Goal: Task Accomplishment & Management: Complete application form

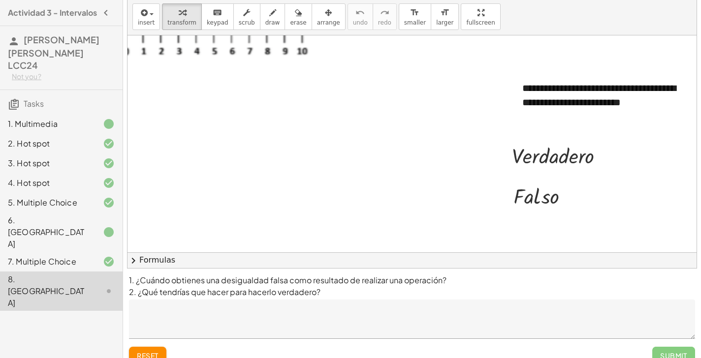
scroll to position [55, 254]
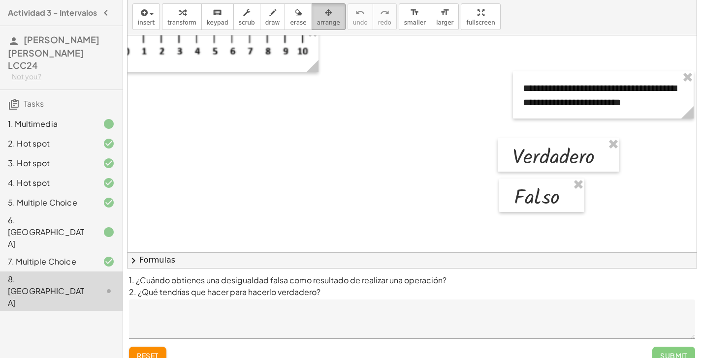
click at [329, 17] on div "button" at bounding box center [328, 12] width 23 height 12
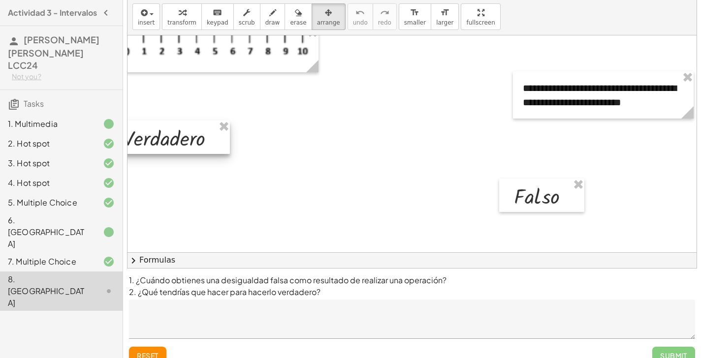
drag, startPoint x: 540, startPoint y: 166, endPoint x: 149, endPoint y: 148, distance: 390.9
click at [149, 148] on div at bounding box center [169, 137] width 122 height 33
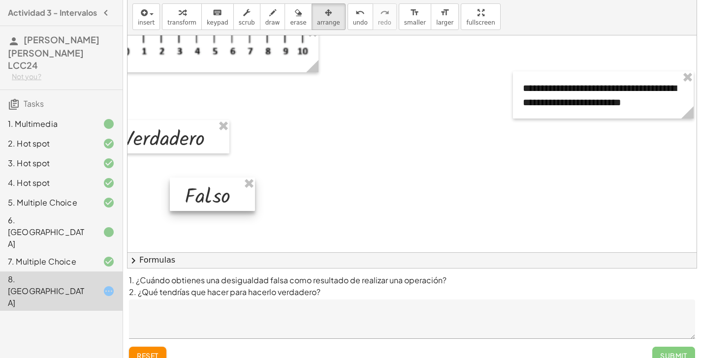
drag, startPoint x: 557, startPoint y: 200, endPoint x: 213, endPoint y: 200, distance: 343.7
click at [213, 200] on div at bounding box center [212, 194] width 85 height 33
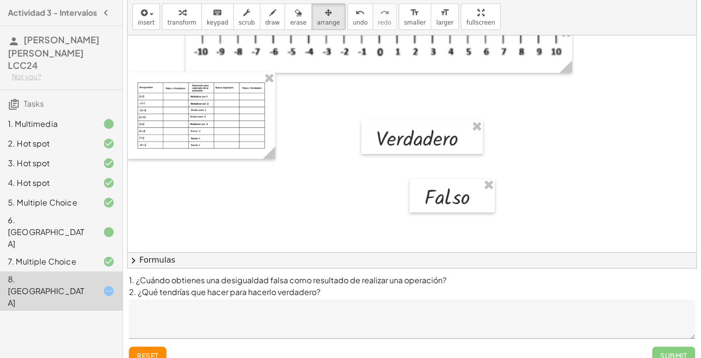
scroll to position [54, 0]
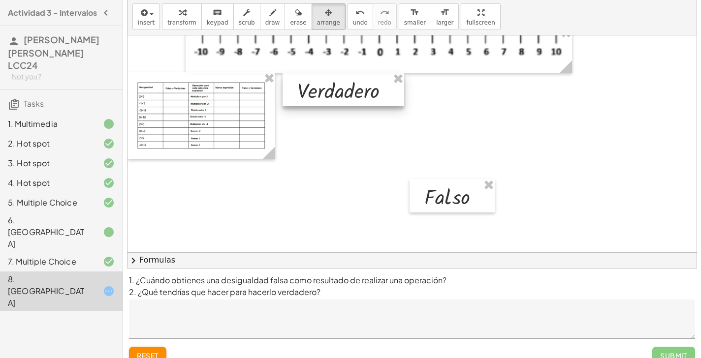
drag, startPoint x: 395, startPoint y: 137, endPoint x: 317, endPoint y: 89, distance: 92.2
click at [317, 89] on div at bounding box center [344, 89] width 122 height 33
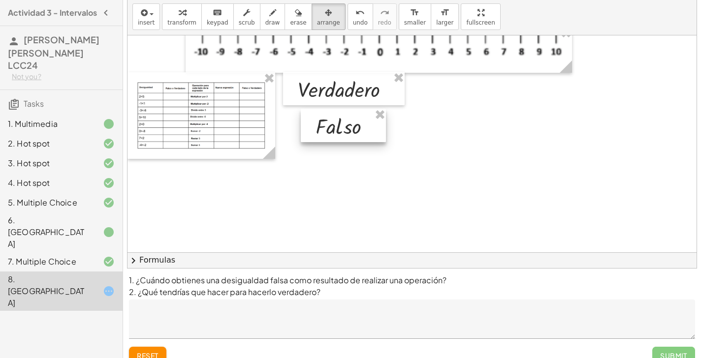
drag, startPoint x: 426, startPoint y: 195, endPoint x: 316, endPoint y: 125, distance: 130.4
click at [317, 125] on div at bounding box center [343, 125] width 85 height 33
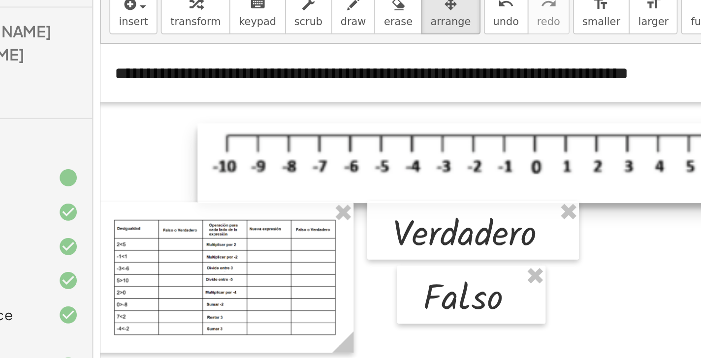
scroll to position [0, 0]
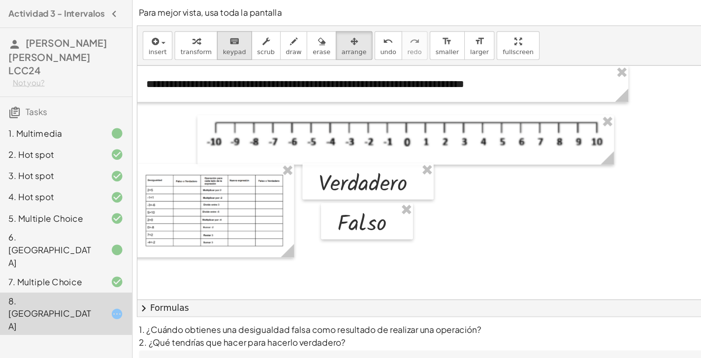
click at [222, 45] on span "keypad" at bounding box center [218, 48] width 22 height 7
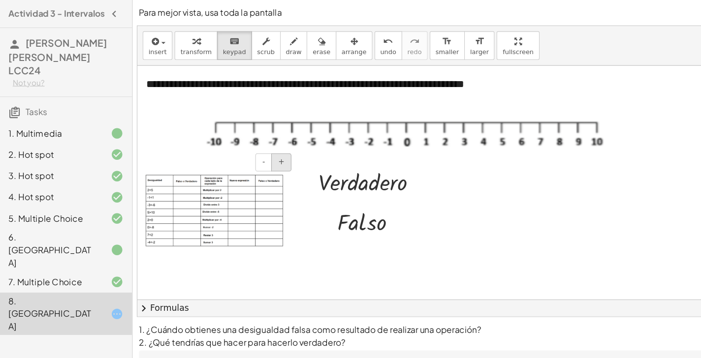
click at [265, 154] on button "+" at bounding box center [261, 150] width 19 height 17
click at [433, 182] on div at bounding box center [546, 234] width 843 height 346
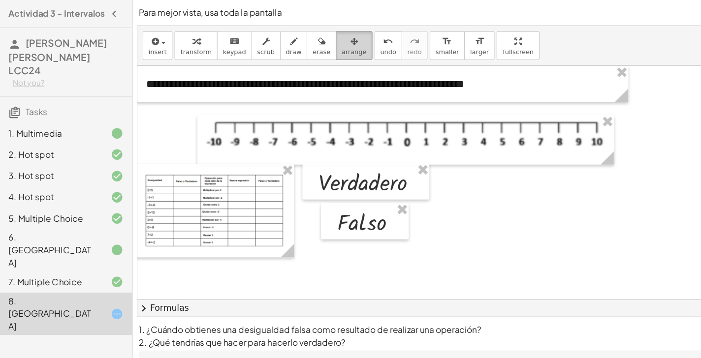
click at [322, 46] on span "arrange" at bounding box center [328, 48] width 23 height 7
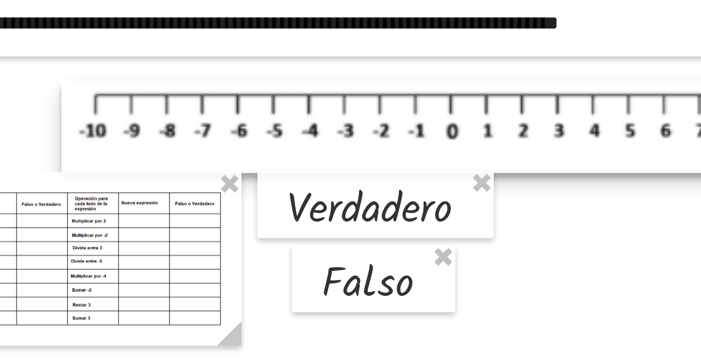
drag, startPoint x: 124, startPoint y: 91, endPoint x: 202, endPoint y: 59, distance: 85.2
click at [203, 61] on div "**********" at bounding box center [546, 234] width 843 height 346
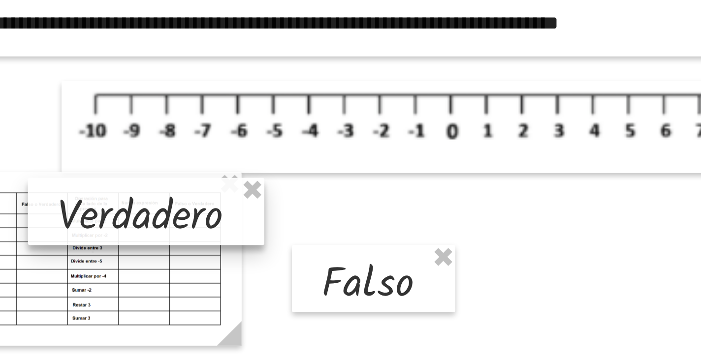
drag, startPoint x: 195, startPoint y: 105, endPoint x: 81, endPoint y: 108, distance: 114.3
click at [166, 155] on div at bounding box center [225, 171] width 118 height 33
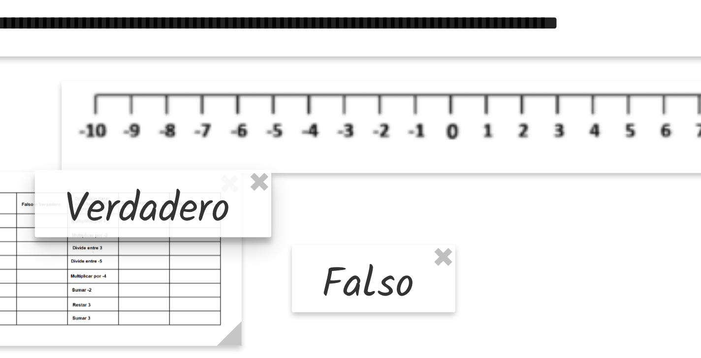
click at [170, 151] on div at bounding box center [229, 167] width 118 height 33
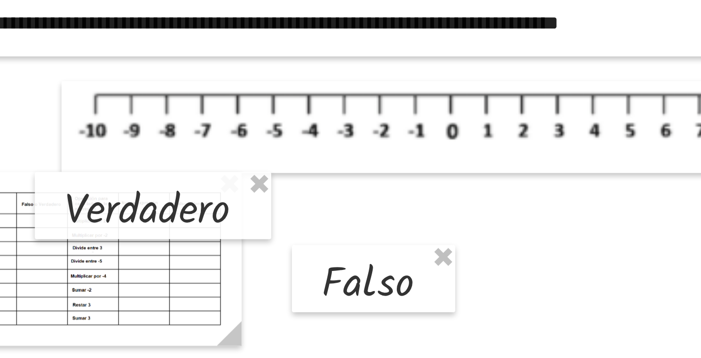
click at [201, 109] on div at bounding box center [546, 234] width 843 height 346
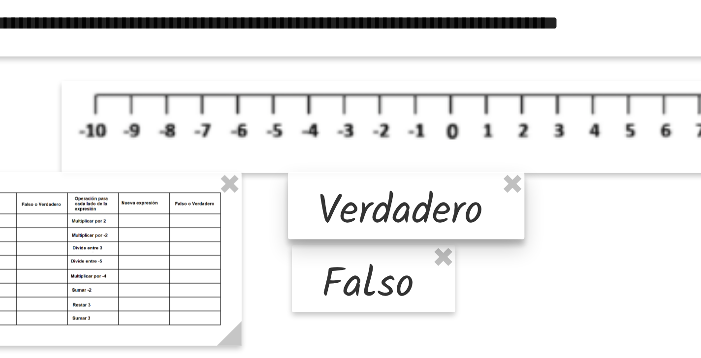
drag, startPoint x: 89, startPoint y: 98, endPoint x: 211, endPoint y: 96, distance: 122.6
click at [296, 152] on div at bounding box center [355, 168] width 118 height 33
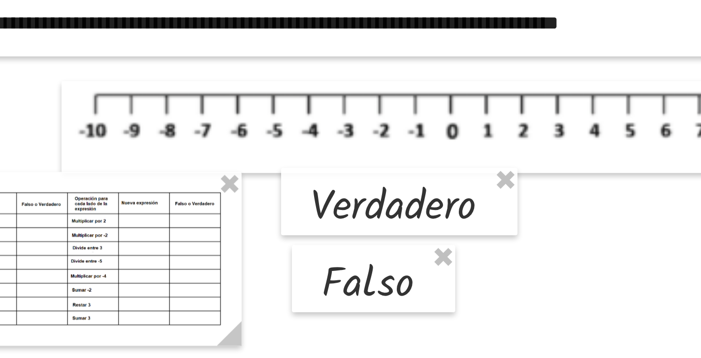
scroll to position [6, 0]
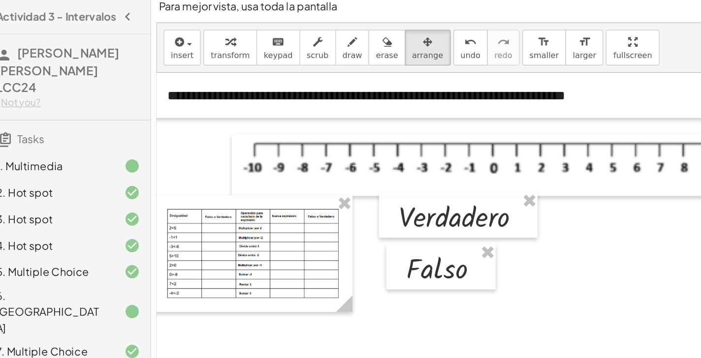
click at [476, 184] on div at bounding box center [546, 228] width 843 height 346
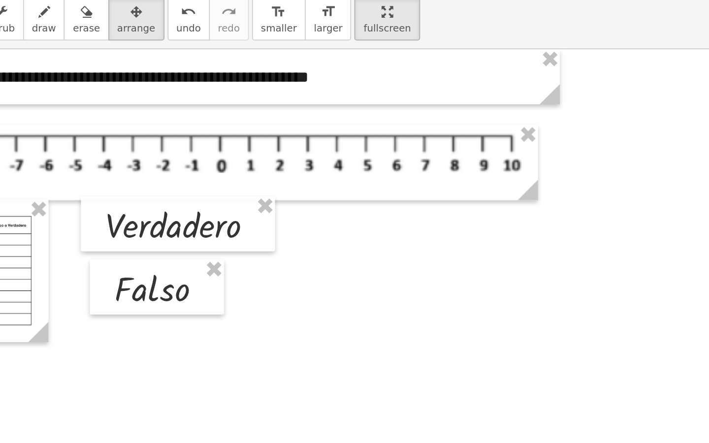
scroll to position [0, 0]
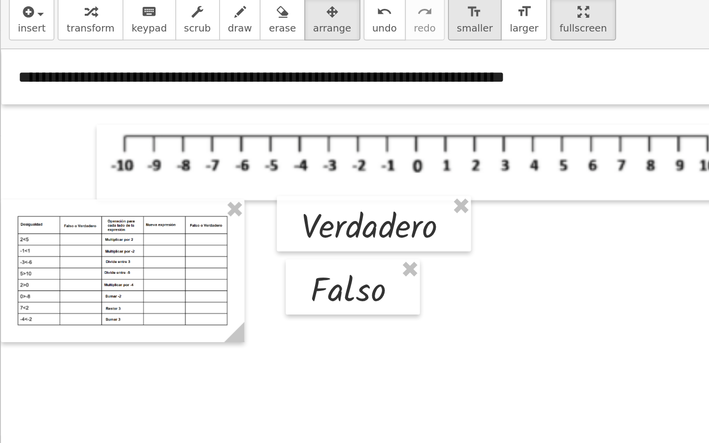
click at [283, 9] on icon "format_size" at bounding box center [287, 15] width 9 height 12
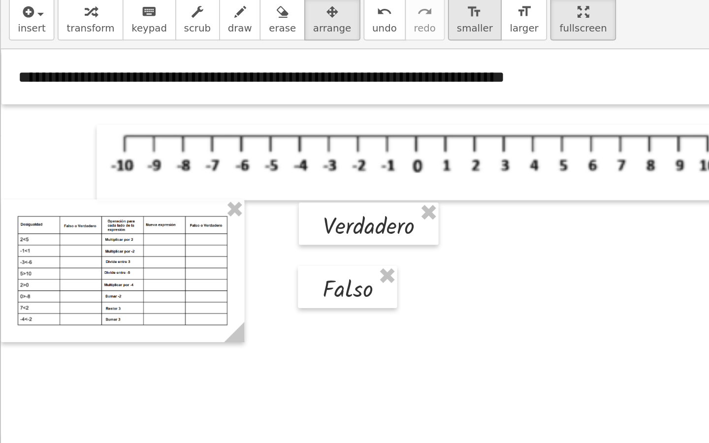
click at [283, 12] on icon "format_size" at bounding box center [287, 15] width 9 height 12
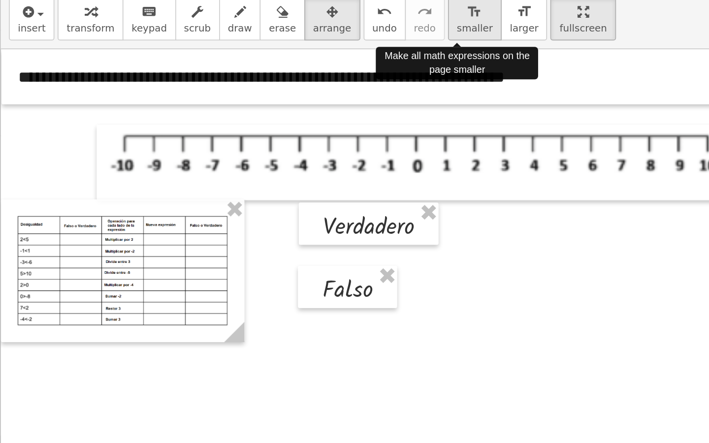
click at [283, 12] on icon "format_size" at bounding box center [287, 15] width 9 height 12
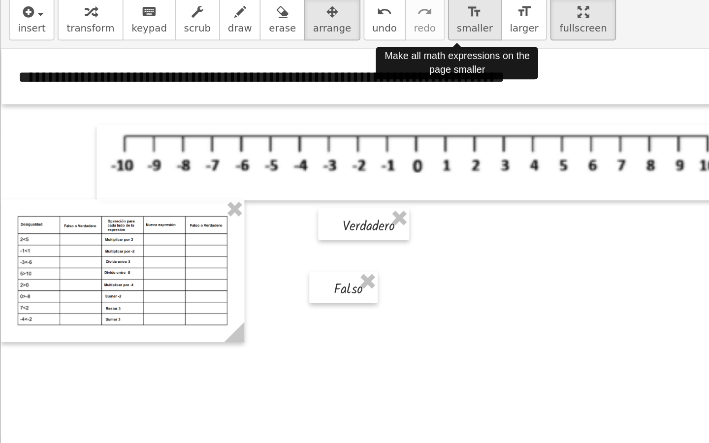
click at [283, 12] on icon "format_size" at bounding box center [287, 15] width 9 height 12
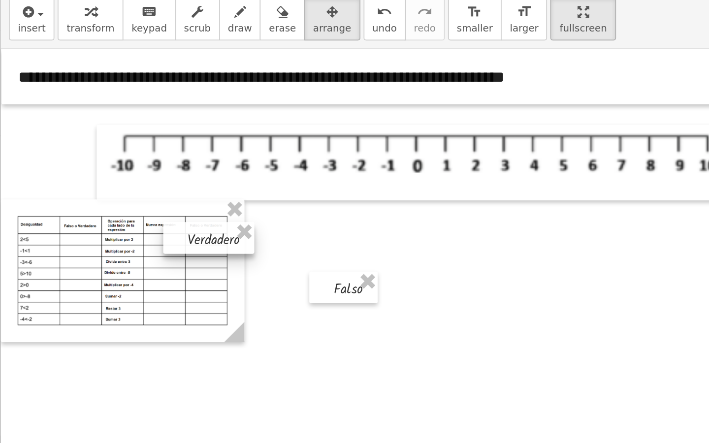
drag, startPoint x: 208, startPoint y: 136, endPoint x: 113, endPoint y: 145, distance: 94.9
click at [113, 145] on div at bounding box center [126, 151] width 55 height 19
click at [215, 155] on div at bounding box center [421, 232] width 843 height 390
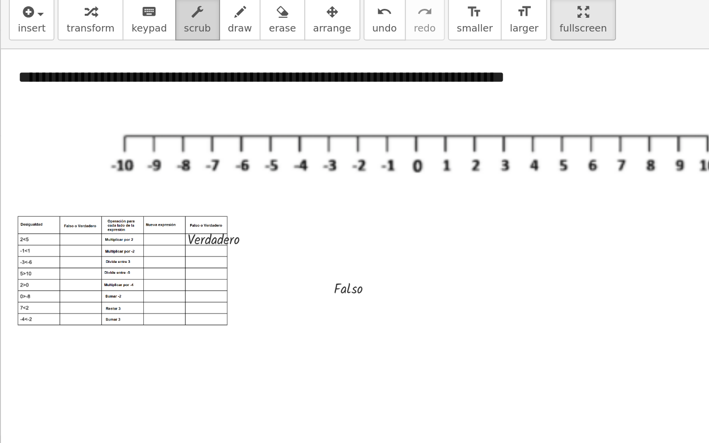
click at [128, 10] on button "scrub" at bounding box center [119, 18] width 27 height 27
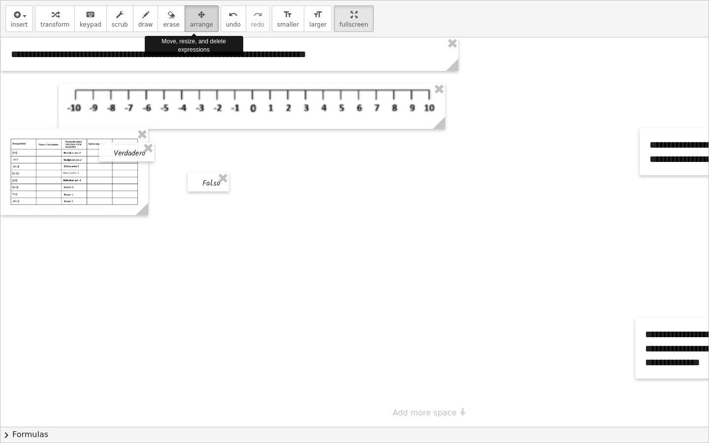
click at [200, 23] on span "arrange" at bounding box center [201, 24] width 23 height 7
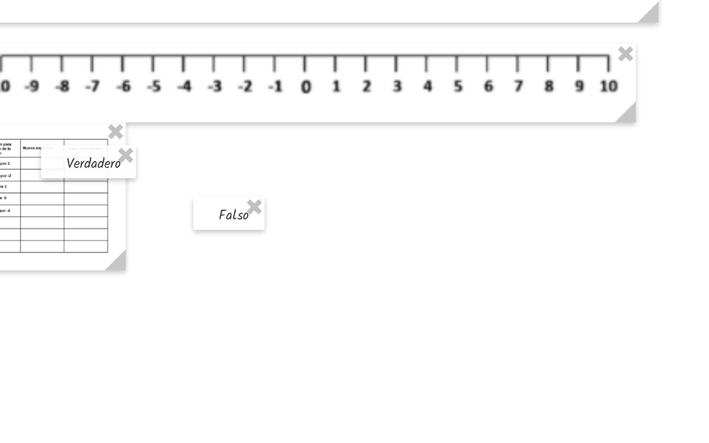
drag, startPoint x: 92, startPoint y: 129, endPoint x: 217, endPoint y: 132, distance: 125.6
click at [219, 133] on div at bounding box center [421, 232] width 843 height 390
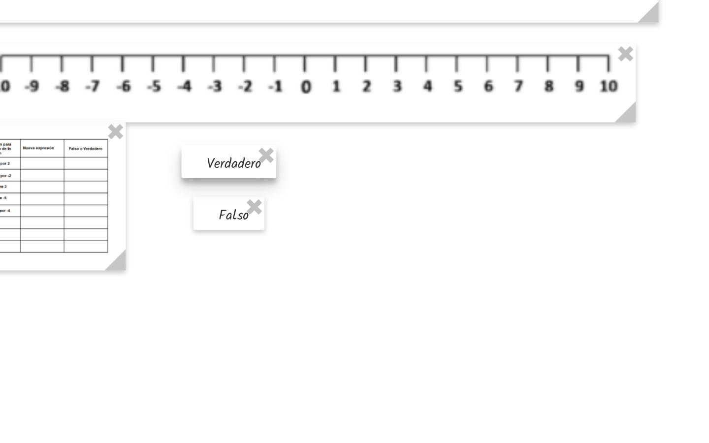
drag, startPoint x: 66, startPoint y: 95, endPoint x: 142, endPoint y: 95, distance: 75.3
click at [181, 142] on div at bounding box center [208, 151] width 55 height 19
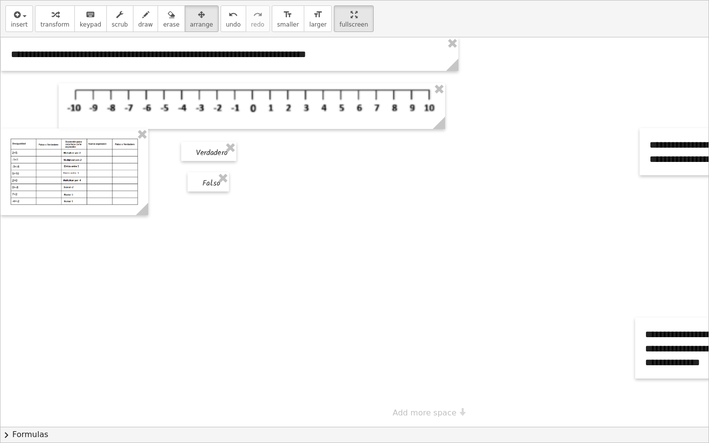
drag, startPoint x: 235, startPoint y: 276, endPoint x: 319, endPoint y: 277, distance: 83.7
click at [320, 277] on div at bounding box center [421, 232] width 843 height 390
click at [25, 11] on div "button" at bounding box center [19, 14] width 17 height 12
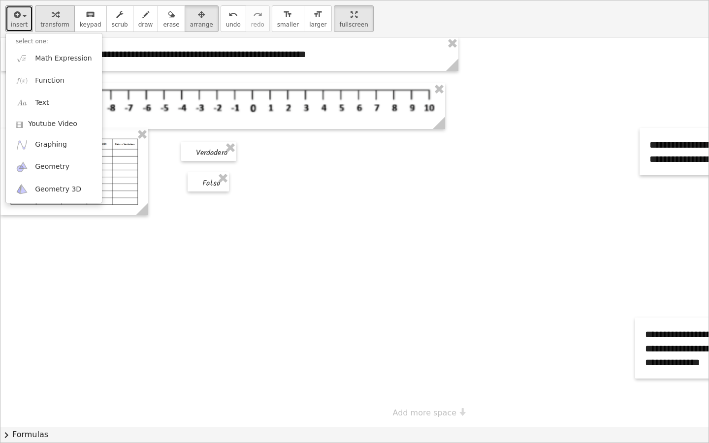
click at [61, 12] on div "button" at bounding box center [54, 14] width 29 height 12
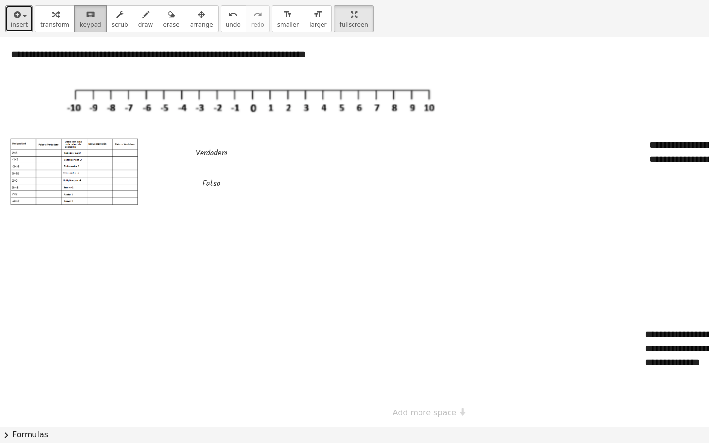
click at [97, 21] on button "keyboard keypad" at bounding box center [90, 18] width 32 height 27
click at [86, 12] on icon "keyboard" at bounding box center [90, 15] width 9 height 12
click at [227, 227] on div at bounding box center [421, 232] width 843 height 390
click at [216, 184] on div at bounding box center [211, 182] width 18 height 9
click at [262, 201] on div at bounding box center [421, 232] width 843 height 390
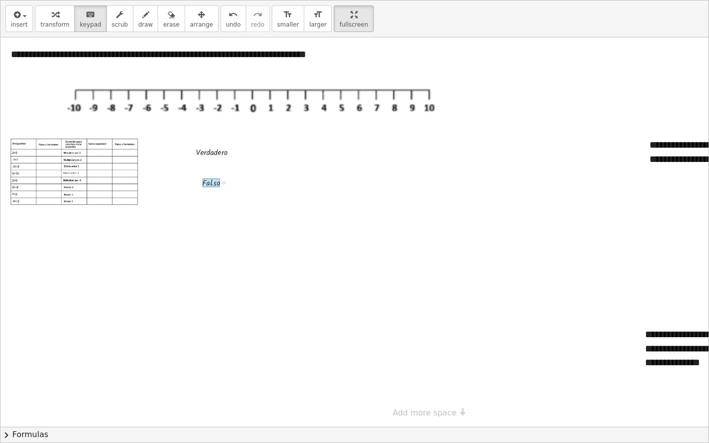
click at [214, 183] on div at bounding box center [211, 182] width 18 height 9
click at [244, 186] on div at bounding box center [421, 232] width 843 height 390
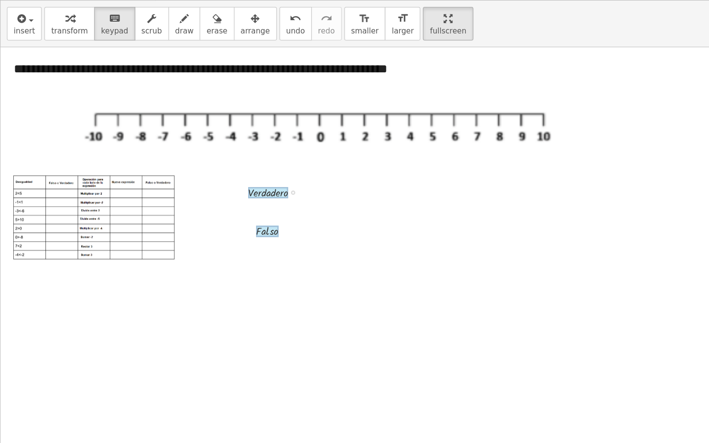
click at [216, 150] on div at bounding box center [212, 152] width 32 height 9
click at [255, 161] on div at bounding box center [421, 232] width 843 height 390
click at [216, 155] on div at bounding box center [212, 152] width 32 height 9
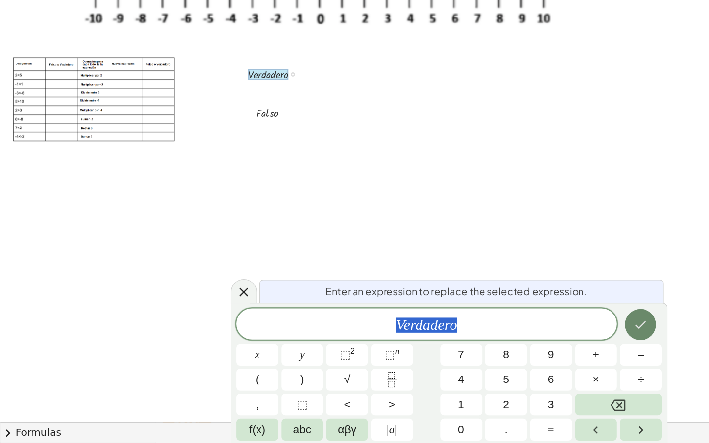
click at [496, 337] on button "Done" at bounding box center [505, 349] width 25 height 25
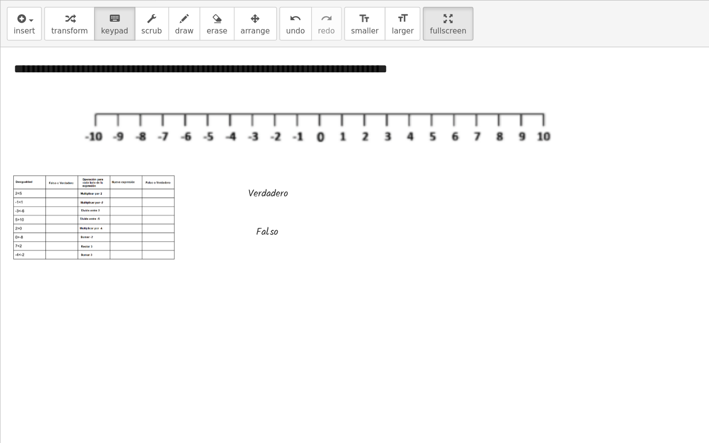
click at [291, 136] on div at bounding box center [421, 232] width 843 height 390
click at [293, 158] on div at bounding box center [421, 232] width 843 height 390
click at [304, 18] on button "format_size larger" at bounding box center [318, 18] width 28 height 27
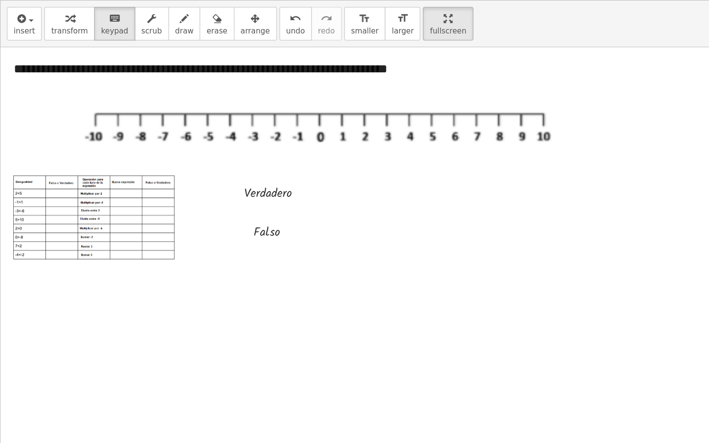
click at [287, 144] on div at bounding box center [421, 232] width 843 height 390
click at [292, 10] on button "format_size smaller" at bounding box center [288, 18] width 32 height 27
click at [313, 14] on icon "format_size" at bounding box center [317, 15] width 9 height 12
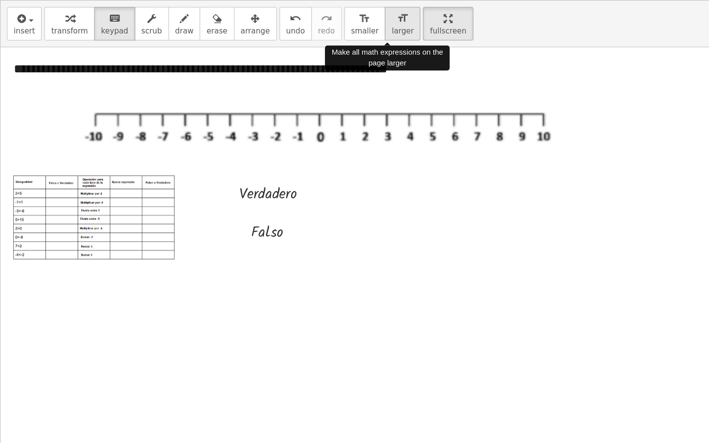
click at [313, 14] on icon "format_size" at bounding box center [317, 15] width 9 height 12
click at [304, 14] on button "format_size larger" at bounding box center [318, 18] width 28 height 27
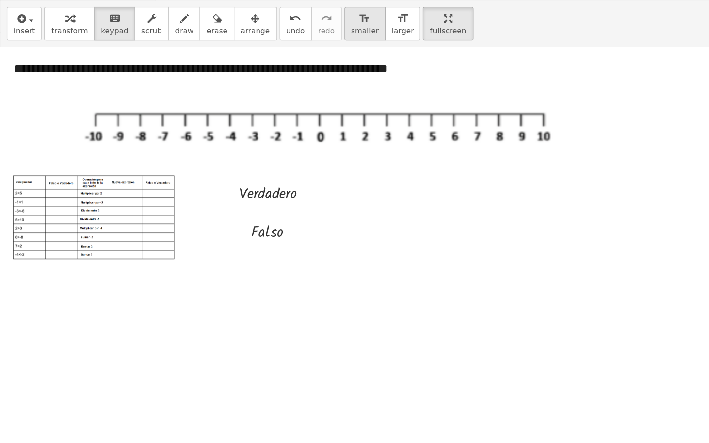
click at [288, 14] on button "format_size smaller" at bounding box center [288, 18] width 32 height 27
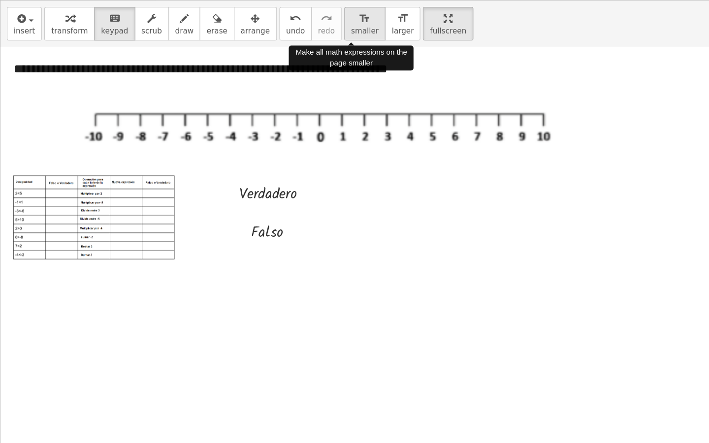
click at [288, 14] on button "format_size smaller" at bounding box center [288, 18] width 32 height 27
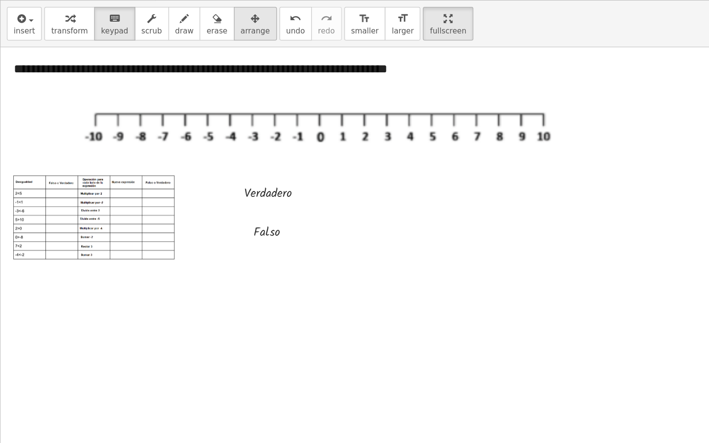
click at [192, 26] on span "arrange" at bounding box center [201, 24] width 23 height 7
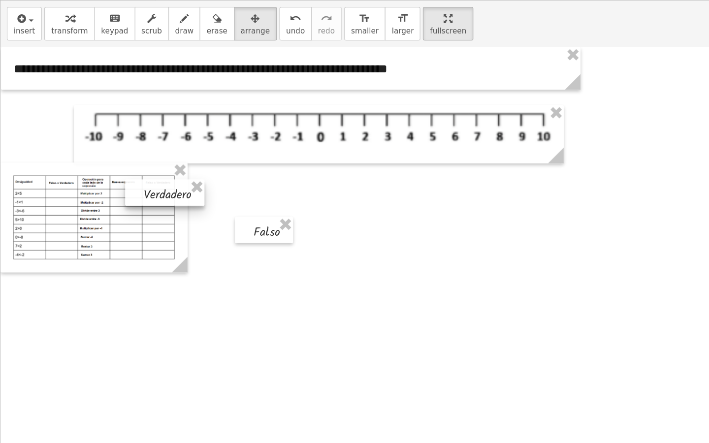
drag, startPoint x: 203, startPoint y: 156, endPoint x: 124, endPoint y: 157, distance: 79.3
click at [123, 157] on div at bounding box center [130, 152] width 63 height 21
click at [225, 161] on div at bounding box center [421, 232] width 843 height 390
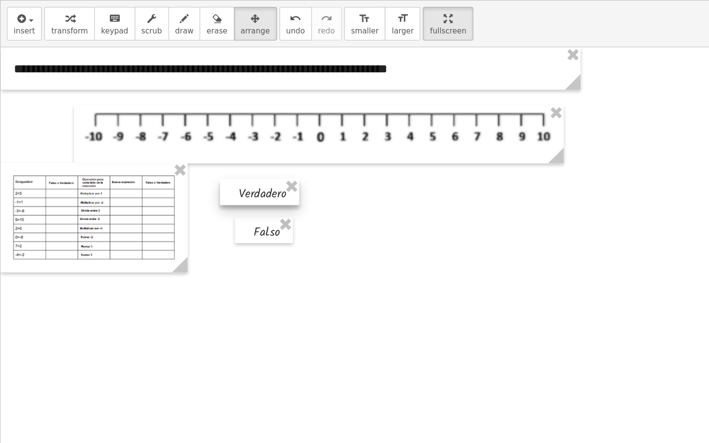
drag, startPoint x: 139, startPoint y: 151, endPoint x: 214, endPoint y: 150, distance: 75.4
click at [215, 150] on div at bounding box center [205, 151] width 63 height 21
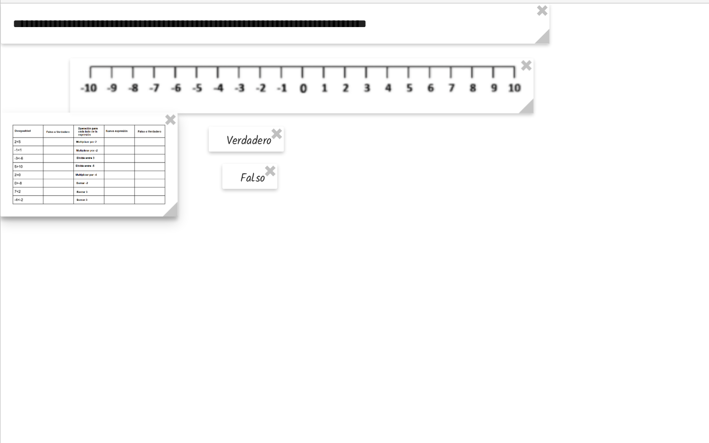
click at [106, 152] on div at bounding box center [74, 172] width 148 height 87
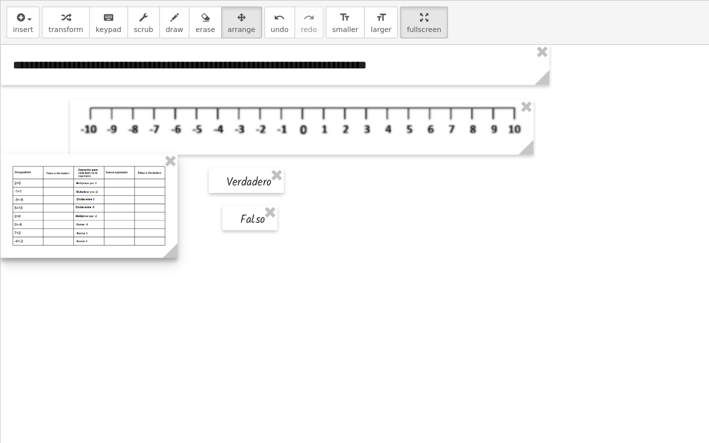
click at [127, 164] on div at bounding box center [74, 172] width 148 height 87
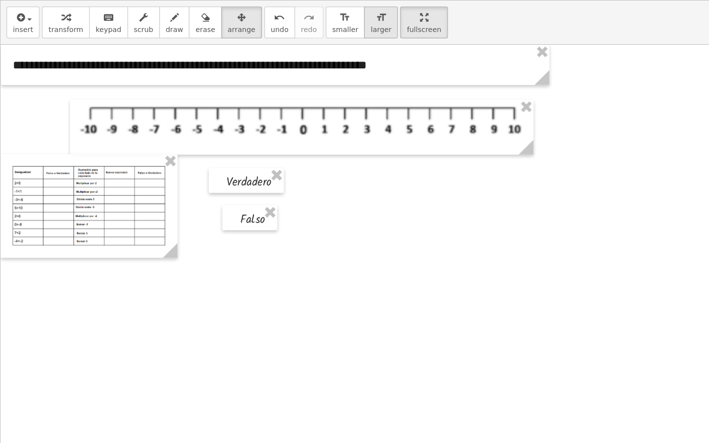
click at [313, 16] on div "format_size" at bounding box center [317, 14] width 17 height 12
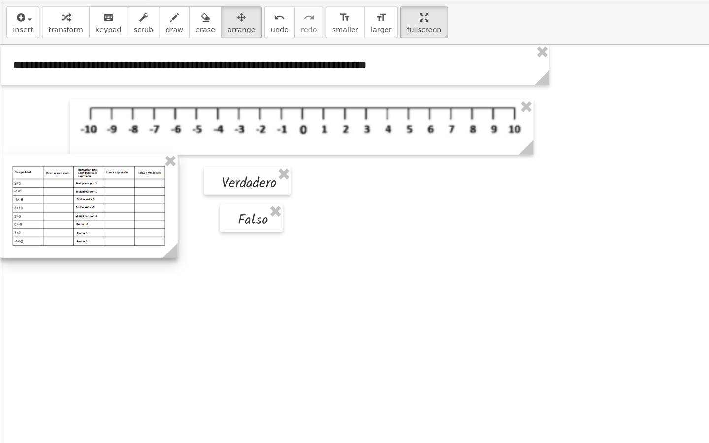
click at [145, 181] on div at bounding box center [74, 172] width 148 height 87
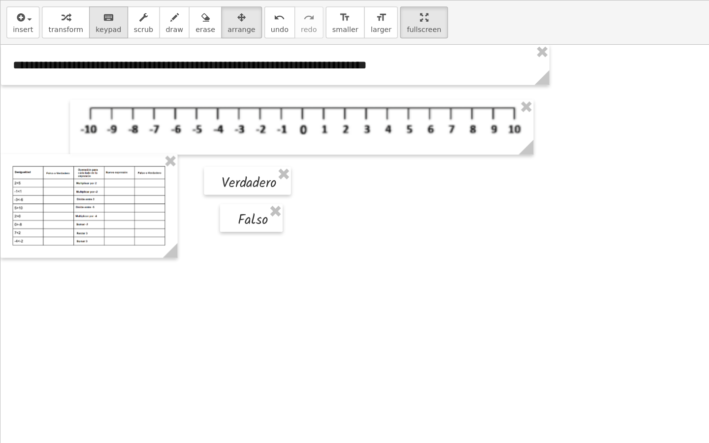
click at [82, 17] on div "keyboard" at bounding box center [91, 14] width 22 height 12
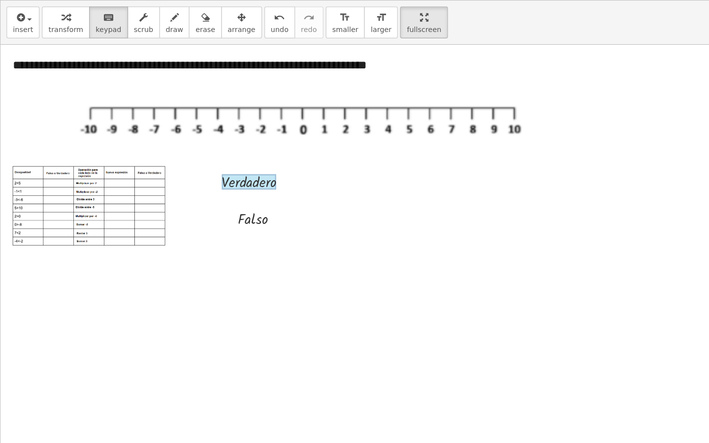
click at [278, 176] on div at bounding box center [421, 232] width 843 height 390
click at [98, 27] on button "keyboard keypad" at bounding box center [90, 18] width 32 height 27
click at [119, 17] on icon "button" at bounding box center [119, 15] width 7 height 12
click at [203, 153] on div at bounding box center [216, 151] width 72 height 18
drag, startPoint x: 187, startPoint y: 148, endPoint x: 218, endPoint y: 149, distance: 30.6
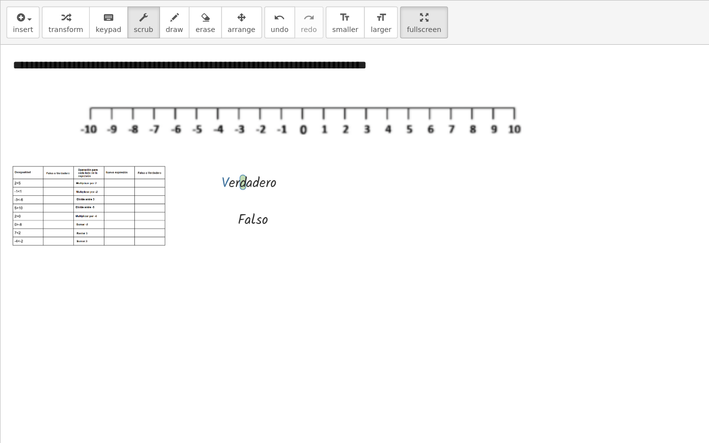
click at [218, 149] on div at bounding box center [216, 151] width 72 height 18
click at [211, 151] on div at bounding box center [216, 151] width 72 height 18
click at [202, 151] on div at bounding box center [216, 151] width 72 height 18
drag, startPoint x: 195, startPoint y: 151, endPoint x: 245, endPoint y: 149, distance: 50.8
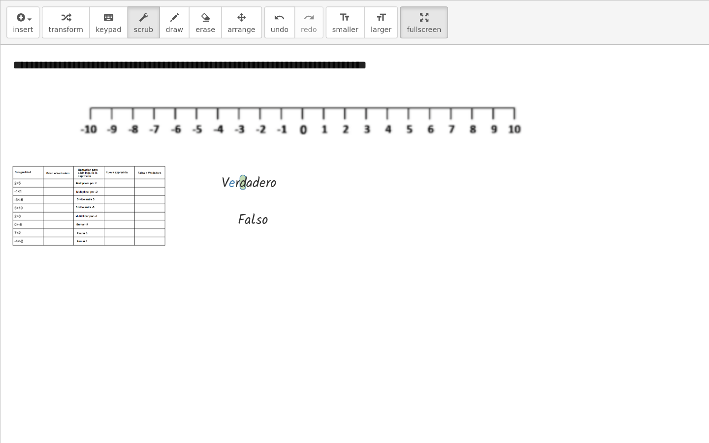
click at [245, 149] on div at bounding box center [216, 151] width 72 height 18
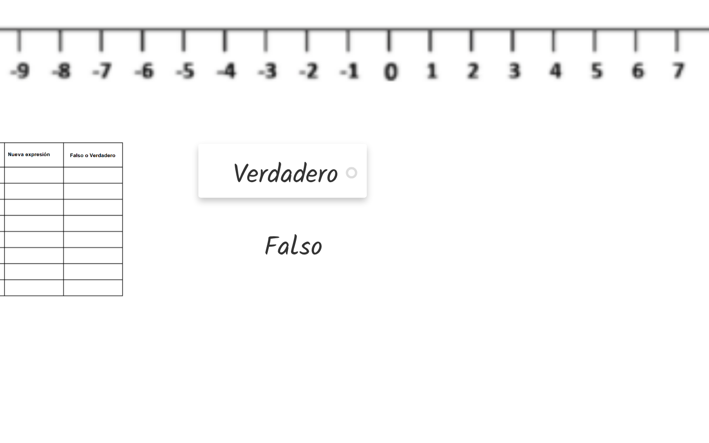
click at [170, 139] on div at bounding box center [177, 150] width 15 height 23
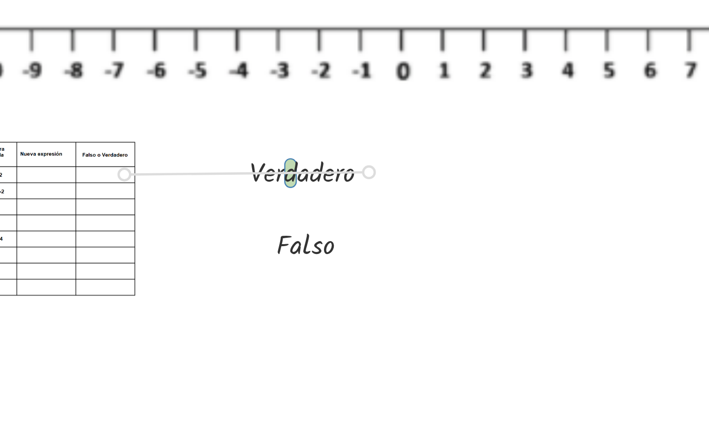
drag, startPoint x: 159, startPoint y: 74, endPoint x: 48, endPoint y: 76, distance: 111.3
click at [48, 76] on div "**********" at bounding box center [421, 232] width 843 height 390
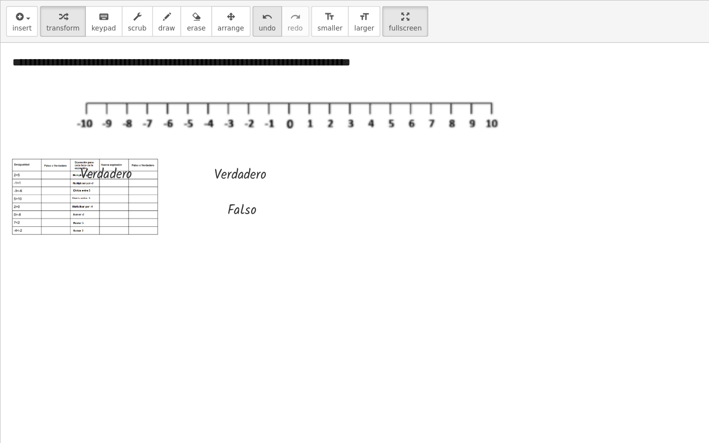
click at [228, 20] on icon "undo" at bounding box center [232, 15] width 9 height 12
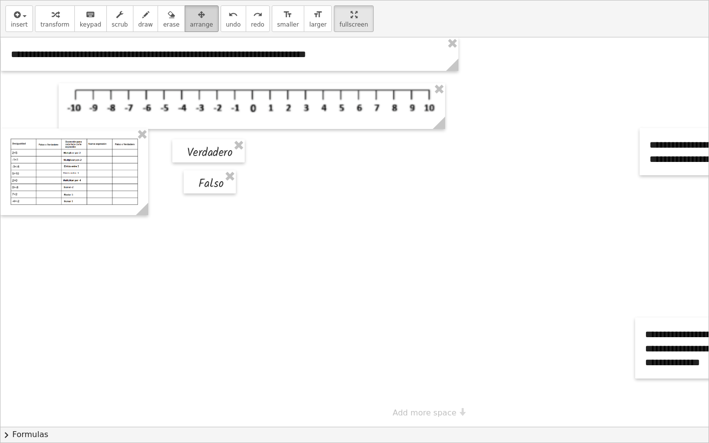
click at [200, 20] on button "arrange" at bounding box center [202, 18] width 34 height 27
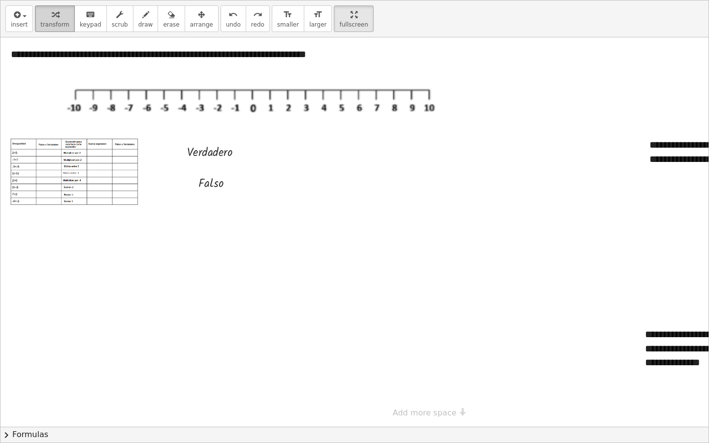
click at [53, 25] on span "transform" at bounding box center [54, 24] width 29 height 7
click at [142, 26] on span "draw" at bounding box center [145, 24] width 15 height 7
drag, startPoint x: 138, startPoint y: 290, endPoint x: 156, endPoint y: 299, distance: 20.3
click at [156, 299] on div at bounding box center [421, 232] width 843 height 390
click at [182, 276] on div at bounding box center [421, 232] width 843 height 390
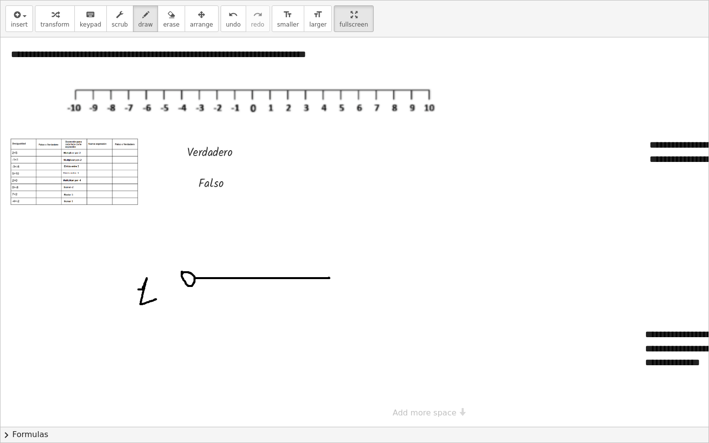
drag, startPoint x: 195, startPoint y: 278, endPoint x: 327, endPoint y: 276, distance: 132.0
click at [327, 276] on div at bounding box center [421, 232] width 843 height 390
drag, startPoint x: 325, startPoint y: 267, endPoint x: 287, endPoint y: 298, distance: 49.0
click at [287, 298] on div at bounding box center [421, 232] width 843 height 390
drag, startPoint x: 357, startPoint y: 245, endPoint x: 363, endPoint y: 257, distance: 13.7
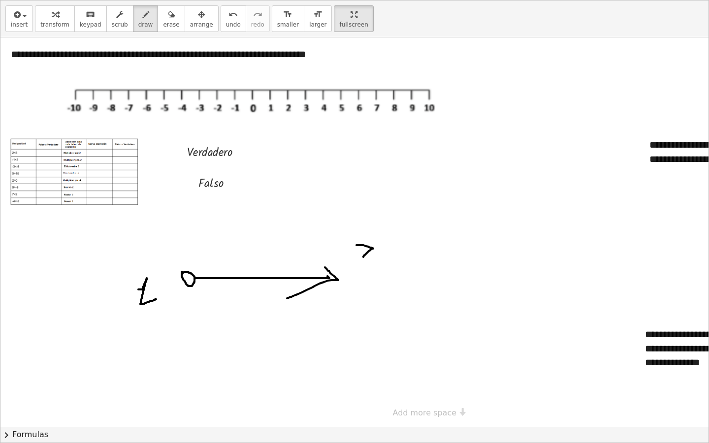
click at [363, 257] on div at bounding box center [421, 232] width 843 height 390
click at [221, 9] on button "undo undo" at bounding box center [234, 18] width 26 height 27
click at [228, 13] on icon "undo" at bounding box center [232, 15] width 9 height 12
click at [228, 17] on icon "undo" at bounding box center [232, 15] width 9 height 12
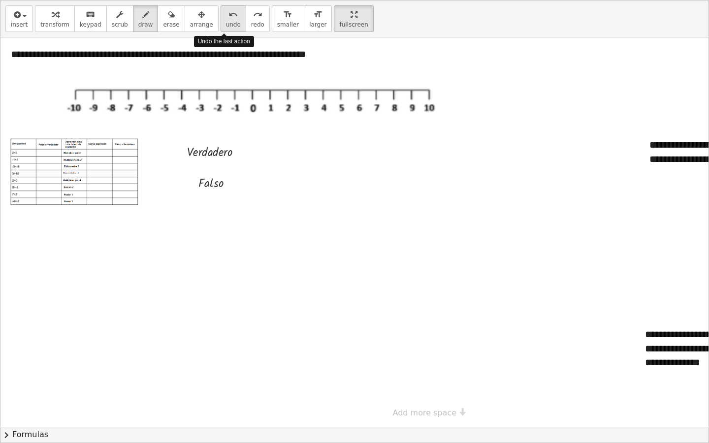
click at [228, 17] on icon "undo" at bounding box center [232, 15] width 9 height 12
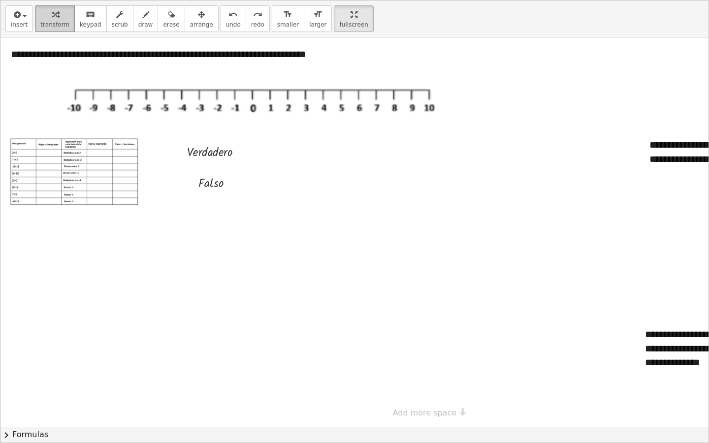
click at [51, 22] on span "transform" at bounding box center [54, 24] width 29 height 7
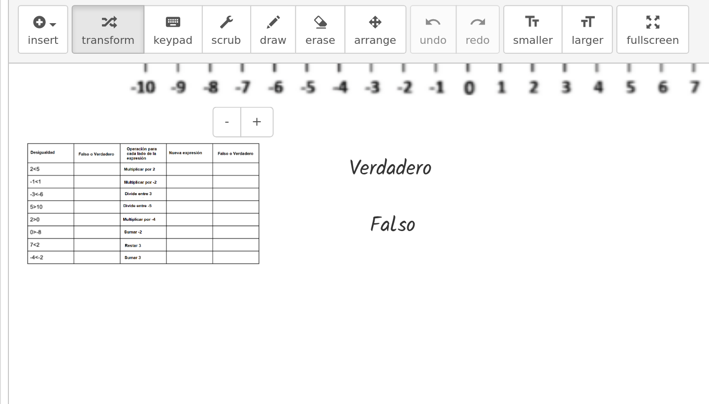
scroll to position [61, 0]
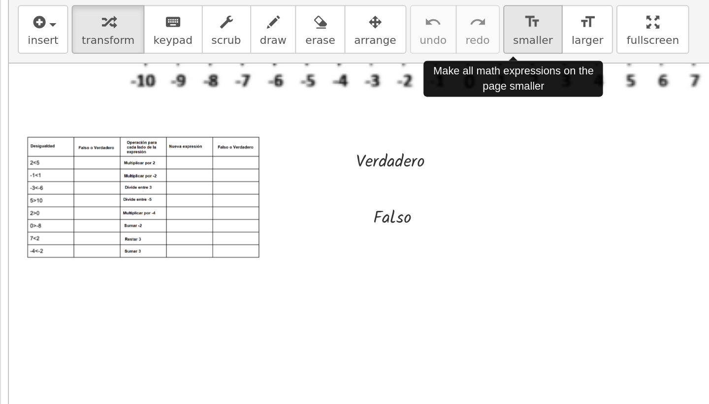
click at [404, 32] on div "format_size" at bounding box center [415, 38] width 22 height 12
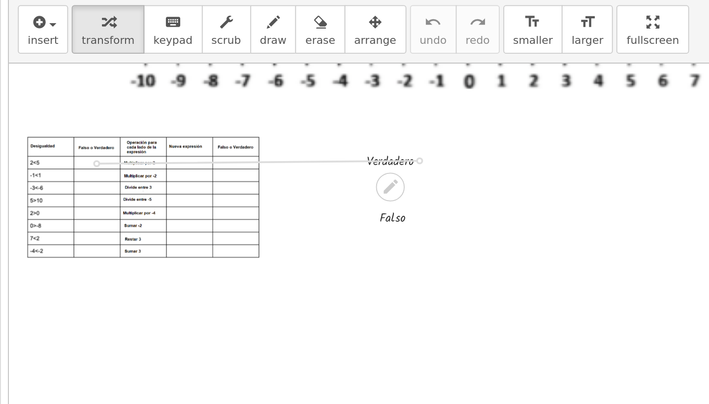
drag, startPoint x: 229, startPoint y: 88, endPoint x: 57, endPoint y: 89, distance: 172.4
click at [128, 89] on div "**********" at bounding box center [549, 173] width 843 height 346
drag, startPoint x: 37, startPoint y: 90, endPoint x: 62, endPoint y: 91, distance: 25.1
click at [137, 108] on div at bounding box center [163, 114] width 53 height 12
drag, startPoint x: 35, startPoint y: 104, endPoint x: 50, endPoint y: 104, distance: 15.3
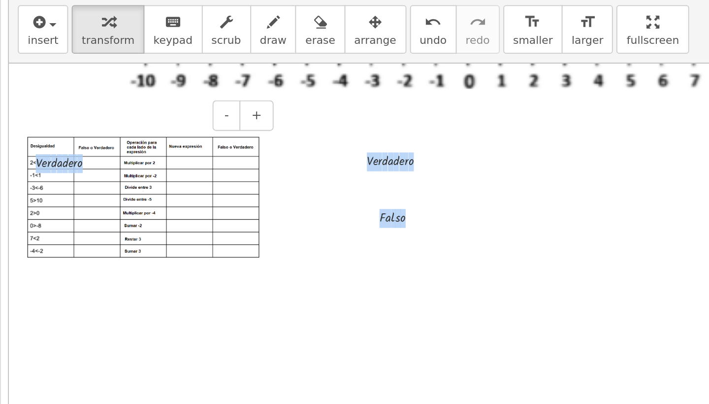
click at [128, 104] on div "**********" at bounding box center [549, 173] width 843 height 346
click at [151, 103] on div at bounding box center [202, 134] width 148 height 87
click at [171, 101] on div at bounding box center [549, 173] width 843 height 346
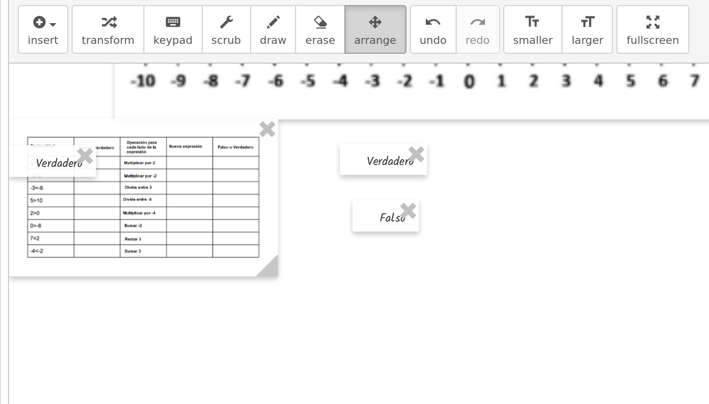
click at [317, 45] on span "arrange" at bounding box center [328, 48] width 23 height 7
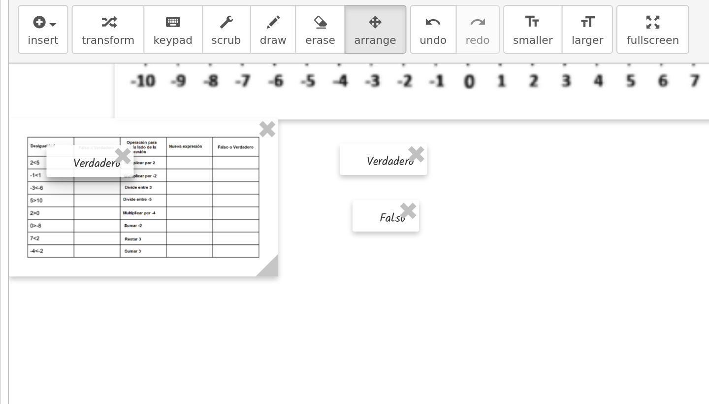
drag, startPoint x: 35, startPoint y: 88, endPoint x: 55, endPoint y: 88, distance: 20.2
click at [148, 106] on div at bounding box center [172, 114] width 48 height 17
click at [179, 105] on div at bounding box center [549, 173] width 843 height 346
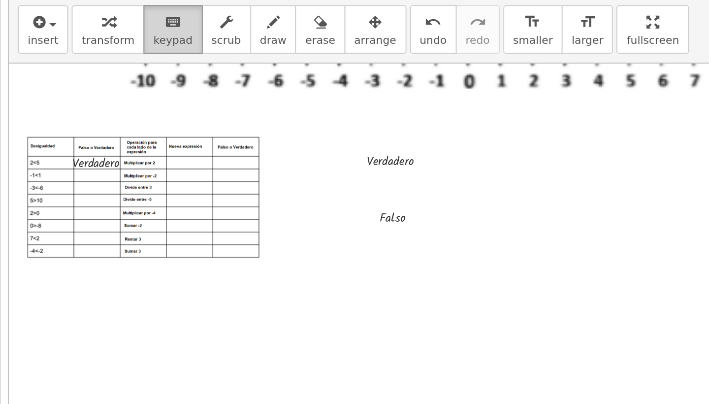
click at [207, 45] on span "keypad" at bounding box center [218, 48] width 22 height 7
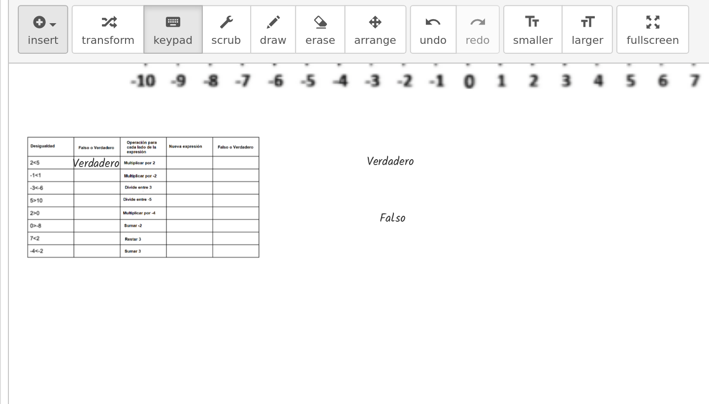
click at [139, 32] on icon "button" at bounding box center [143, 38] width 9 height 12
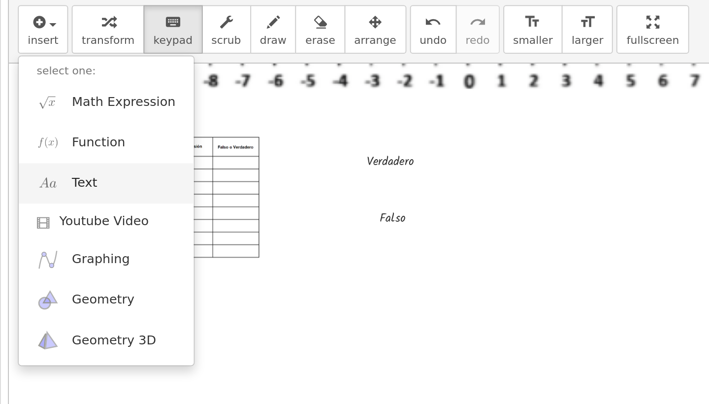
click at [133, 116] on link "Text" at bounding box center [181, 127] width 96 height 22
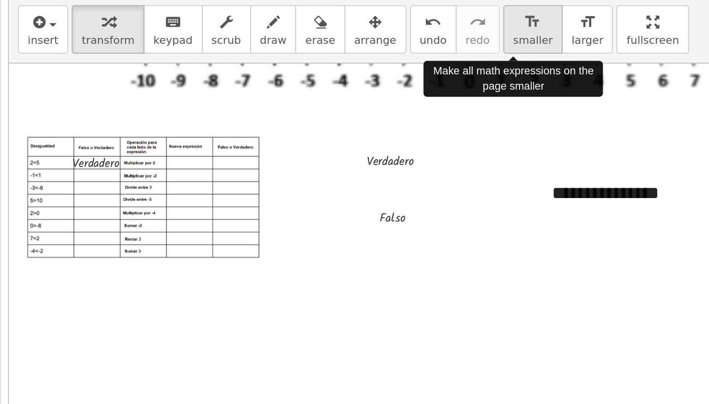
click at [404, 32] on div "format_size" at bounding box center [415, 38] width 22 height 12
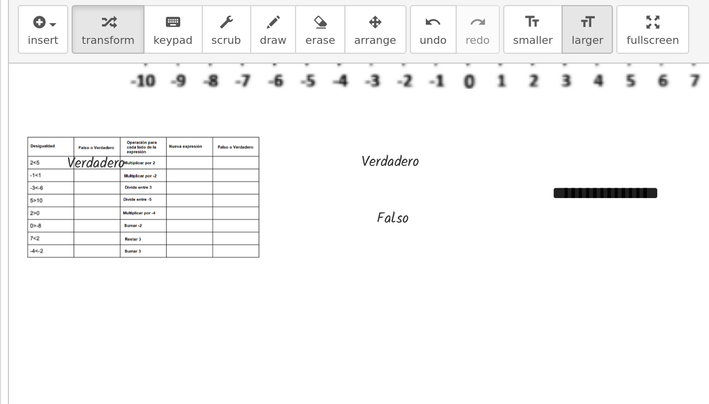
click at [436, 45] on span "larger" at bounding box center [444, 48] width 17 height 7
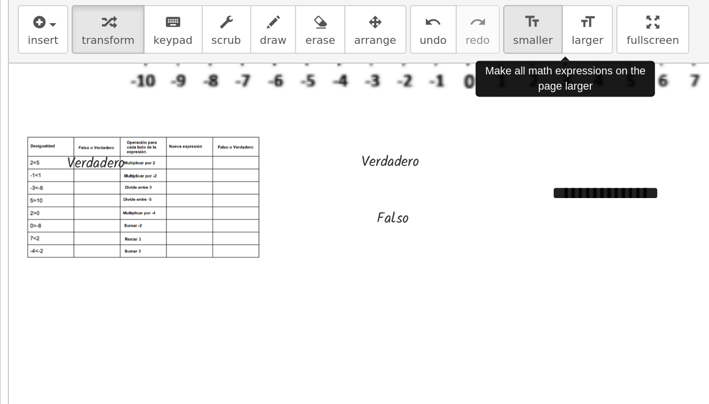
click at [404, 45] on span "smaller" at bounding box center [415, 48] width 22 height 7
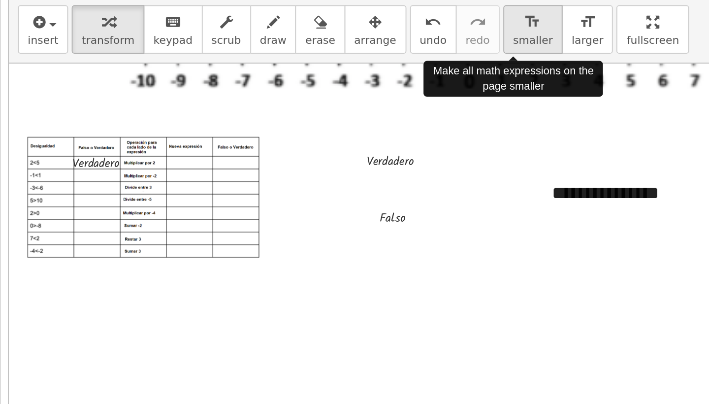
click at [404, 45] on span "smaller" at bounding box center [415, 48] width 22 height 7
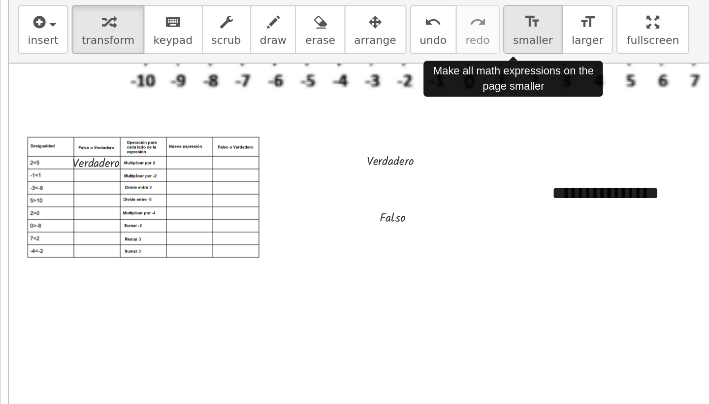
click at [404, 45] on span "smaller" at bounding box center [415, 48] width 22 height 7
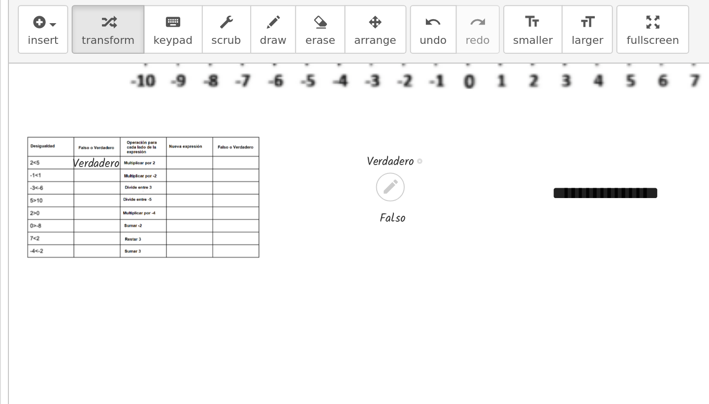
click at [319, 107] on div at bounding box center [345, 113] width 53 height 12
click at [332, 124] on icon at bounding box center [337, 129] width 10 height 10
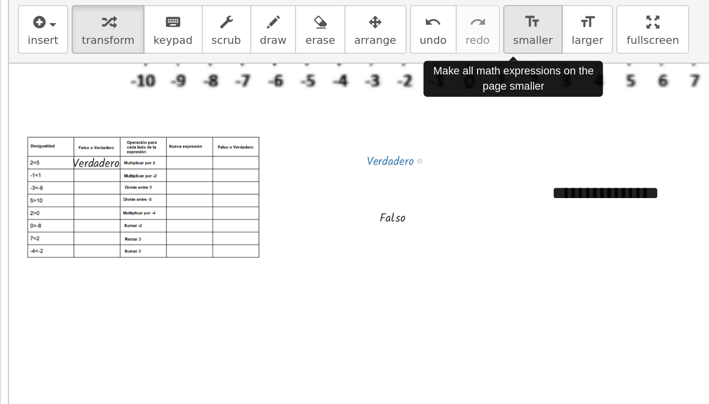
click at [410, 32] on icon "format_size" at bounding box center [414, 38] width 9 height 12
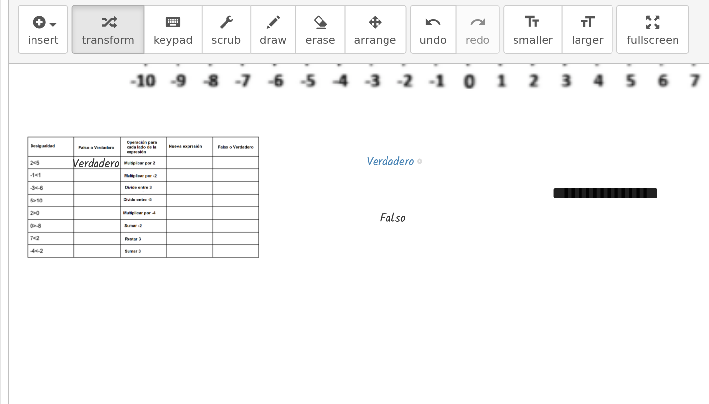
click at [158, 108] on div at bounding box center [184, 114] width 53 height 12
click at [404, 45] on span "smaller" at bounding box center [415, 48] width 22 height 7
click at [416, 115] on div "**********" at bounding box center [490, 131] width 148 height 33
click at [190, 114] on div at bounding box center [191, 115] width 3 height 3
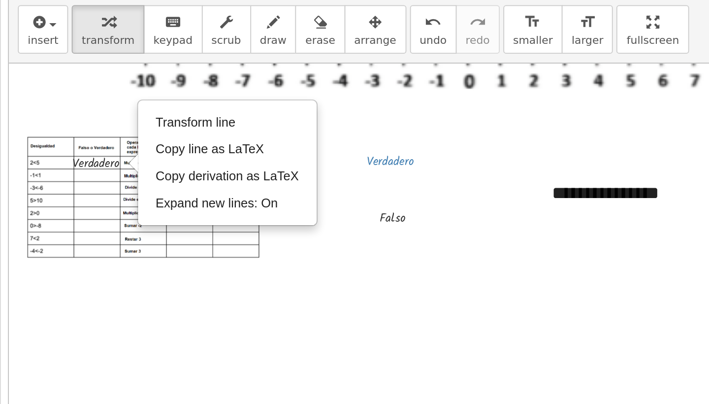
click at [416, 115] on div "**********" at bounding box center [490, 131] width 148 height 33
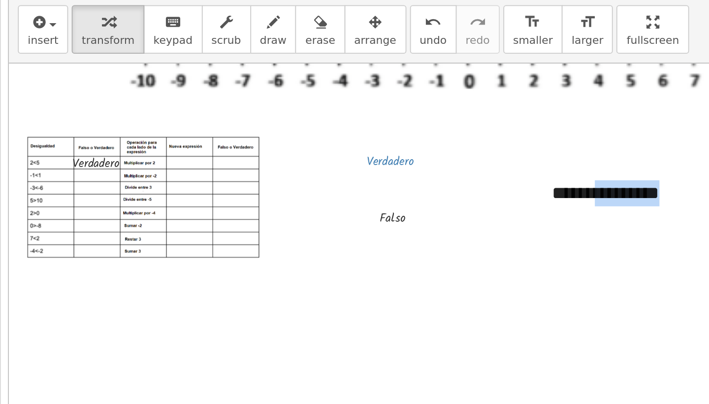
drag, startPoint x: 369, startPoint y: 109, endPoint x: 320, endPoint y: 109, distance: 49.7
click at [416, 115] on div "**********" at bounding box center [490, 131] width 148 height 33
drag, startPoint x: 320, startPoint y: 109, endPoint x: 308, endPoint y: 109, distance: 11.8
click at [416, 115] on div "**********" at bounding box center [490, 131] width 148 height 33
drag, startPoint x: 377, startPoint y: 107, endPoint x: 280, endPoint y: 110, distance: 97.5
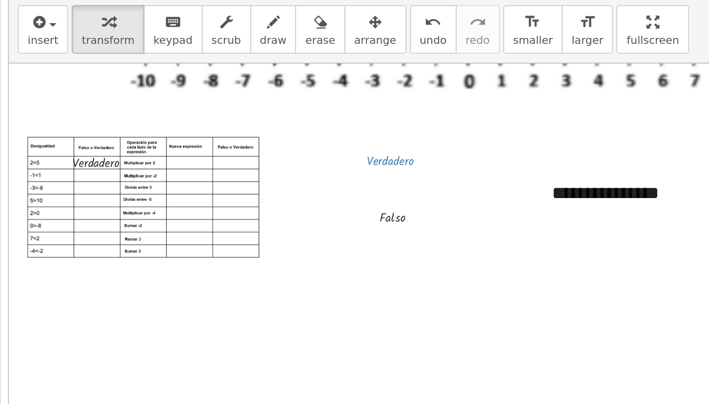
click at [280, 110] on div "**********" at bounding box center [549, 173] width 843 height 346
drag, startPoint x: 356, startPoint y: 109, endPoint x: 293, endPoint y: 109, distance: 62.5
click at [416, 115] on div "**********" at bounding box center [490, 131] width 148 height 33
drag, startPoint x: 358, startPoint y: 112, endPoint x: 299, endPoint y: 109, distance: 59.7
click at [416, 115] on div "**********" at bounding box center [490, 131] width 148 height 33
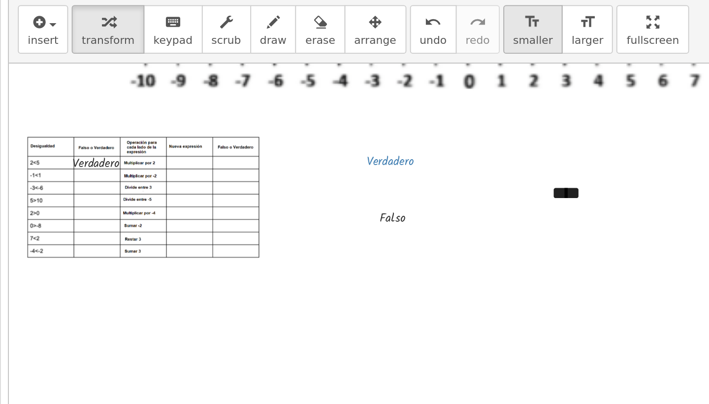
click at [404, 45] on span "smaller" at bounding box center [415, 48] width 22 height 7
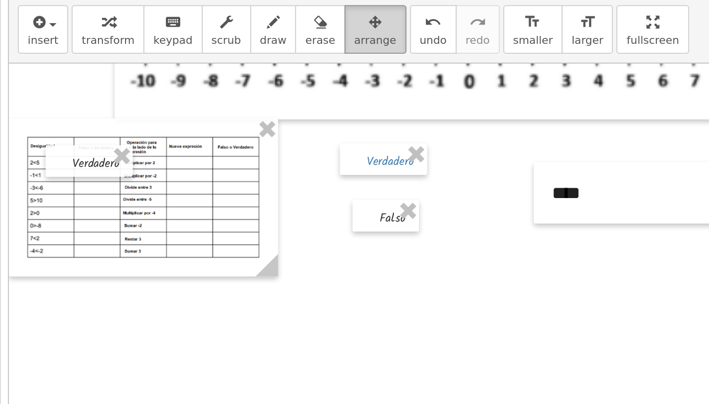
click at [312, 29] on button "arrange" at bounding box center [329, 42] width 34 height 27
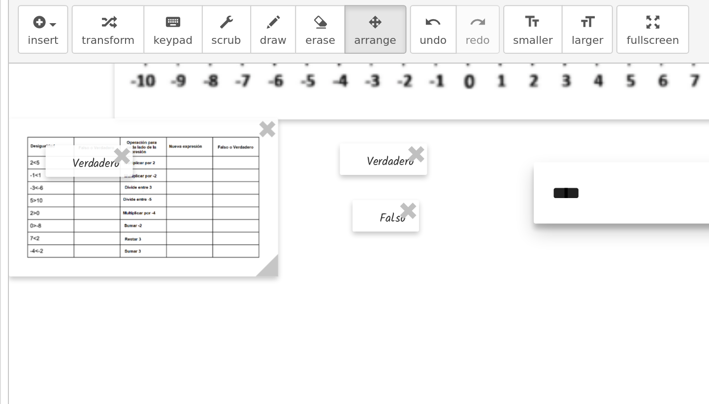
click at [416, 117] on div at bounding box center [490, 131] width 148 height 33
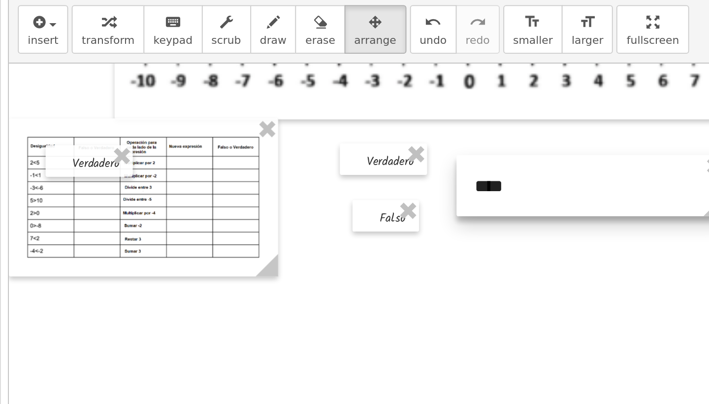
drag, startPoint x: 337, startPoint y: 117, endPoint x: 295, endPoint y: 113, distance: 42.5
click at [373, 113] on div at bounding box center [447, 127] width 148 height 33
click at [373, 111] on div at bounding box center [447, 127] width 148 height 33
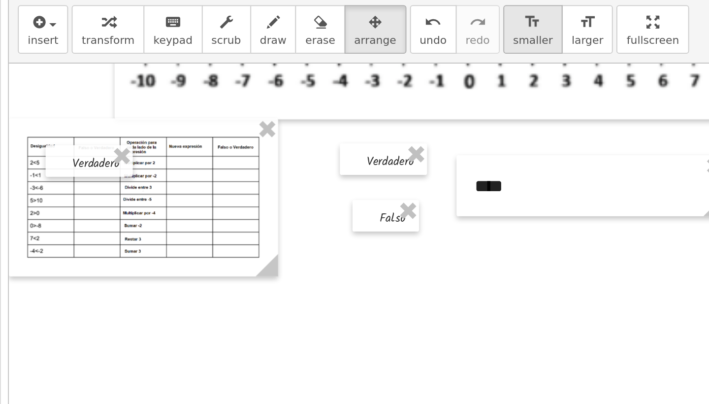
click at [404, 32] on div "format_size" at bounding box center [415, 38] width 22 height 12
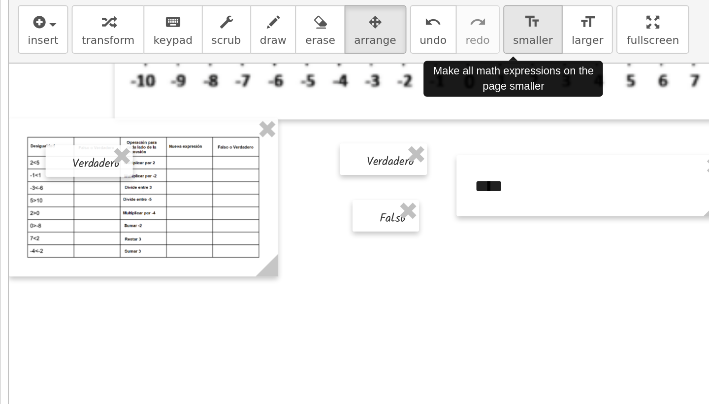
click at [404, 32] on div "format_size" at bounding box center [415, 38] width 22 height 12
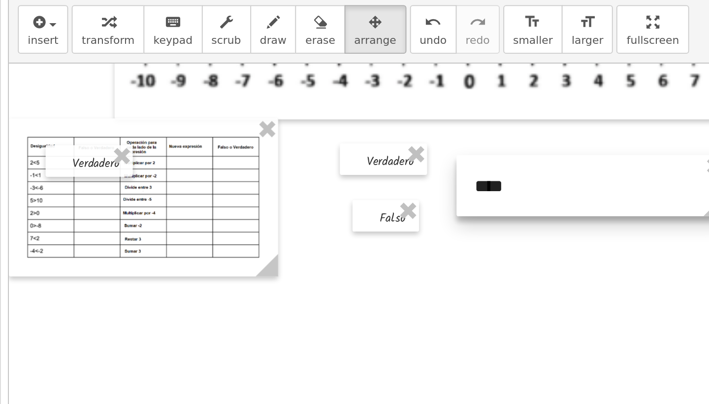
click at [373, 111] on div at bounding box center [447, 127] width 148 height 33
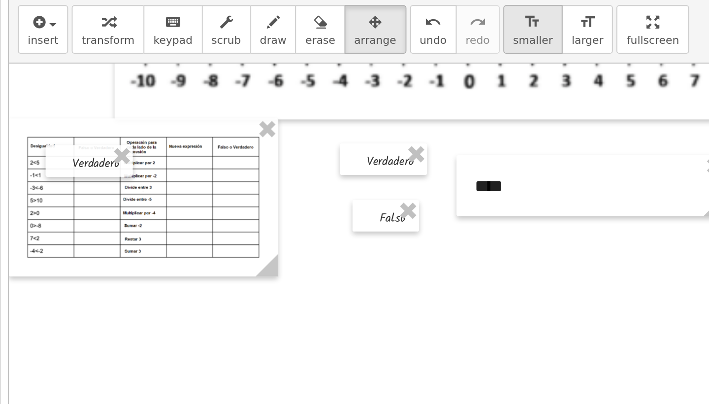
click at [404, 45] on span "smaller" at bounding box center [415, 48] width 22 height 7
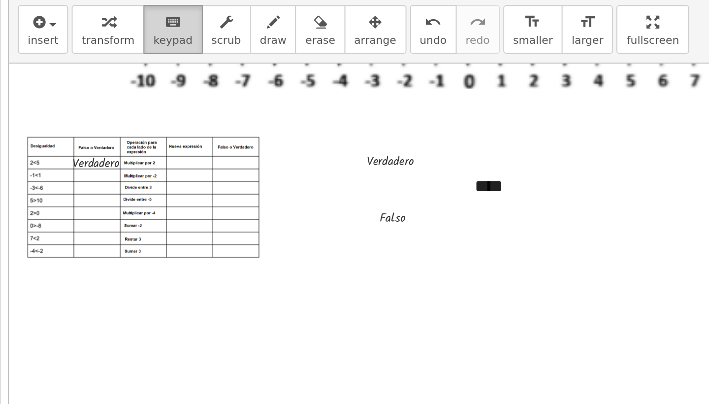
click at [207, 45] on span "keypad" at bounding box center [218, 48] width 22 height 7
click at [373, 111] on div "****" at bounding box center [447, 127] width 148 height 33
drag, startPoint x: 288, startPoint y: 102, endPoint x: 249, endPoint y: 102, distance: 39.4
click at [249, 102] on div "**********" at bounding box center [549, 173] width 843 height 346
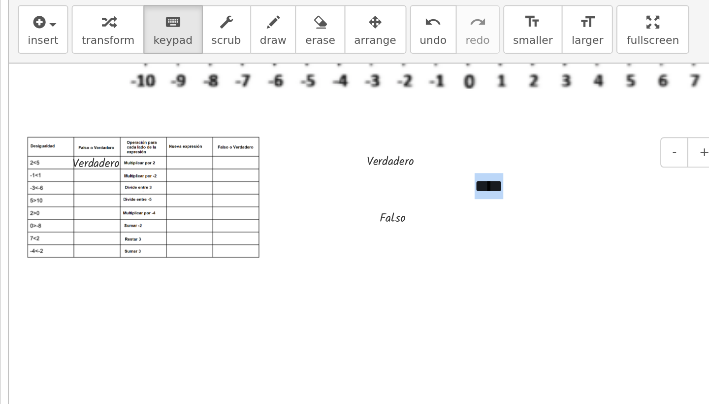
drag, startPoint x: 292, startPoint y: 97, endPoint x: 252, endPoint y: 100, distance: 41.0
click at [373, 111] on div "- + ****" at bounding box center [447, 127] width 148 height 33
click at [485, 101] on button "-" at bounding box center [492, 109] width 15 height 17
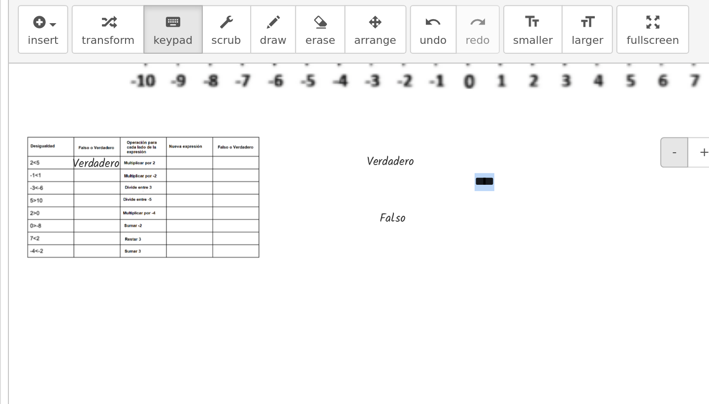
click at [485, 101] on button "-" at bounding box center [492, 109] width 15 height 17
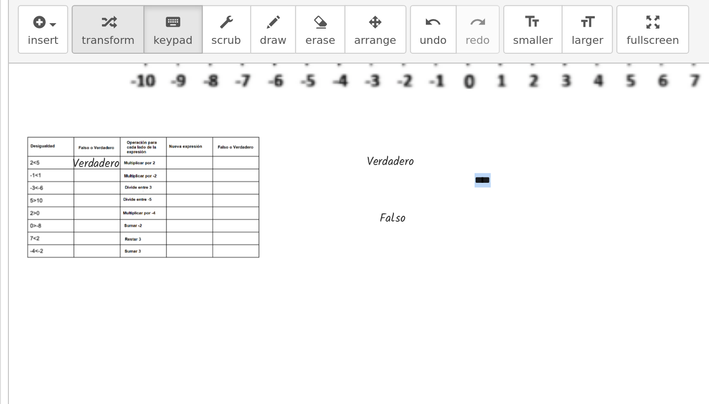
click at [167, 45] on span "transform" at bounding box center [181, 48] width 29 height 7
click at [373, 111] on div "****" at bounding box center [447, 124] width 148 height 27
drag, startPoint x: 271, startPoint y: 102, endPoint x: 157, endPoint y: 62, distance: 120.7
click at [157, 62] on div "**********" at bounding box center [549, 173] width 843 height 346
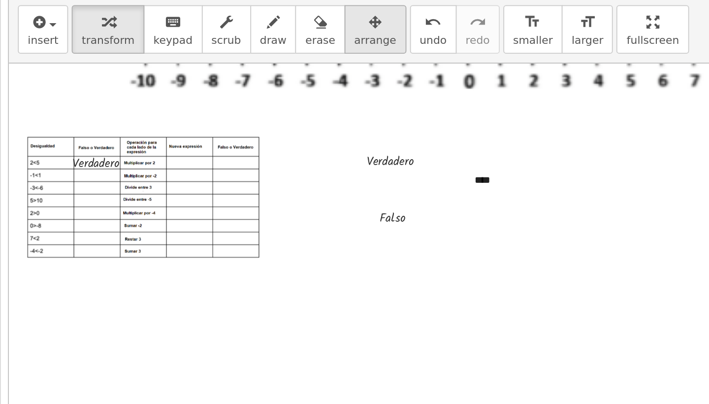
click at [317, 45] on span "arrange" at bounding box center [328, 48] width 23 height 7
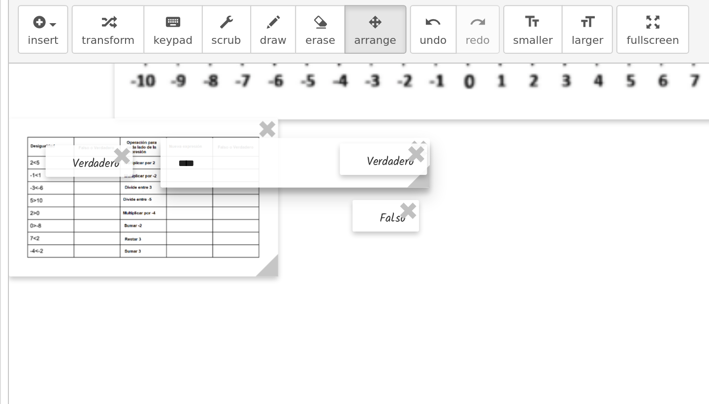
drag, startPoint x: 270, startPoint y: 96, endPoint x: 107, endPoint y: 87, distance: 162.8
click at [211, 102] on div at bounding box center [285, 115] width 148 height 27
click at [180, 145] on div at bounding box center [549, 173] width 843 height 346
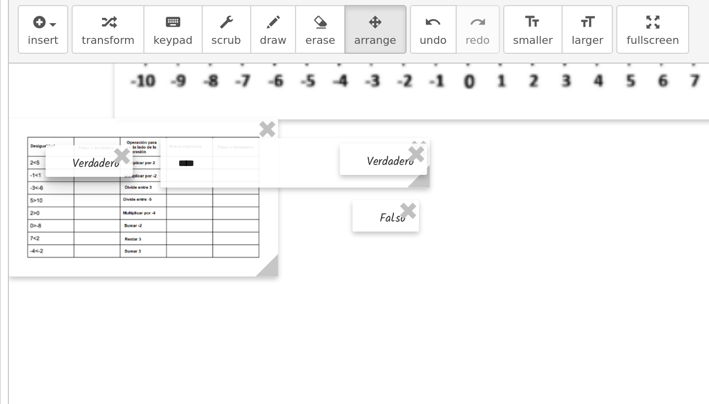
click at [148, 106] on div at bounding box center [172, 114] width 48 height 17
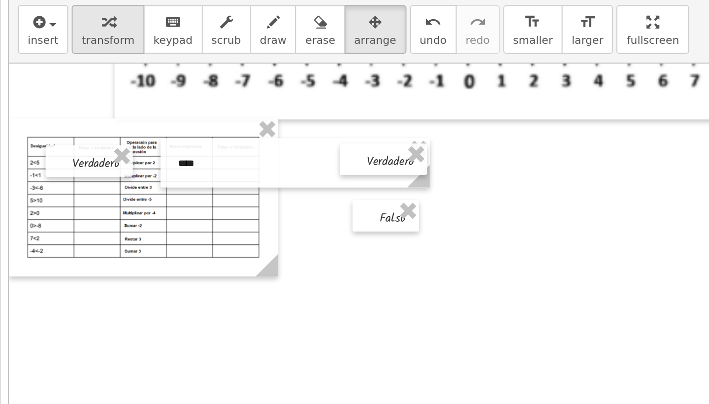
click at [167, 32] on div "button" at bounding box center [181, 38] width 29 height 12
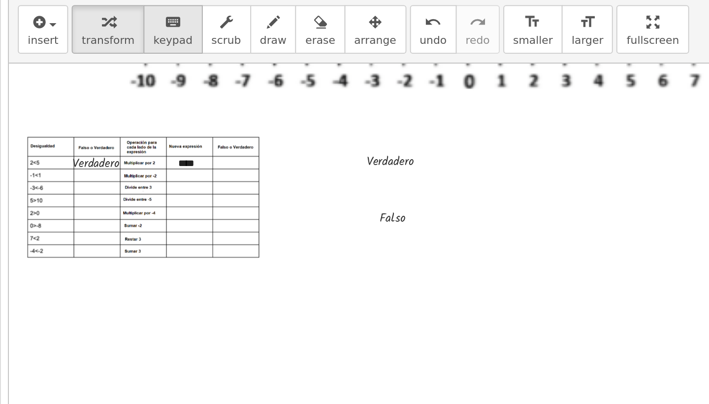
click at [213, 32] on icon "keyboard" at bounding box center [217, 38] width 9 height 12
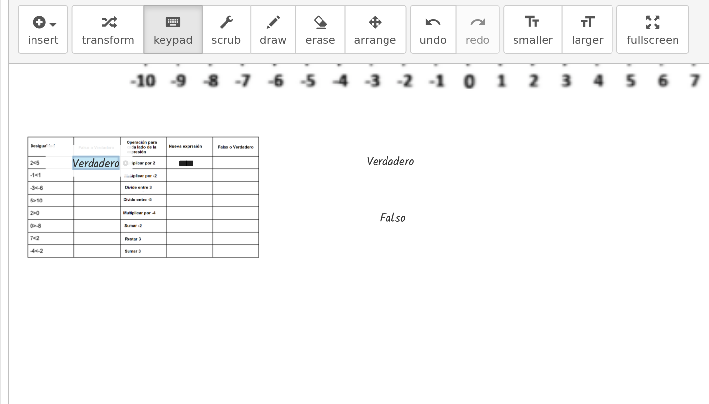
click at [162, 112] on div at bounding box center [175, 115] width 26 height 7
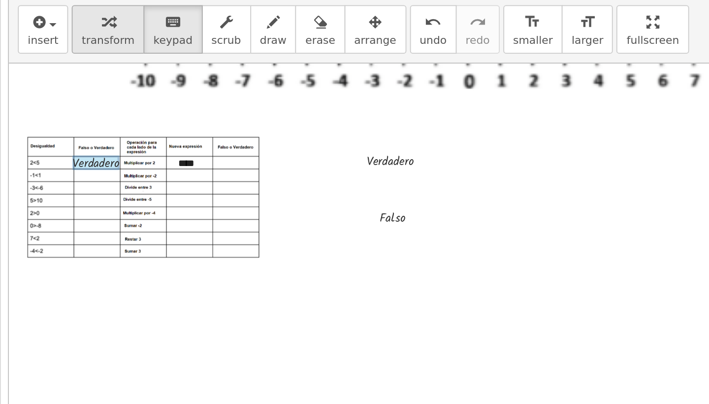
click at [167, 45] on span "transform" at bounding box center [181, 48] width 29 height 7
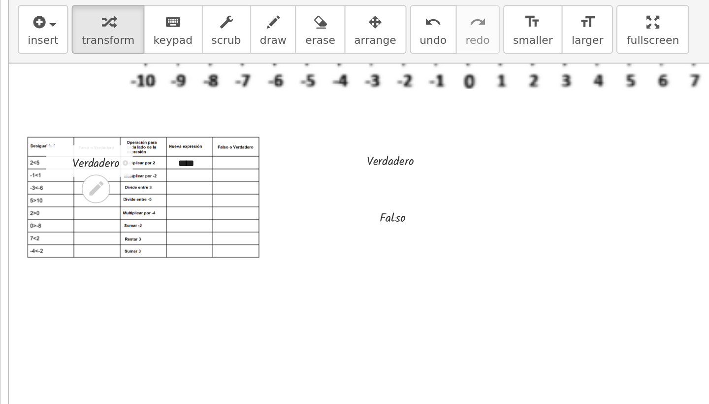
click at [158, 108] on div at bounding box center [184, 114] width 53 height 12
click at [190, 114] on div "Transform line Copy line as LaTeX Copy derivation as LaTeX Expand new lines: On" at bounding box center [191, 115] width 3 height 3
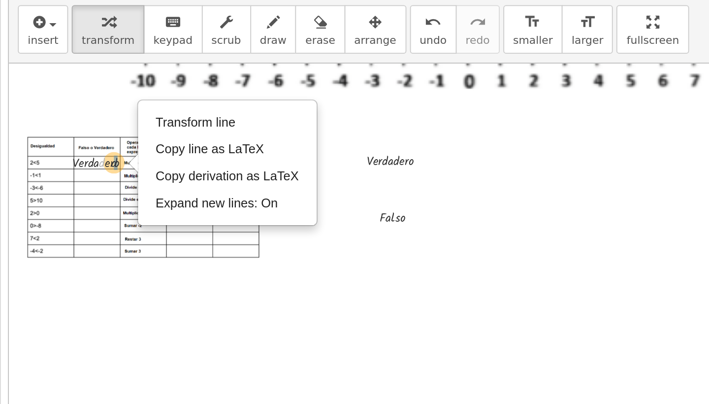
drag, startPoint x: 56, startPoint y: 89, endPoint x: 63, endPoint y: 89, distance: 6.9
drag, startPoint x: 59, startPoint y: 89, endPoint x: 71, endPoint y: 90, distance: 12.8
click at [148, 106] on div "· V · e · r · d · a · d · e · r · o · r · V · e · r · d · a · d · e · r · o Tra…" at bounding box center [172, 114] width 48 height 17
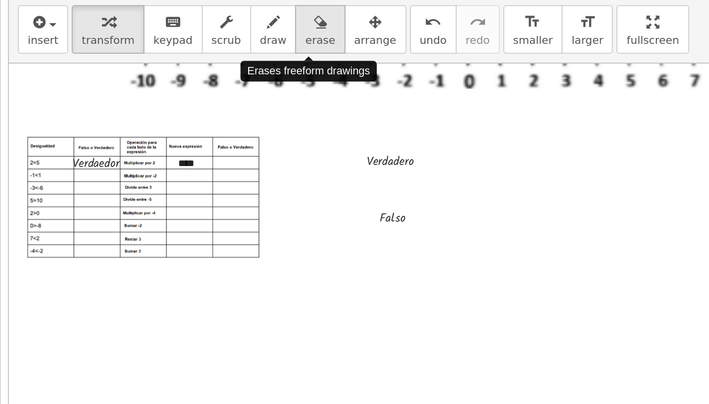
click at [295, 32] on icon "button" at bounding box center [298, 38] width 7 height 12
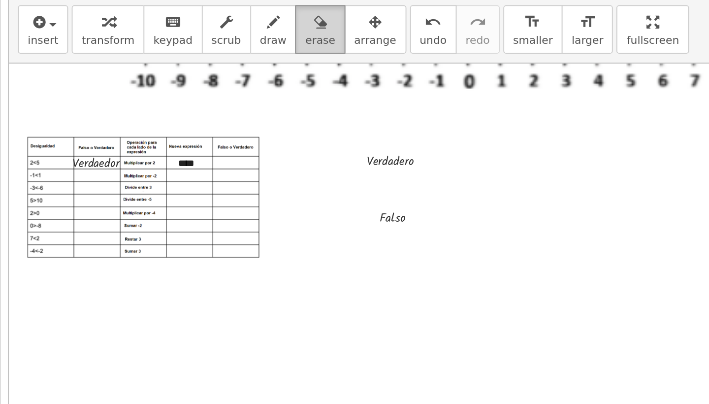
click at [295, 32] on icon "button" at bounding box center [298, 38] width 7 height 12
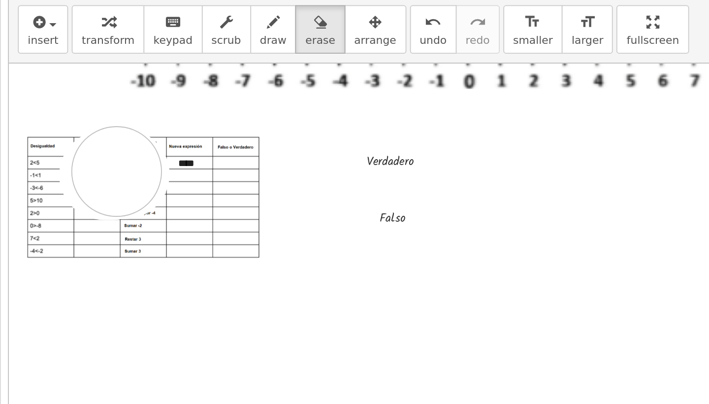
drag, startPoint x: 57, startPoint y: 96, endPoint x: 40, endPoint y: 90, distance: 17.9
click at [128, 90] on div at bounding box center [549, 173] width 843 height 346
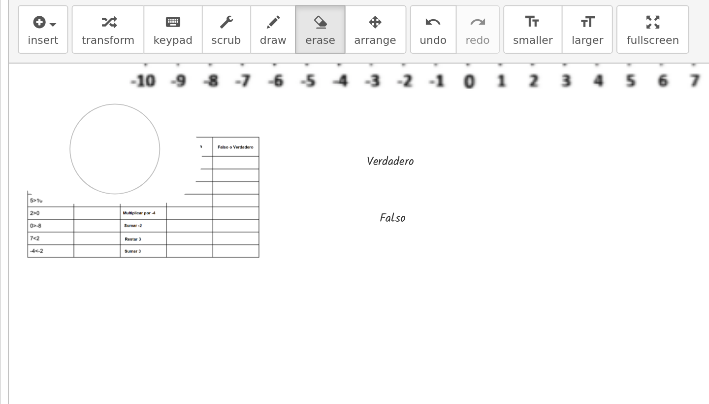
drag, startPoint x: 86, startPoint y: 87, endPoint x: 67, endPoint y: 81, distance: 19.3
click at [128, 81] on div at bounding box center [549, 173] width 843 height 346
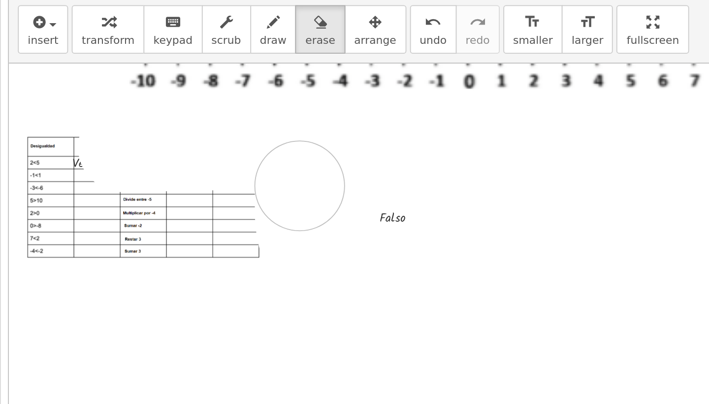
drag, startPoint x: 67, startPoint y: 81, endPoint x: 164, endPoint y: 102, distance: 99.3
click at [164, 102] on div at bounding box center [549, 173] width 843 height 346
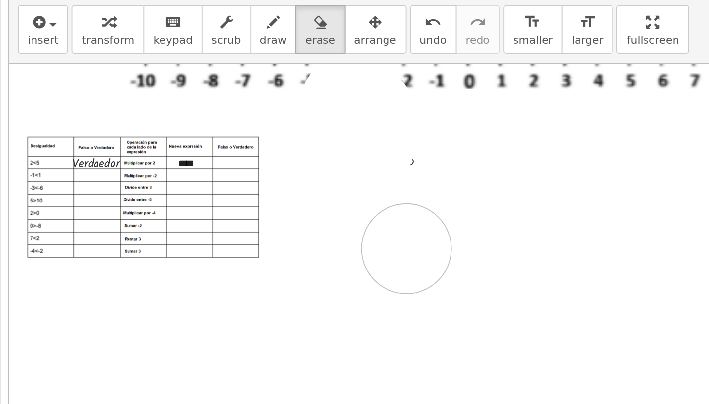
drag, startPoint x: 198, startPoint y: 58, endPoint x: 222, endPoint y: 134, distance: 80.4
click at [223, 135] on div at bounding box center [549, 173] width 843 height 346
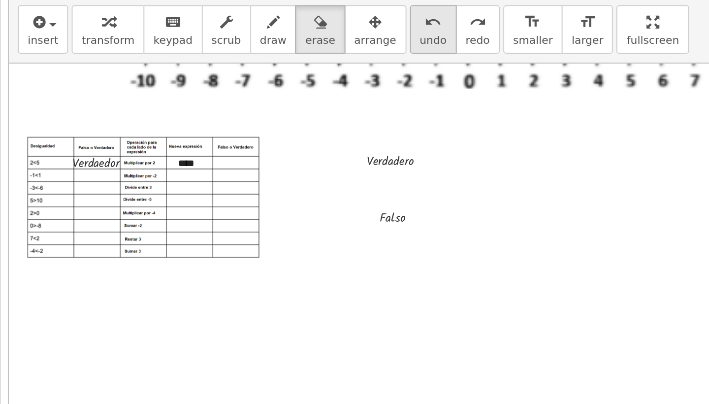
click at [356, 32] on icon "undo" at bounding box center [360, 38] width 9 height 12
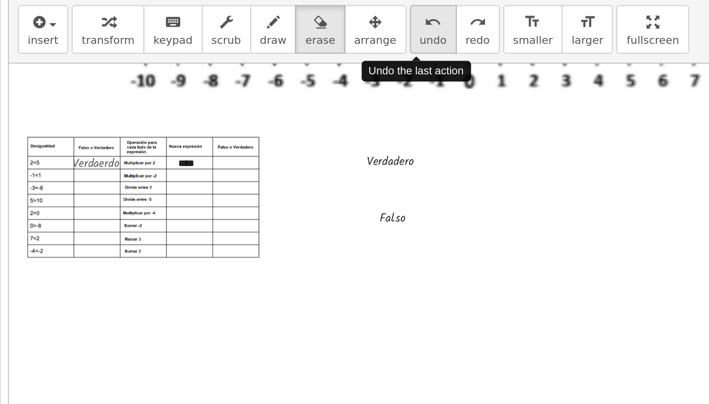
click at [356, 32] on icon "undo" at bounding box center [360, 38] width 9 height 12
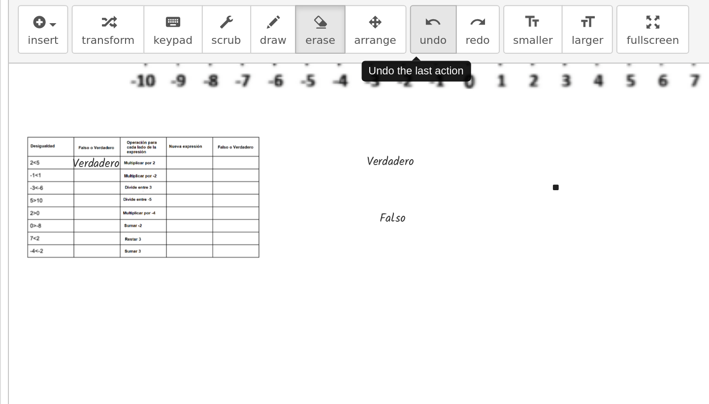
click at [356, 32] on icon "undo" at bounding box center [360, 38] width 9 height 12
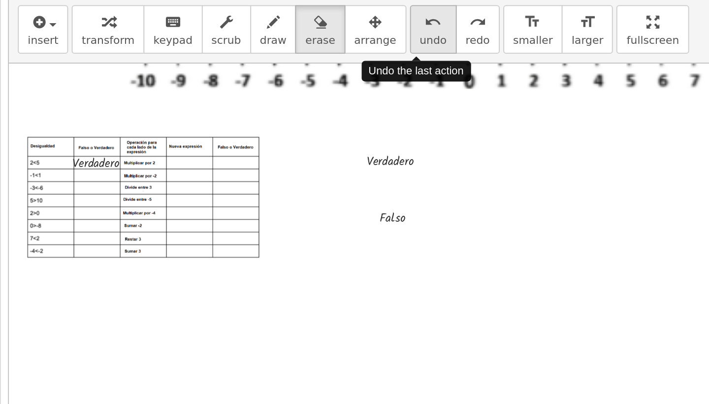
click at [356, 32] on icon "undo" at bounding box center [360, 38] width 9 height 12
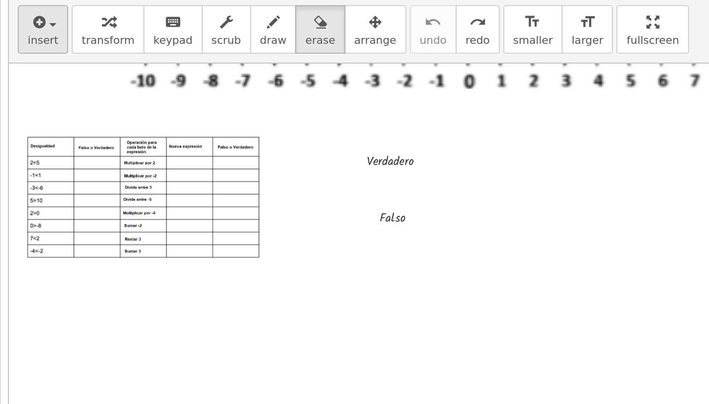
click at [138, 45] on span "insert" at bounding box center [146, 48] width 17 height 7
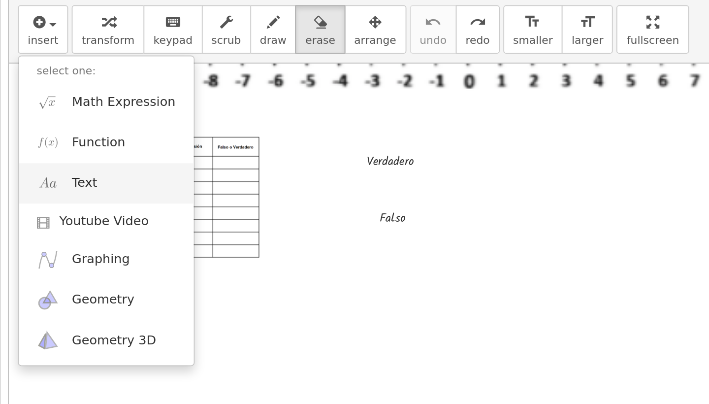
click at [133, 116] on link "Text" at bounding box center [181, 127] width 96 height 22
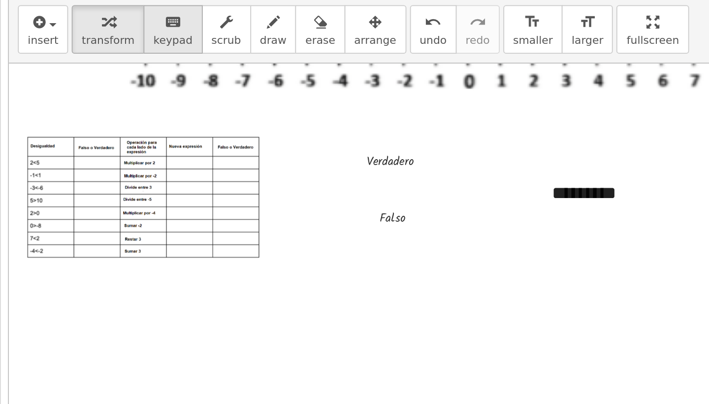
click at [207, 45] on span "keypad" at bounding box center [218, 48] width 22 height 7
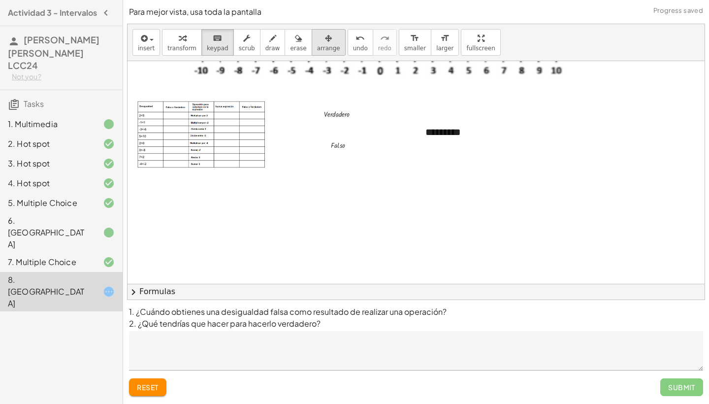
click at [327, 49] on span "arrange" at bounding box center [328, 48] width 23 height 7
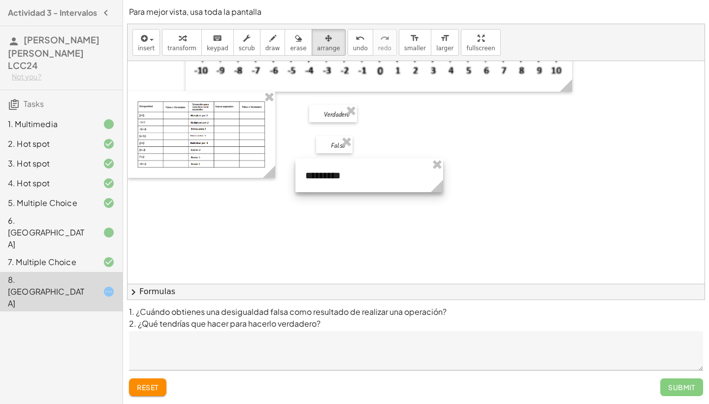
drag, startPoint x: 507, startPoint y: 144, endPoint x: 387, endPoint y: 187, distance: 128.0
click at [387, 187] on div at bounding box center [369, 175] width 148 height 33
click at [306, 168] on div at bounding box center [367, 174] width 148 height 33
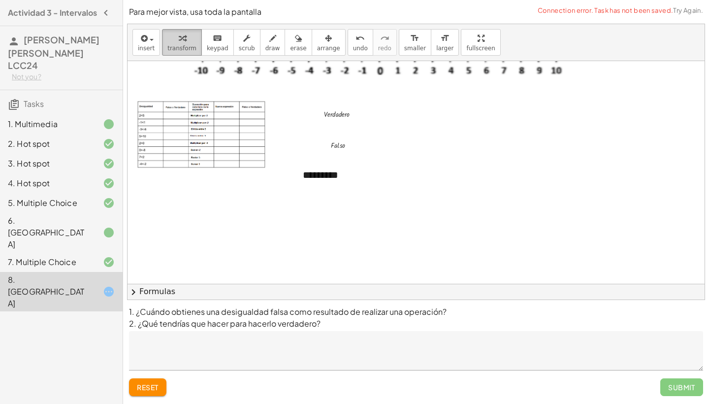
click at [181, 41] on icon "button" at bounding box center [182, 38] width 7 height 12
click at [414, 159] on span "-" at bounding box center [412, 156] width 2 height 8
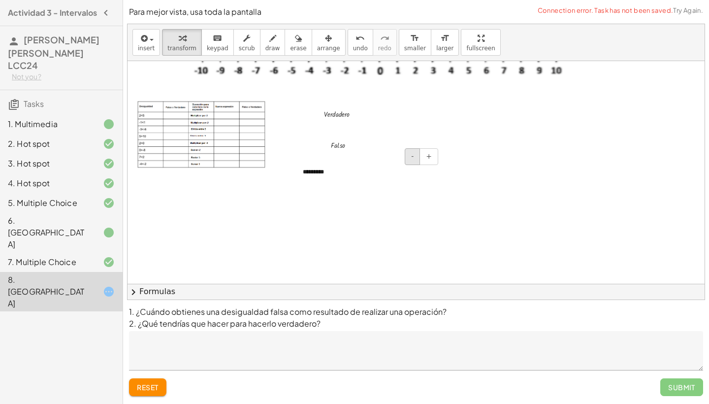
click at [414, 159] on span "-" at bounding box center [412, 156] width 2 height 8
click at [318, 47] on span "arrange" at bounding box center [328, 48] width 23 height 7
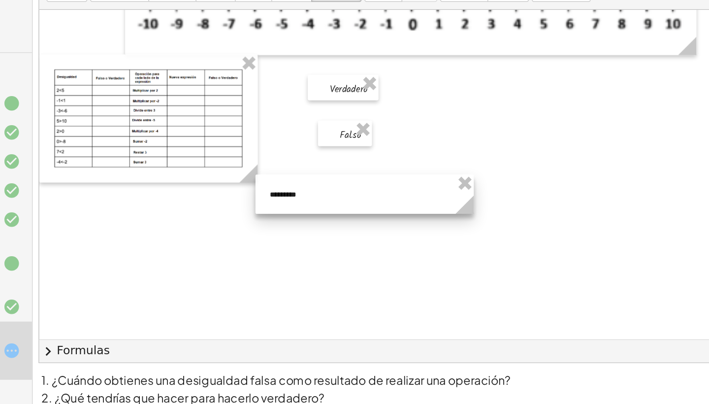
drag, startPoint x: 232, startPoint y: 126, endPoint x: 213, endPoint y: 140, distance: 23.9
click at [274, 172] on div at bounding box center [348, 185] width 148 height 27
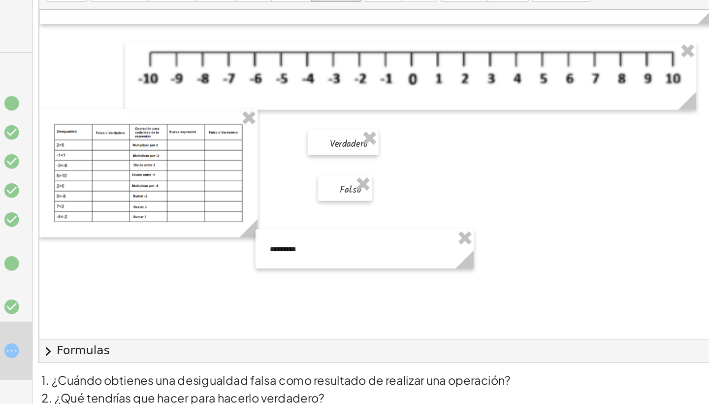
scroll to position [18, 0]
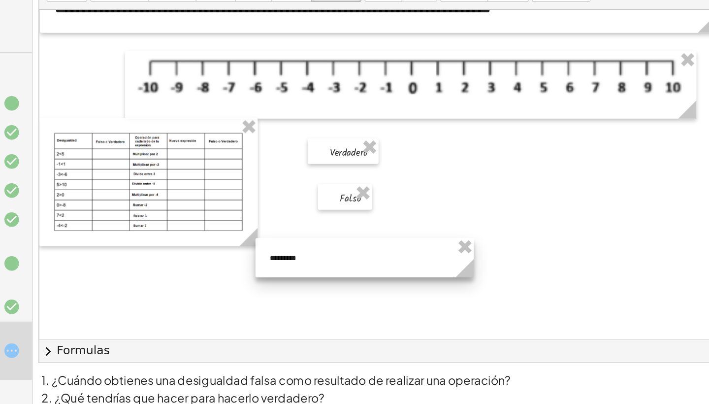
click at [274, 215] on div at bounding box center [348, 228] width 148 height 27
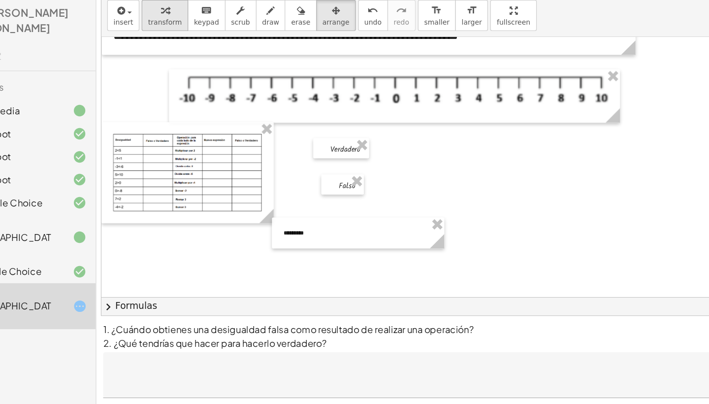
click at [179, 32] on icon "button" at bounding box center [182, 38] width 7 height 12
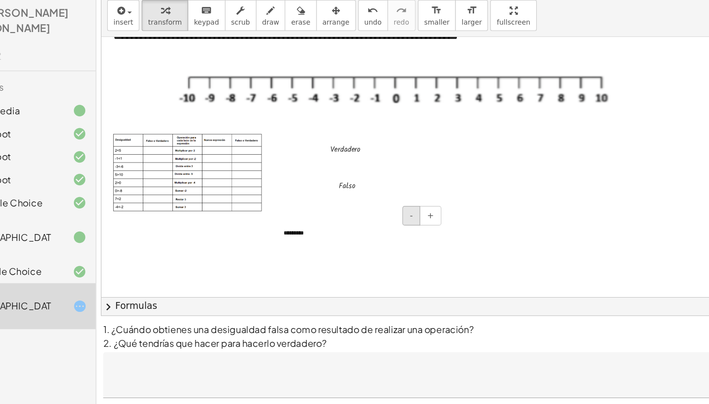
click at [392, 210] on span "-" at bounding box center [393, 214] width 2 height 8
click at [274, 216] on div "*********" at bounding box center [348, 229] width 148 height 27
click at [392, 210] on span "-" at bounding box center [393, 214] width 2 height 8
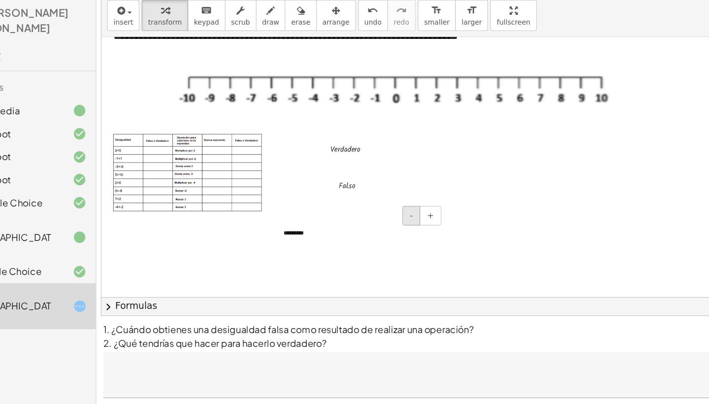
click at [392, 210] on span "-" at bounding box center [393, 214] width 2 height 8
click at [312, 29] on button "arrange" at bounding box center [329, 42] width 34 height 27
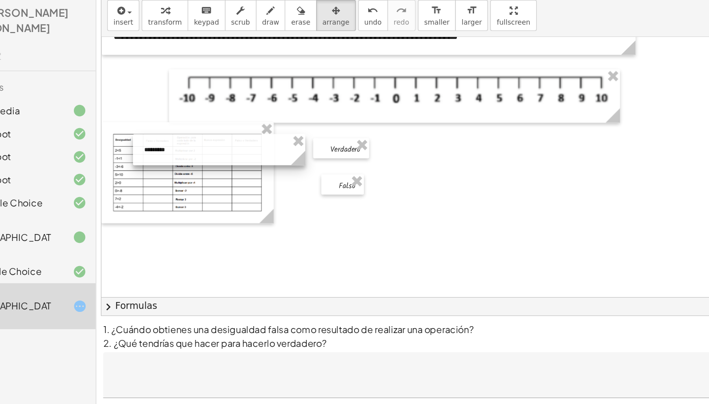
drag, startPoint x: 288, startPoint y: 195, endPoint x: 168, endPoint y: 124, distance: 138.9
click at [168, 144] on div at bounding box center [229, 157] width 148 height 27
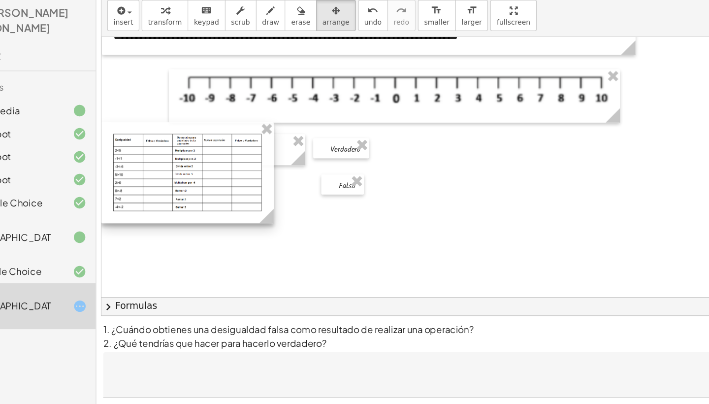
click at [262, 208] on circle at bounding box center [270, 216] width 17 height 17
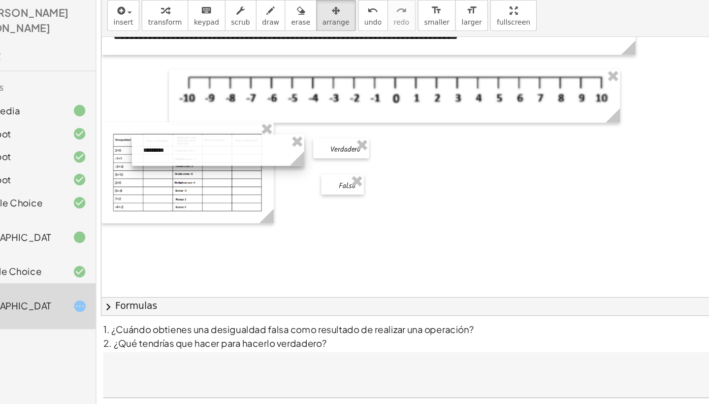
click at [246, 145] on div "- + *********" at bounding box center [228, 158] width 148 height 27
click at [372, 166] on div at bounding box center [549, 216] width 843 height 346
click at [207, 45] on span "keypad" at bounding box center [218, 48] width 22 height 7
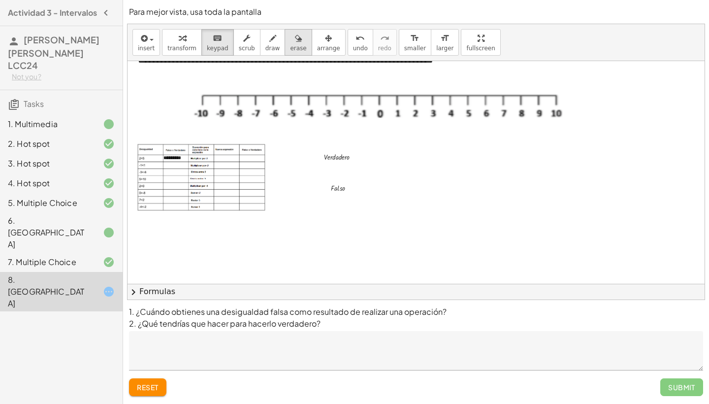
click at [297, 48] on span "erase" at bounding box center [298, 48] width 16 height 7
drag, startPoint x: 191, startPoint y: 155, endPoint x: 149, endPoint y: 164, distance: 42.5
click at [150, 163] on div at bounding box center [549, 216] width 843 height 346
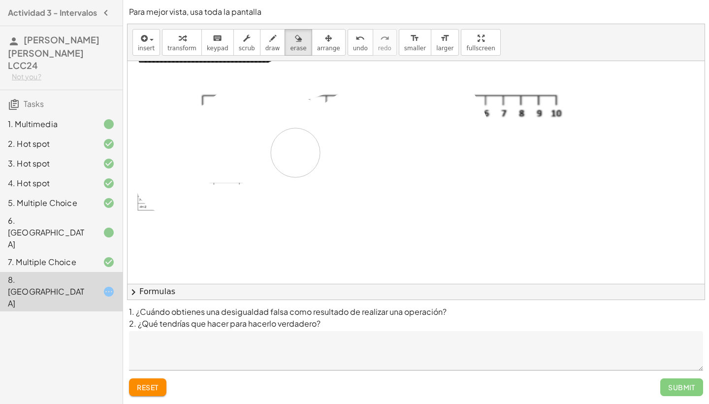
drag, startPoint x: 255, startPoint y: 158, endPoint x: 300, endPoint y: 142, distance: 47.5
click at [299, 143] on div at bounding box center [549, 216] width 843 height 346
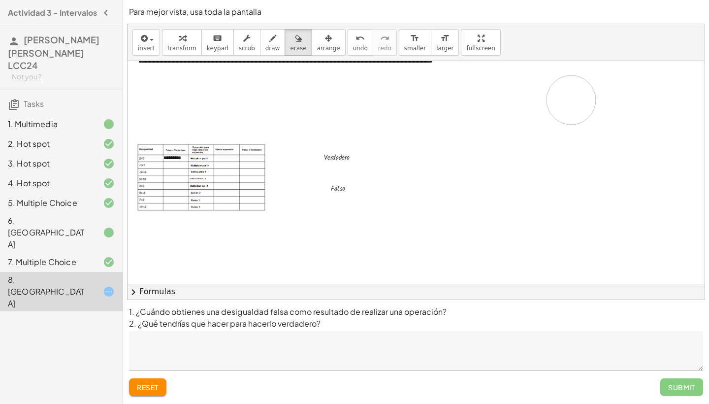
drag, startPoint x: 191, startPoint y: 104, endPoint x: 571, endPoint y: 100, distance: 380.7
click at [571, 100] on div at bounding box center [549, 216] width 843 height 346
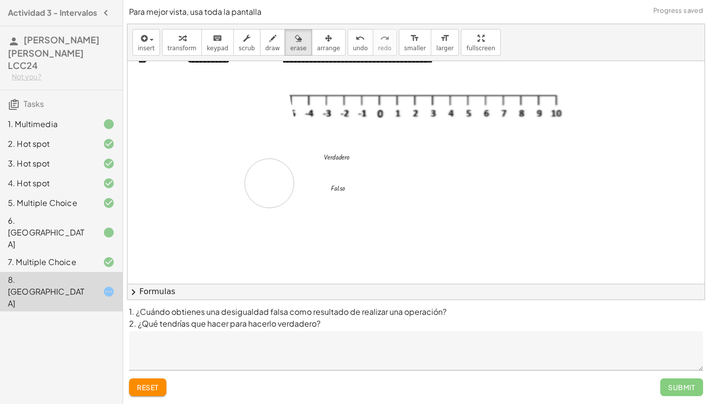
drag, startPoint x: 197, startPoint y: 149, endPoint x: 268, endPoint y: 186, distance: 79.7
click at [268, 186] on div at bounding box center [549, 216] width 843 height 346
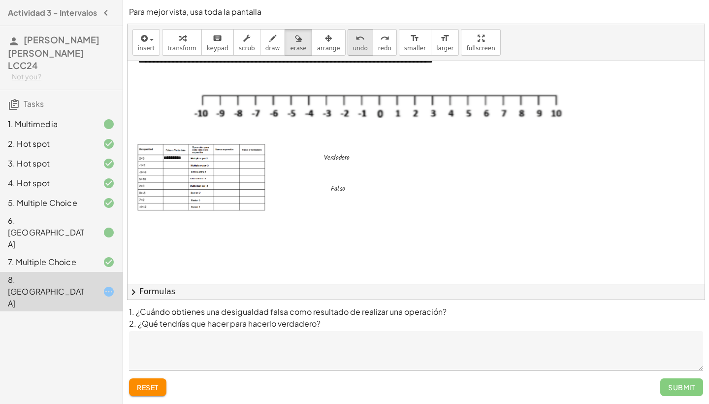
click at [353, 51] on span "undo" at bounding box center [360, 48] width 15 height 7
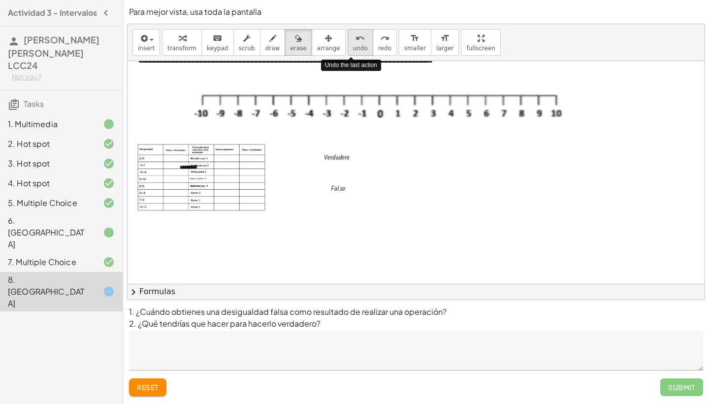
click at [353, 51] on span "undo" at bounding box center [360, 48] width 15 height 7
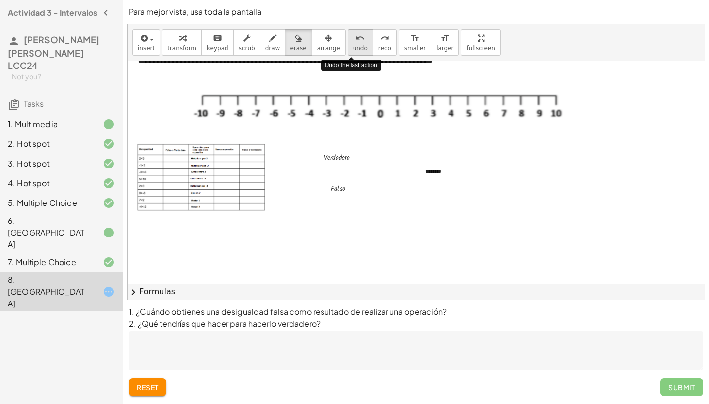
click at [353, 51] on span "undo" at bounding box center [360, 48] width 15 height 7
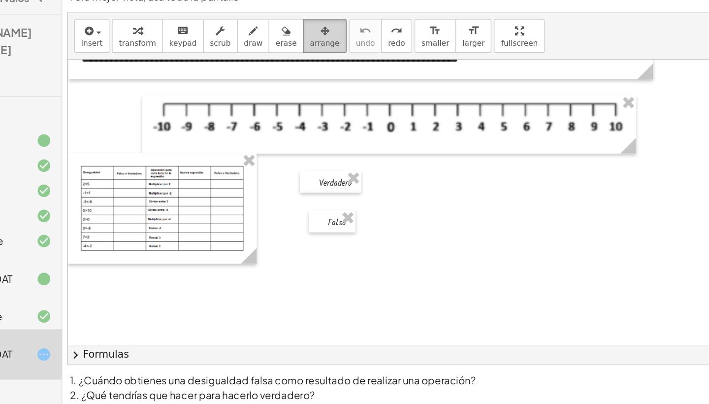
click at [325, 32] on icon "button" at bounding box center [328, 38] width 7 height 12
click at [201, 39] on button "keyboard keypad" at bounding box center [217, 42] width 32 height 27
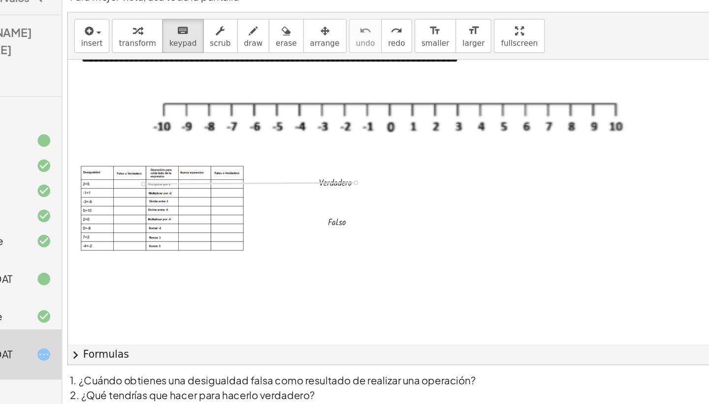
drag, startPoint x: 278, startPoint y: 142, endPoint x: 116, endPoint y: 143, distance: 162.5
click at [128, 143] on div "**********" at bounding box center [549, 216] width 843 height 346
click at [140, 151] on div at bounding box center [166, 157] width 53 height 12
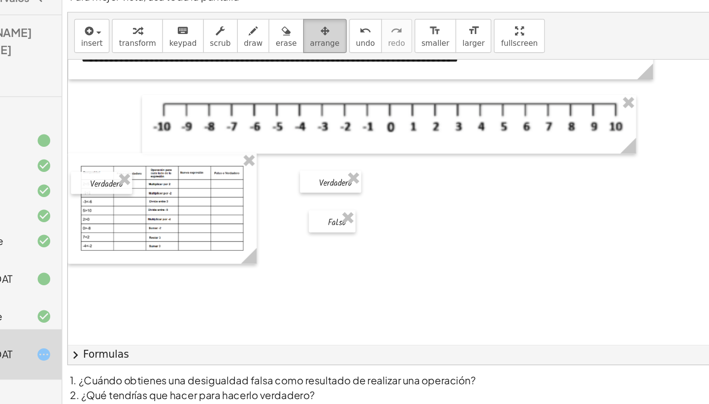
click at [312, 38] on button "arrange" at bounding box center [329, 42] width 34 height 27
drag, startPoint x: 70, startPoint y: 149, endPoint x: 88, endPoint y: 149, distance: 17.7
click at [148, 149] on div at bounding box center [172, 157] width 48 height 17
click at [224, 187] on div at bounding box center [549, 216] width 843 height 346
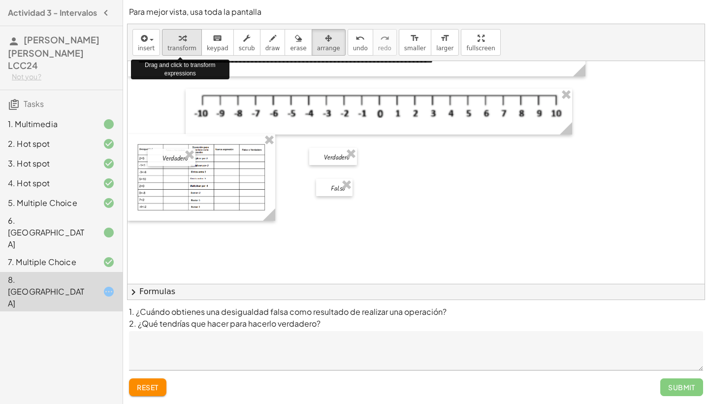
click at [188, 48] on span "transform" at bounding box center [181, 48] width 29 height 7
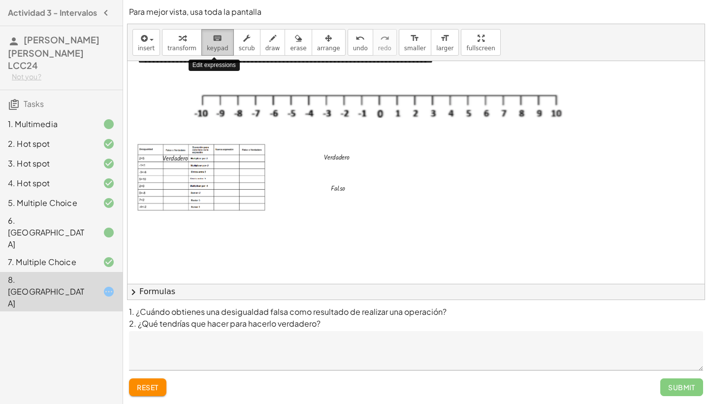
click at [207, 40] on div "keyboard" at bounding box center [218, 38] width 22 height 12
click at [154, 38] on div "button" at bounding box center [146, 38] width 17 height 12
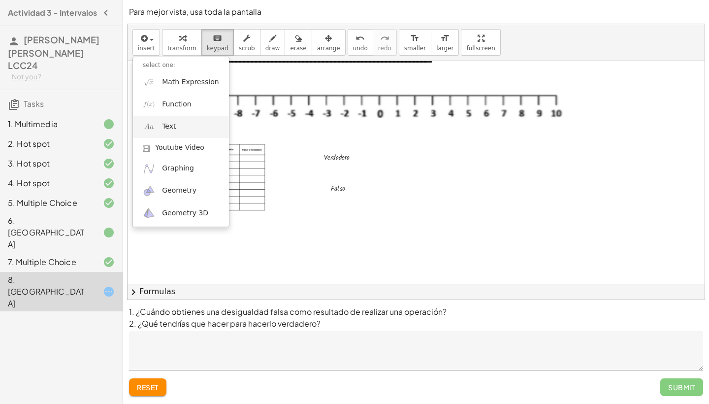
click at [180, 127] on link "Text" at bounding box center [181, 127] width 96 height 22
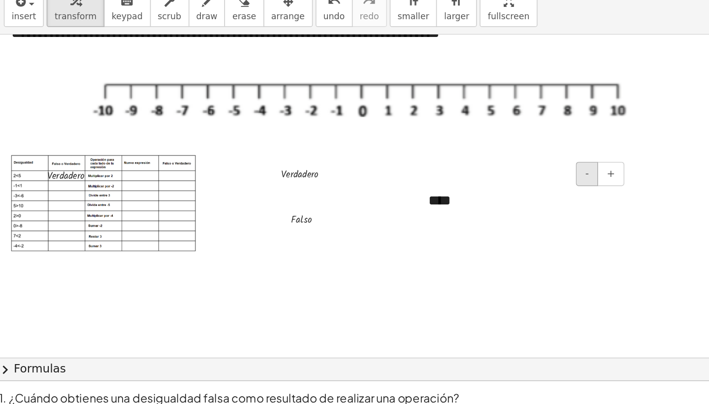
click at [527, 149] on button "-" at bounding box center [534, 157] width 15 height 17
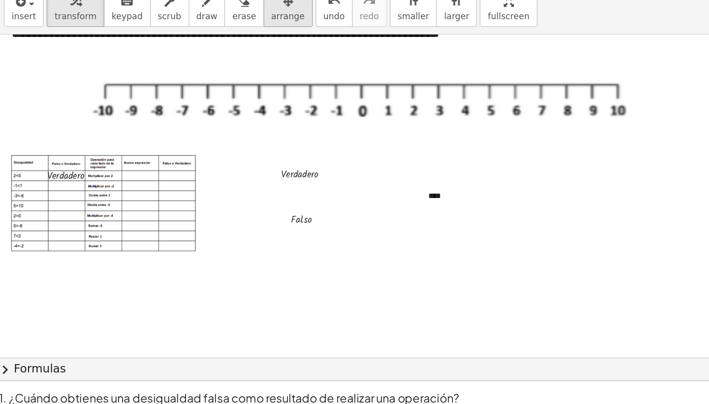
click at [312, 29] on button "arrange" at bounding box center [329, 42] width 34 height 27
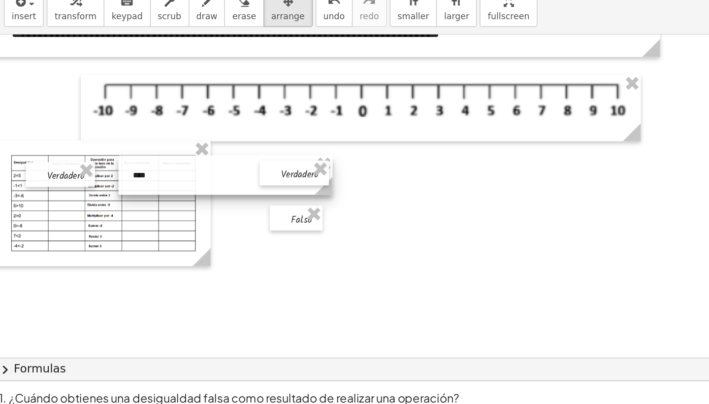
drag, startPoint x: 309, startPoint y: 138, endPoint x: 105, endPoint y: 124, distance: 204.4
click at [212, 144] on div at bounding box center [286, 157] width 148 height 27
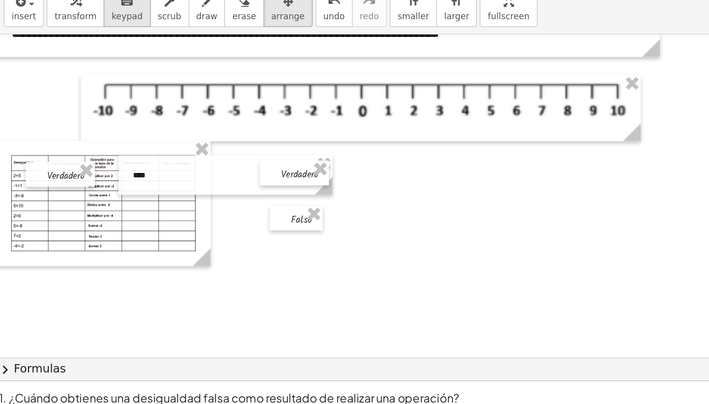
click at [207, 45] on span "keypad" at bounding box center [218, 48] width 22 height 7
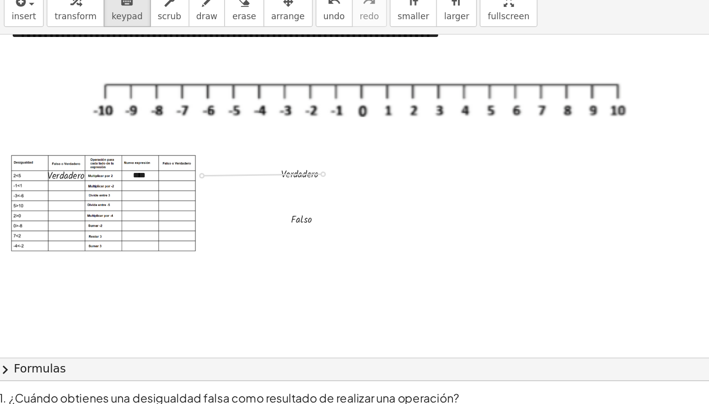
drag, startPoint x: 224, startPoint y: 121, endPoint x: 140, endPoint y: 122, distance: 83.2
click at [140, 122] on div "**********" at bounding box center [549, 216] width 843 height 346
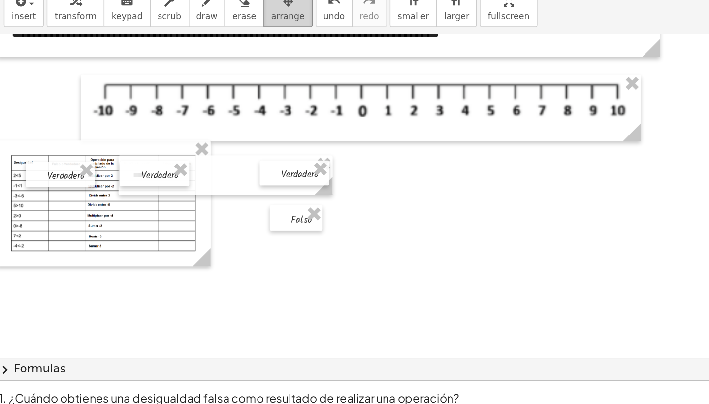
click at [312, 29] on button "arrange" at bounding box center [329, 42] width 34 height 27
drag, startPoint x: 109, startPoint y: 123, endPoint x: 122, endPoint y: 122, distance: 13.3
click at [226, 148] on div at bounding box center [250, 156] width 48 height 17
click at [175, 162] on div at bounding box center [549, 216] width 843 height 346
click at [275, 135] on div at bounding box center [549, 216] width 843 height 346
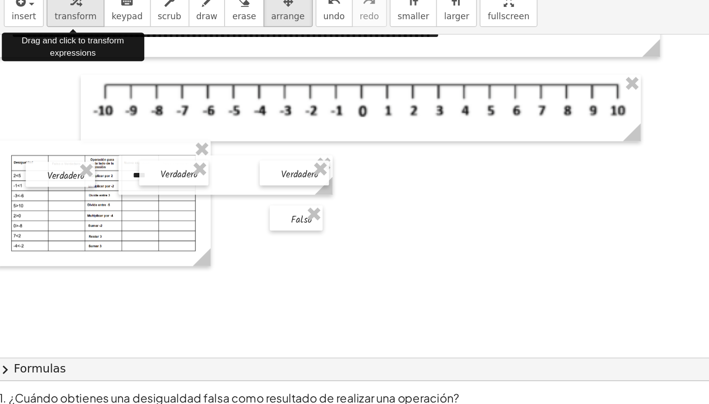
click at [167, 32] on div "button" at bounding box center [181, 38] width 29 height 12
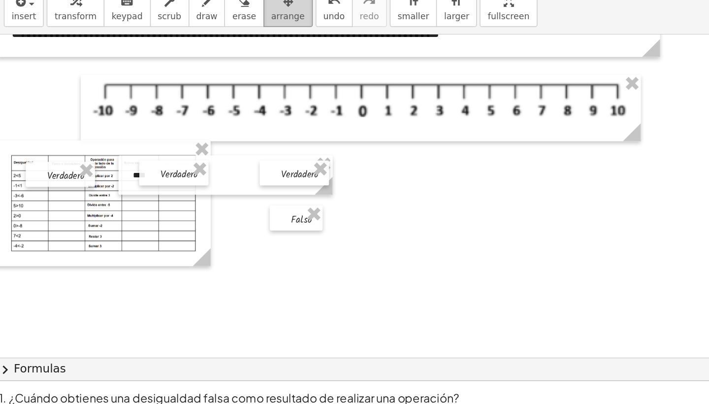
click at [317, 45] on span "arrange" at bounding box center [328, 48] width 23 height 7
click at [226, 148] on div at bounding box center [250, 156] width 48 height 17
click at [174, 152] on div at bounding box center [549, 216] width 843 height 346
click at [167, 45] on span "transform" at bounding box center [181, 48] width 29 height 7
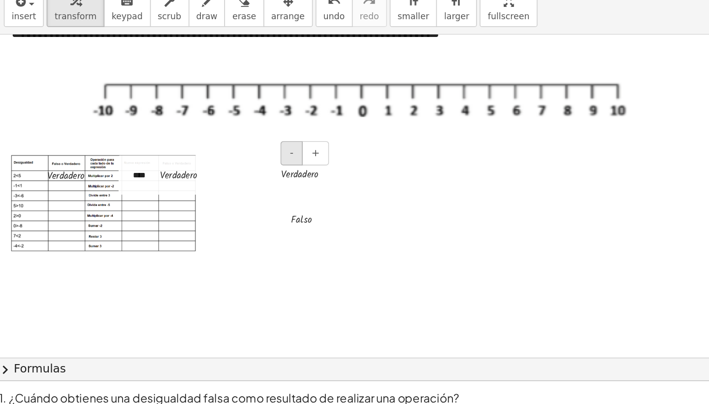
click at [324, 134] on button "-" at bounding box center [331, 142] width 15 height 17
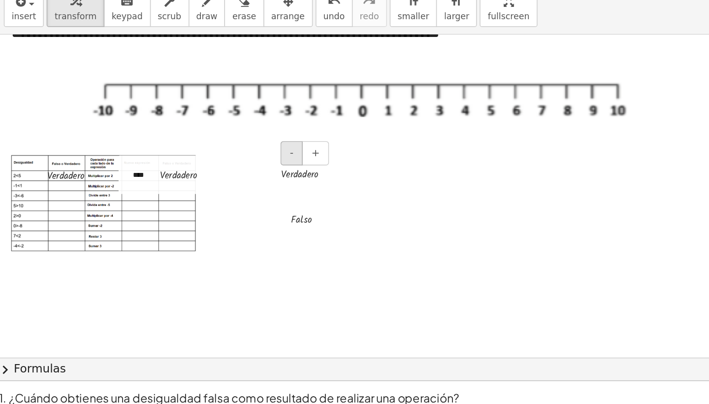
click at [324, 134] on button "-" at bounding box center [331, 142] width 15 height 17
click at [345, 138] on span "+" at bounding box center [348, 142] width 6 height 8
click at [330, 138] on span "-" at bounding box center [331, 142] width 2 height 8
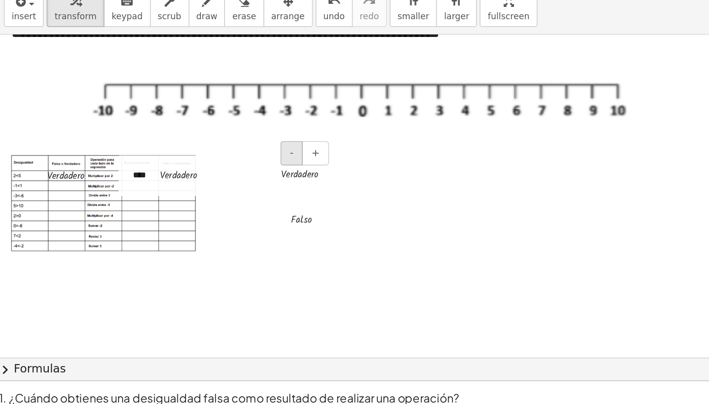
click at [330, 138] on span "-" at bounding box center [331, 142] width 2 height 8
click at [319, 150] on div at bounding box center [345, 156] width 53 height 12
drag, startPoint x: 223, startPoint y: 120, endPoint x: 66, endPoint y: 128, distance: 157.3
click at [128, 128] on div "**********" at bounding box center [549, 216] width 843 height 346
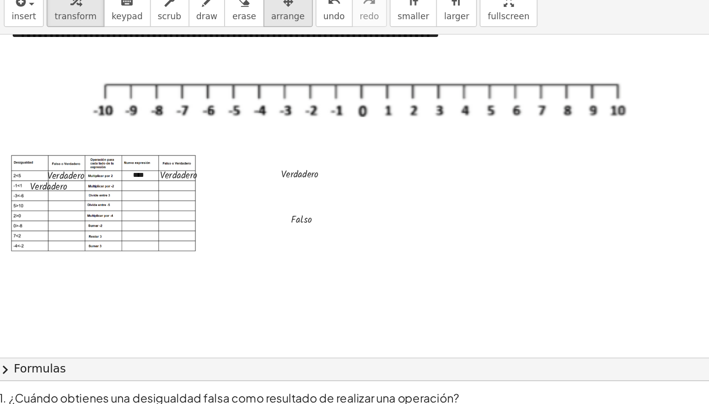
click at [312, 29] on button "arrange" at bounding box center [329, 42] width 34 height 27
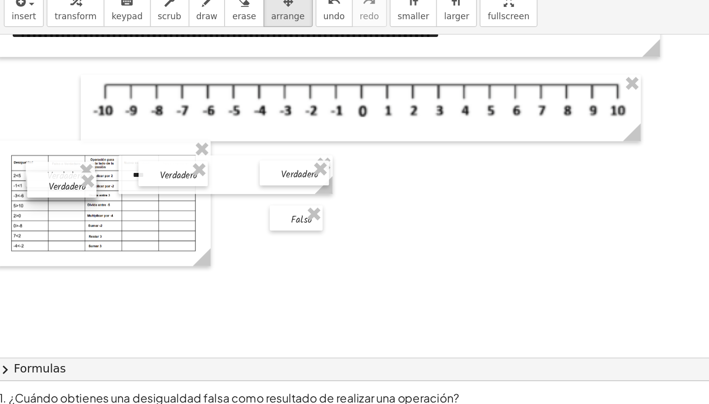
drag, startPoint x: 38, startPoint y: 128, endPoint x: 51, endPoint y: 128, distance: 12.8
click at [149, 156] on div at bounding box center [173, 164] width 48 height 17
click at [268, 156] on div at bounding box center [549, 216] width 843 height 346
click at [167, 45] on span "transform" at bounding box center [181, 48] width 29 height 7
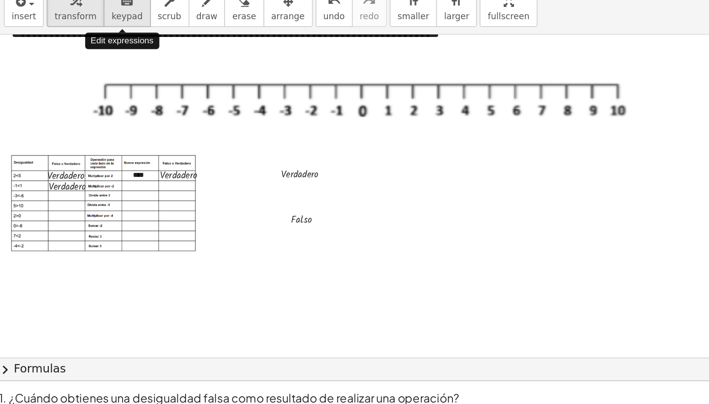
click at [207, 45] on span "keypad" at bounding box center [218, 48] width 22 height 7
click at [167, 45] on span "transform" at bounding box center [181, 48] width 29 height 7
drag, startPoint x: 219, startPoint y: 152, endPoint x: 61, endPoint y: 136, distance: 158.4
click at [128, 136] on div "**********" at bounding box center [549, 216] width 843 height 346
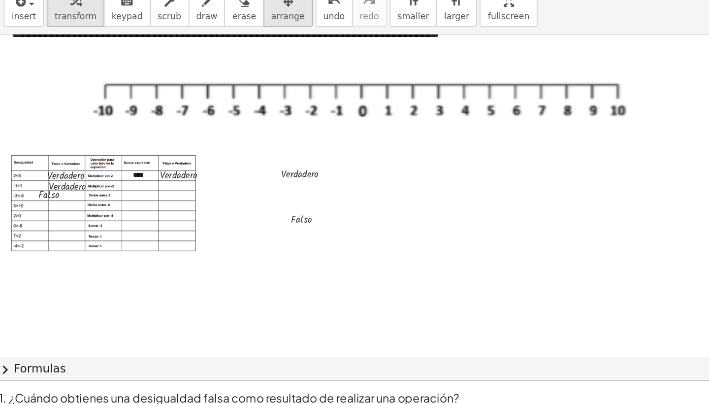
click at [317, 45] on span "arrange" at bounding box center [328, 48] width 23 height 7
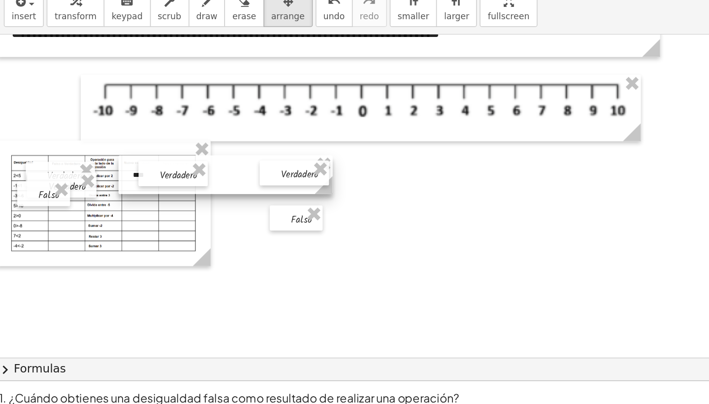
drag, startPoint x: 36, startPoint y: 132, endPoint x: 103, endPoint y: 131, distance: 67.5
click at [128, 131] on div "**********" at bounding box center [549, 216] width 843 height 346
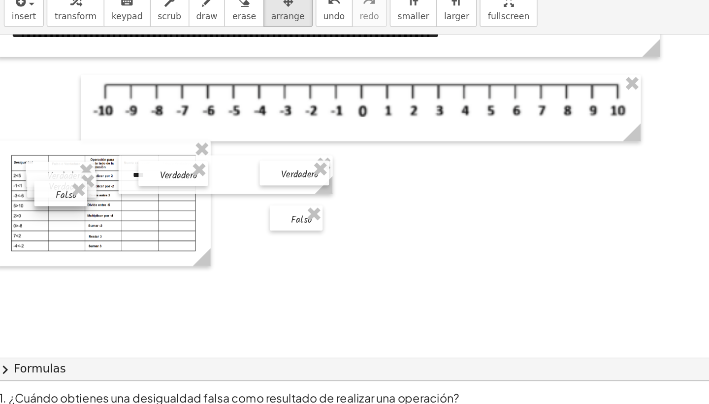
drag, startPoint x: 25, startPoint y: 133, endPoint x: 36, endPoint y: 133, distance: 11.8
click at [154, 162] on div at bounding box center [172, 170] width 36 height 17
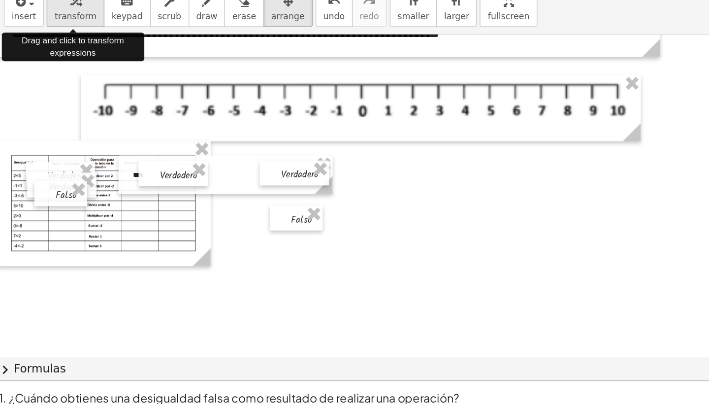
click at [162, 29] on button "transform" at bounding box center [182, 42] width 40 height 27
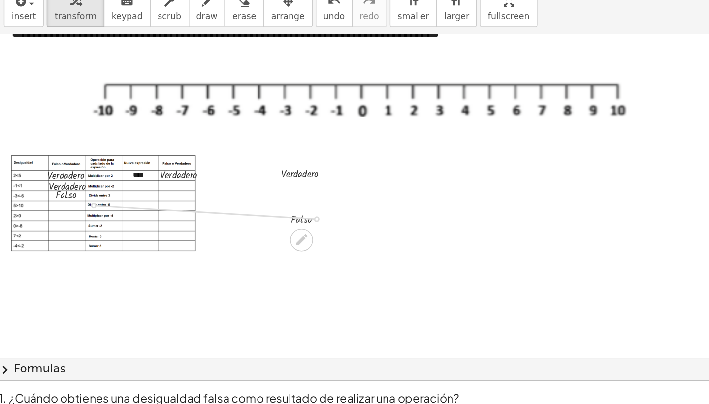
drag, startPoint x: 219, startPoint y: 151, endPoint x: 69, endPoint y: 142, distance: 150.0
click at [128, 142] on div "**********" at bounding box center [549, 216] width 843 height 346
click at [317, 45] on span "arrange" at bounding box center [328, 48] width 23 height 7
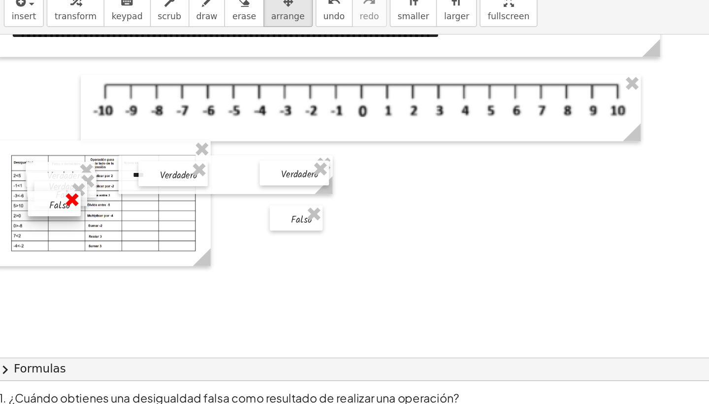
drag, startPoint x: 42, startPoint y: 142, endPoint x: 49, endPoint y: 142, distance: 6.9
click at [162, 29] on button "transform" at bounding box center [182, 42] width 40 height 27
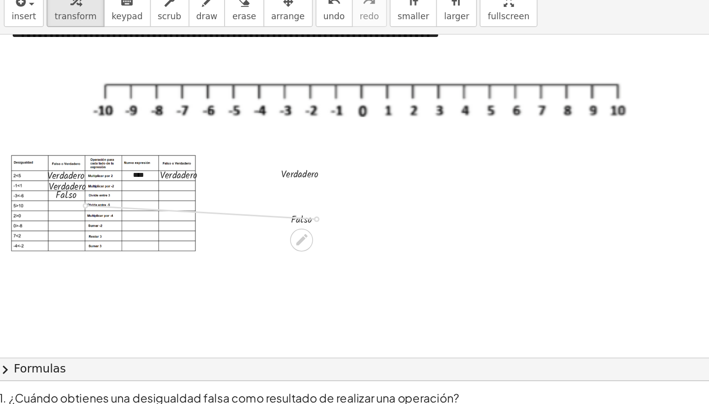
drag, startPoint x: 218, startPoint y: 150, endPoint x: 62, endPoint y: 141, distance: 156.3
click at [128, 141] on div "**********" at bounding box center [549, 216] width 843 height 346
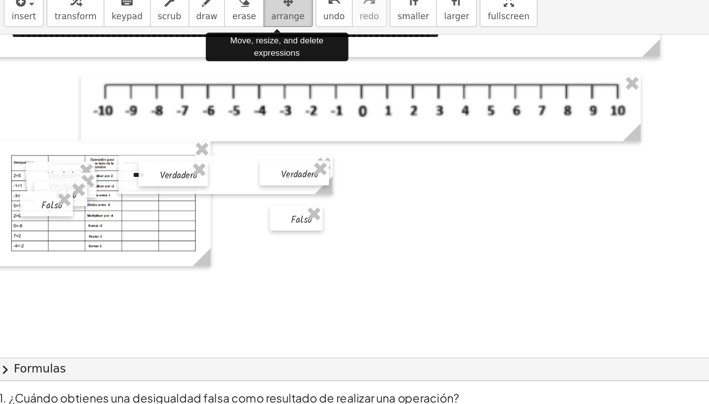
click at [317, 45] on span "arrange" at bounding box center [328, 48] width 23 height 7
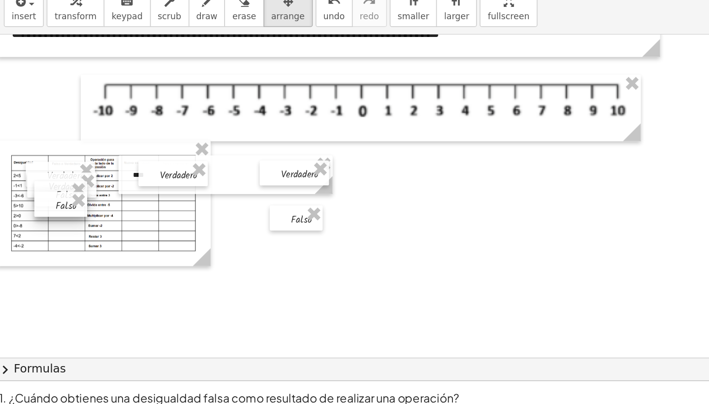
drag, startPoint x: 28, startPoint y: 144, endPoint x: 37, endPoint y: 145, distance: 9.9
click at [154, 169] on div at bounding box center [172, 177] width 36 height 17
click at [174, 176] on div at bounding box center [549, 216] width 843 height 346
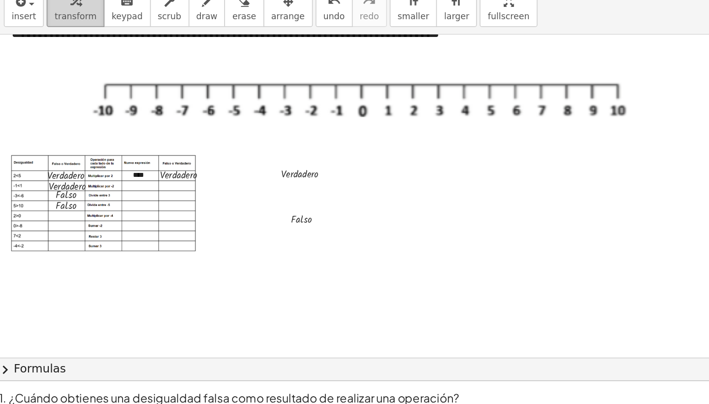
click at [162, 29] on button "transform" at bounding box center [182, 42] width 40 height 27
drag, startPoint x: 224, startPoint y: 120, endPoint x: 80, endPoint y: 146, distance: 145.7
click at [128, 146] on div "**********" at bounding box center [549, 216] width 843 height 346
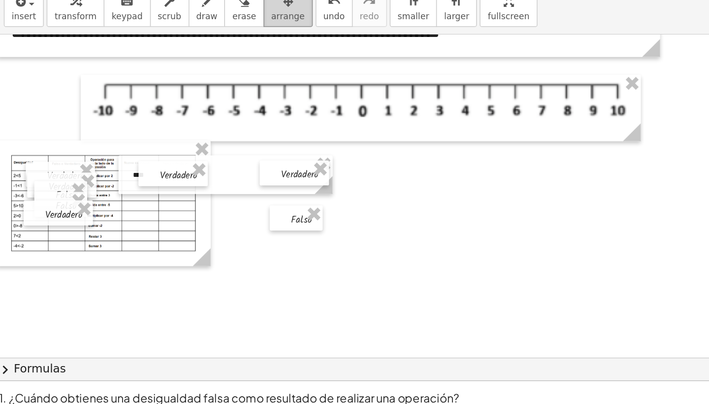
click at [312, 29] on button "arrange" at bounding box center [329, 42] width 34 height 27
click at [149, 176] on div at bounding box center [173, 184] width 48 height 17
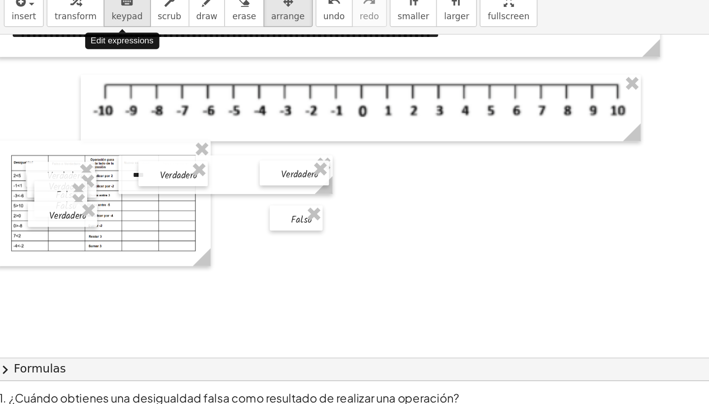
click at [207, 45] on span "keypad" at bounding box center [218, 48] width 22 height 7
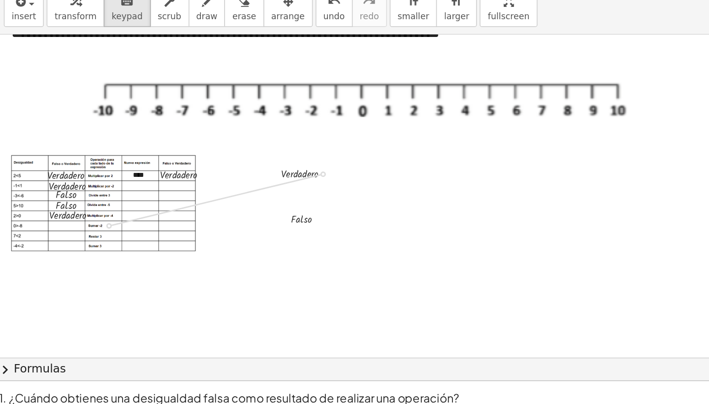
drag, startPoint x: 224, startPoint y: 120, endPoint x: 78, endPoint y: 154, distance: 149.2
click at [128, 154] on div "**********" at bounding box center [549, 216] width 843 height 346
drag, startPoint x: 218, startPoint y: 151, endPoint x: 65, endPoint y: 162, distance: 153.0
click at [128, 162] on div "**********" at bounding box center [549, 216] width 843 height 346
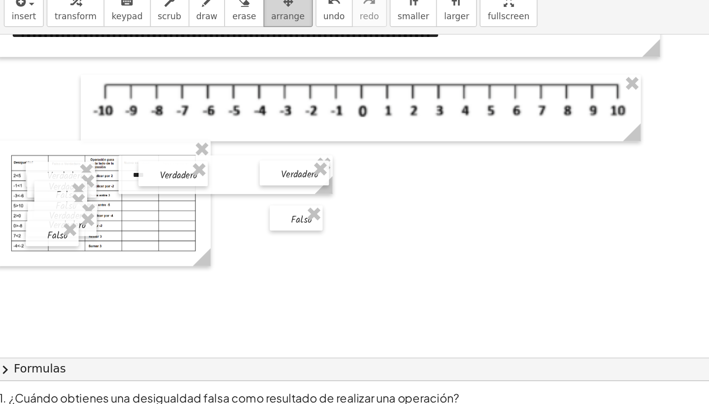
click at [317, 45] on span "arrange" at bounding box center [328, 48] width 23 height 7
click at [152, 190] on div at bounding box center [170, 198] width 36 height 17
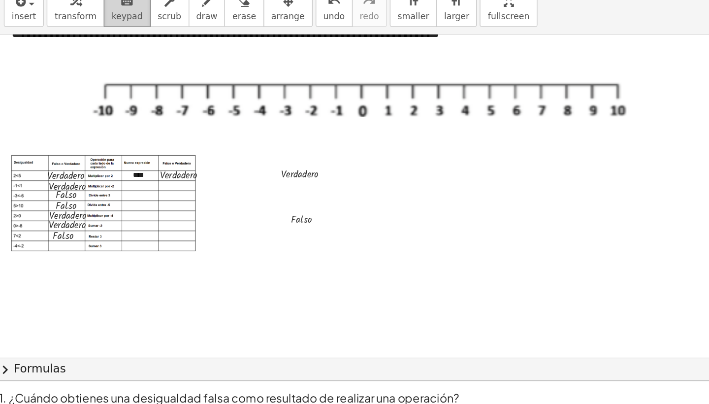
click at [207, 45] on span "keypad" at bounding box center [218, 48] width 22 height 7
drag, startPoint x: 223, startPoint y: 120, endPoint x: 75, endPoint y: 168, distance: 154.9
click at [128, 168] on div "**********" at bounding box center [549, 216] width 843 height 346
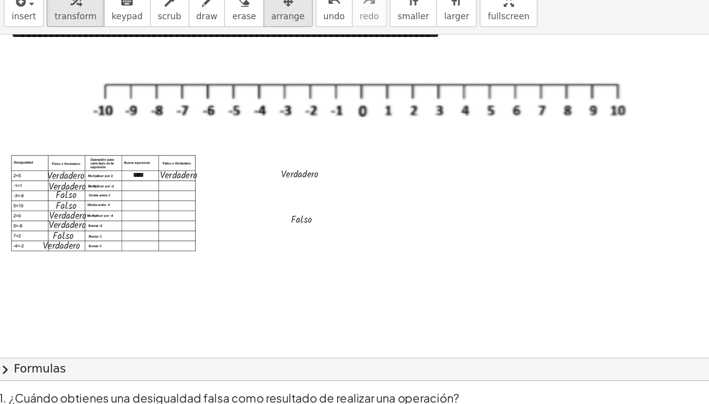
click at [317, 45] on span "arrange" at bounding box center [328, 48] width 23 height 7
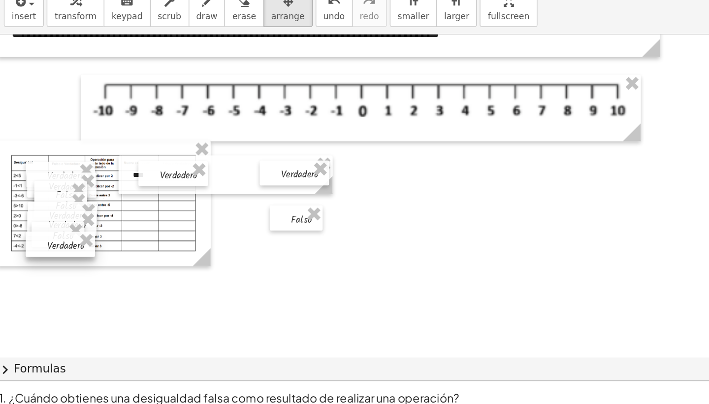
click at [148, 197] on div at bounding box center [172, 205] width 48 height 17
click at [128, 24] on div "insert select one: Math Expression Function Text Youtube Video Graphing Geometr…" at bounding box center [416, 42] width 577 height 37
click at [207, 45] on span "keypad" at bounding box center [218, 48] width 22 height 7
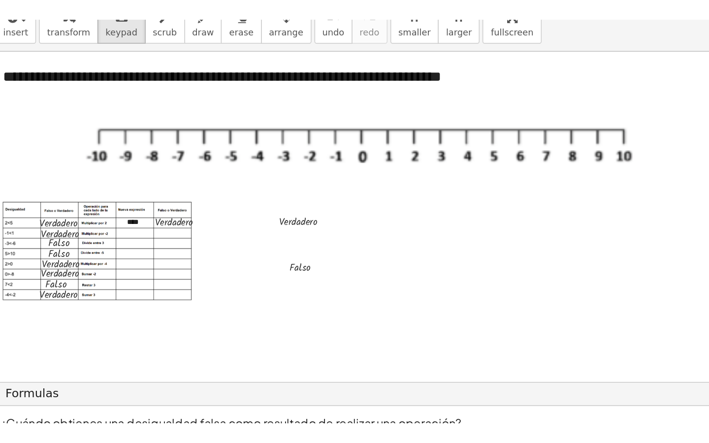
scroll to position [0, 0]
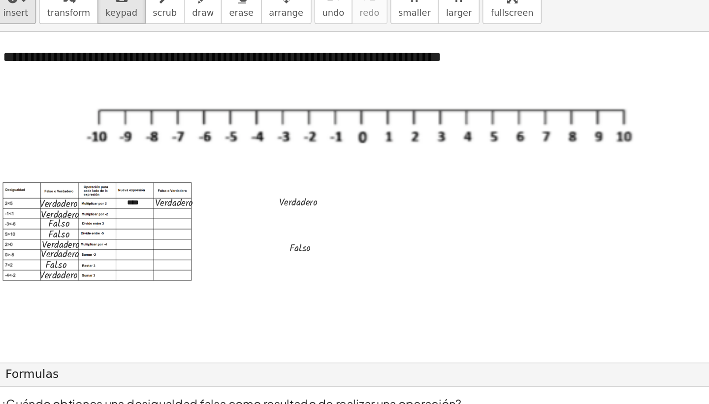
click at [132, 29] on button "insert" at bounding box center [146, 42] width 28 height 27
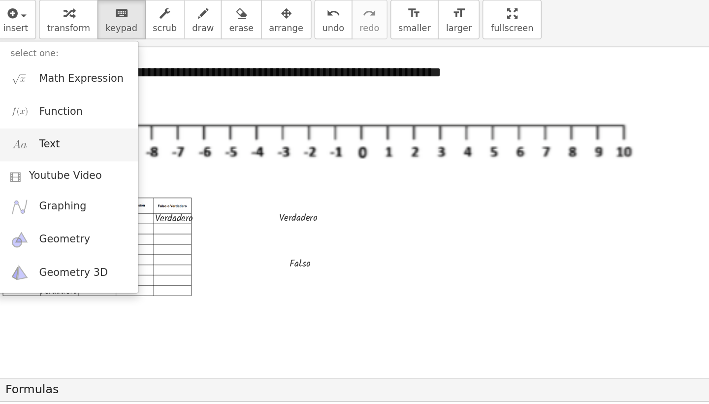
click at [133, 116] on link "Text" at bounding box center [181, 127] width 96 height 22
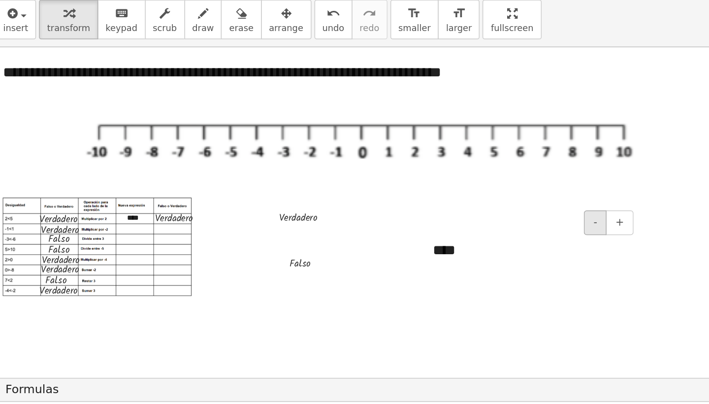
click at [529, 171] on button "-" at bounding box center [536, 179] width 15 height 17
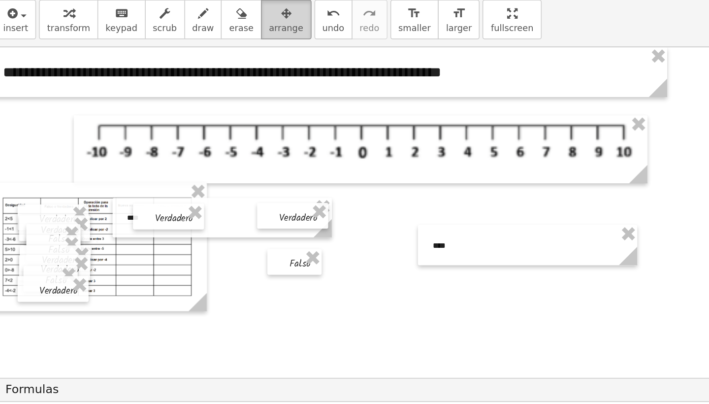
click at [317, 45] on span "arrange" at bounding box center [328, 48] width 23 height 7
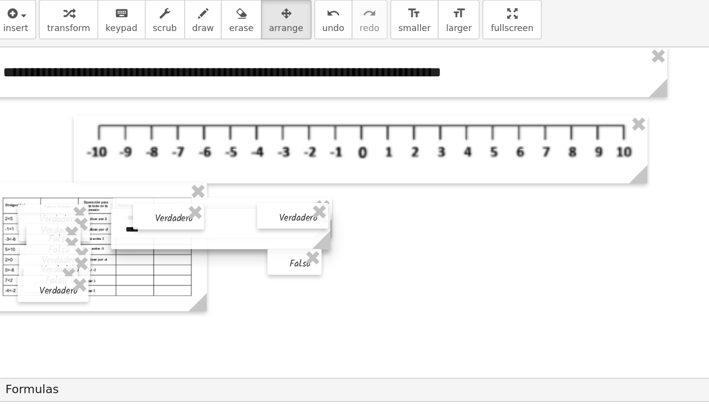
drag, startPoint x: 325, startPoint y: 166, endPoint x: 118, endPoint y: 156, distance: 207.1
click at [211, 170] on div at bounding box center [285, 183] width 148 height 27
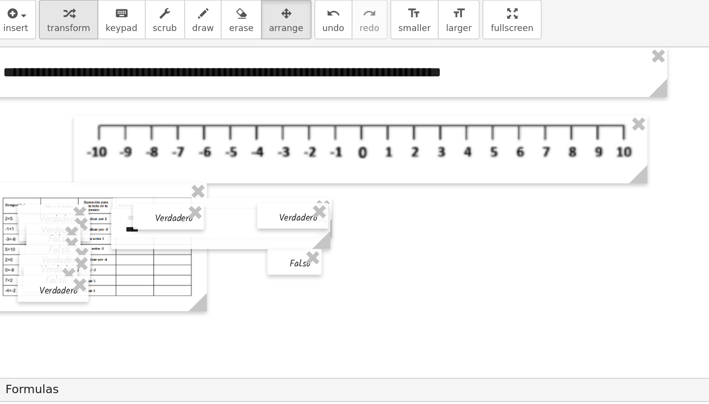
click at [167, 45] on span "transform" at bounding box center [181, 48] width 29 height 7
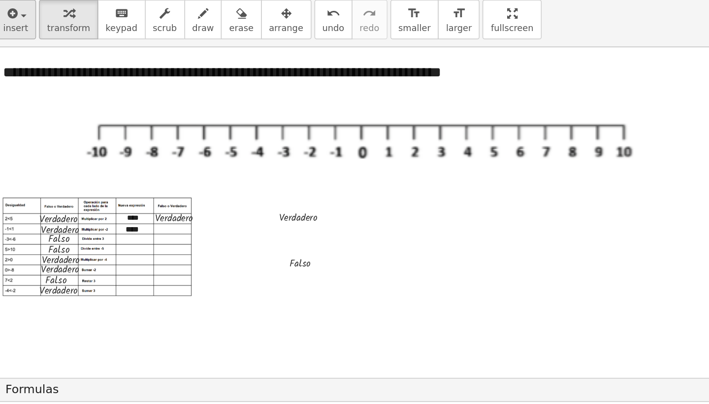
click at [138, 45] on span "insert" at bounding box center [146, 48] width 17 height 7
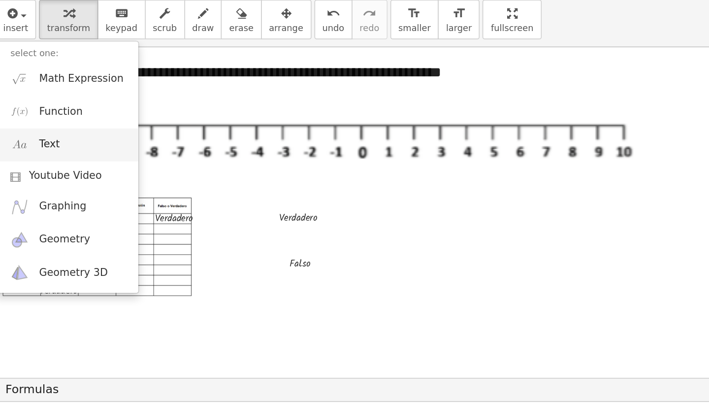
click at [133, 116] on link "Text" at bounding box center [181, 127] width 96 height 22
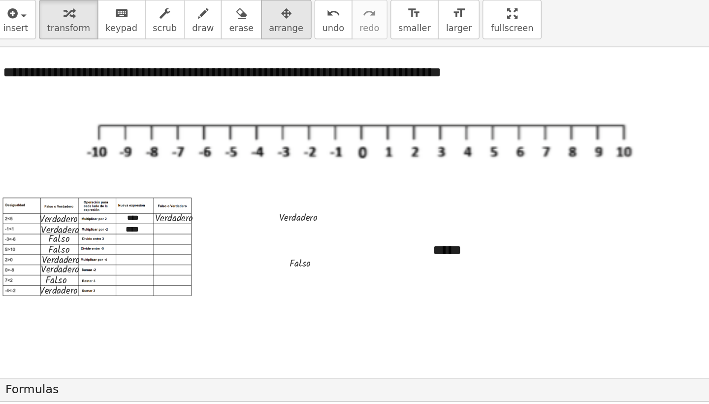
click at [317, 32] on div "button" at bounding box center [328, 38] width 23 height 12
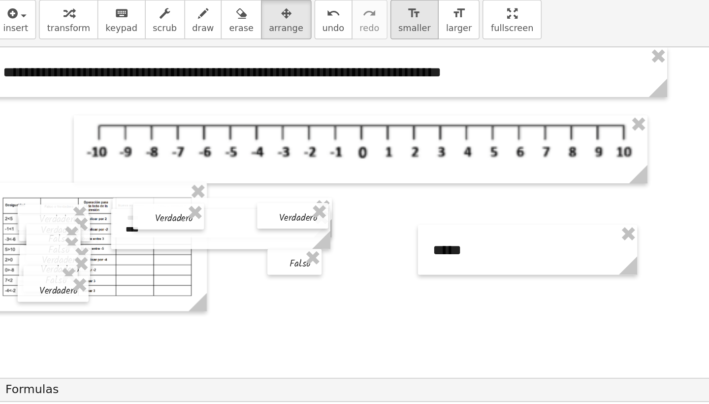
click at [404, 45] on span "smaller" at bounding box center [415, 48] width 22 height 7
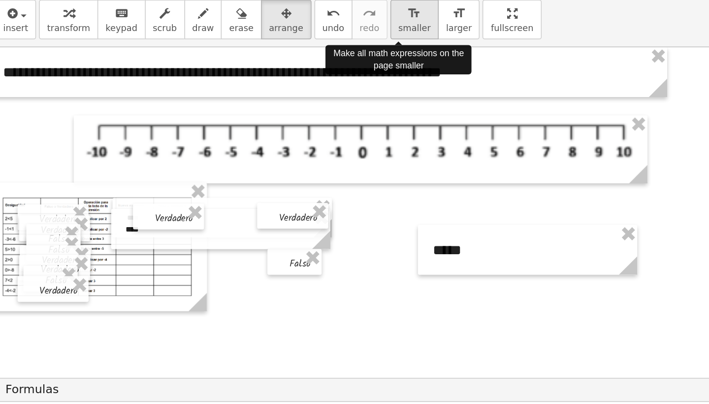
click at [404, 45] on span "smaller" at bounding box center [415, 48] width 22 height 7
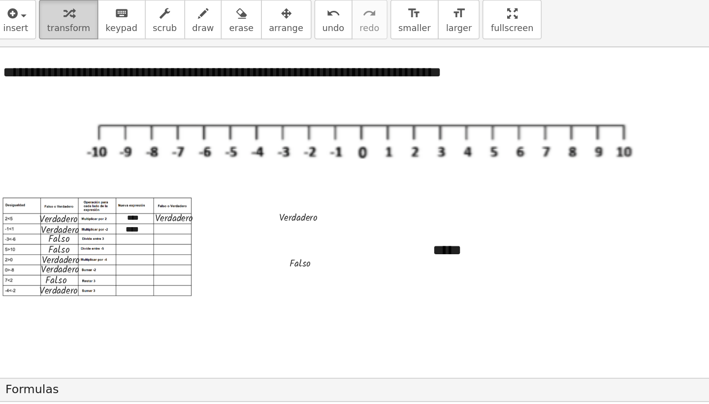
click at [179, 32] on icon "button" at bounding box center [182, 38] width 7 height 12
click at [418, 181] on div "*****" at bounding box center [492, 197] width 148 height 33
click at [529, 171] on button "-" at bounding box center [536, 179] width 15 height 17
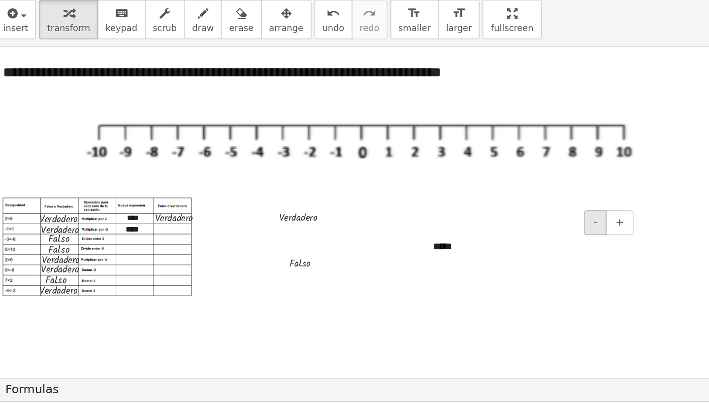
click at [529, 171] on button "-" at bounding box center [536, 179] width 15 height 17
click at [202, 24] on div "insert select one: Math Expression Function Text Youtube Video Graphing Geometr…" at bounding box center [416, 42] width 577 height 37
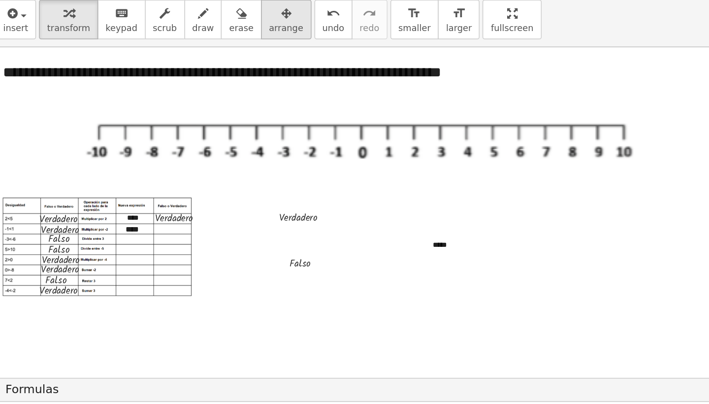
click at [317, 45] on span "arrange" at bounding box center [328, 48] width 23 height 7
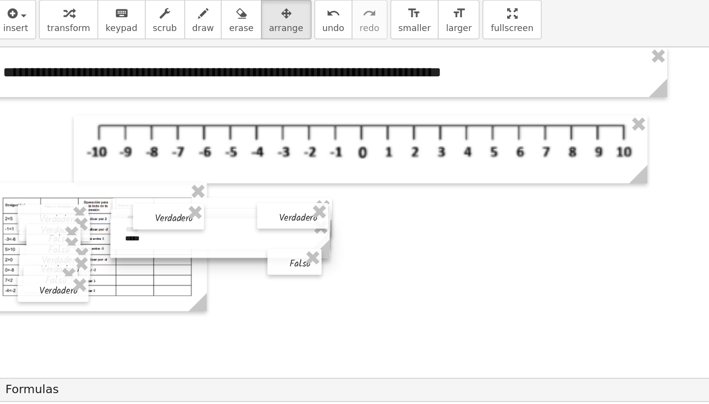
drag, startPoint x: 323, startPoint y: 172, endPoint x: 116, endPoint y: 167, distance: 206.9
click at [210, 176] on div at bounding box center [284, 189] width 148 height 27
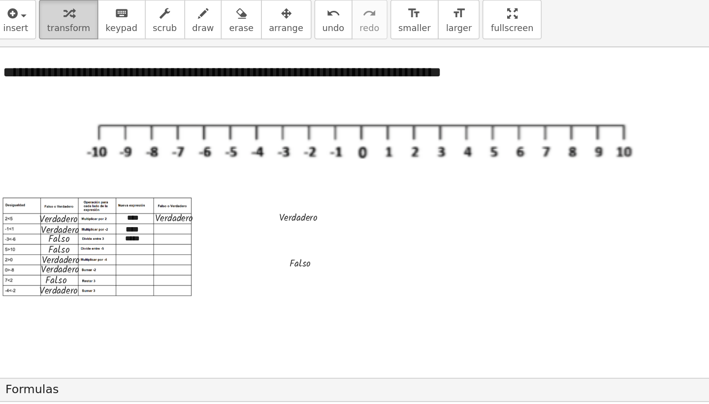
click at [162, 29] on button "transform" at bounding box center [182, 42] width 40 height 27
click at [138, 45] on span "insert" at bounding box center [146, 48] width 17 height 7
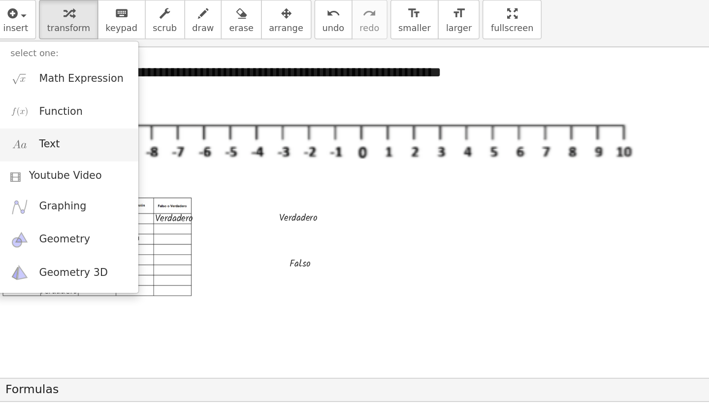
click at [133, 116] on link "Text" at bounding box center [181, 127] width 96 height 22
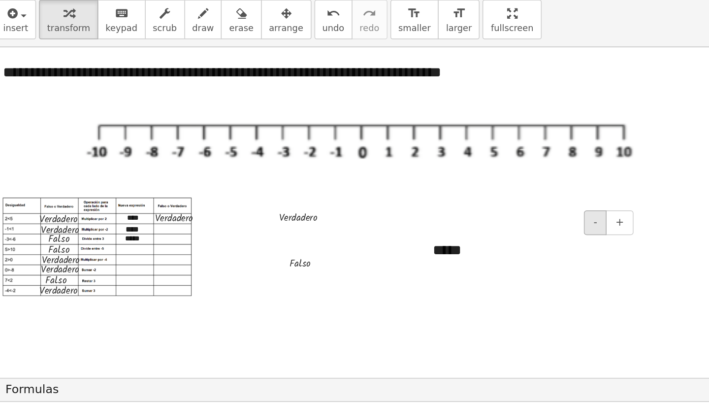
click at [529, 171] on button "-" at bounding box center [536, 179] width 15 height 17
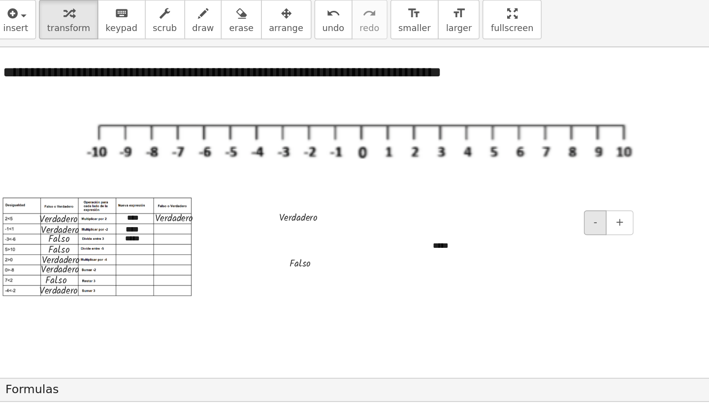
click at [529, 171] on button "-" at bounding box center [536, 179] width 15 height 17
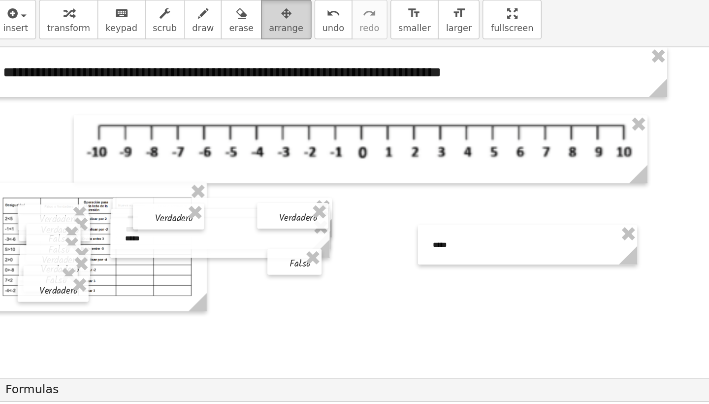
click at [312, 29] on button "arrange" at bounding box center [329, 42] width 34 height 27
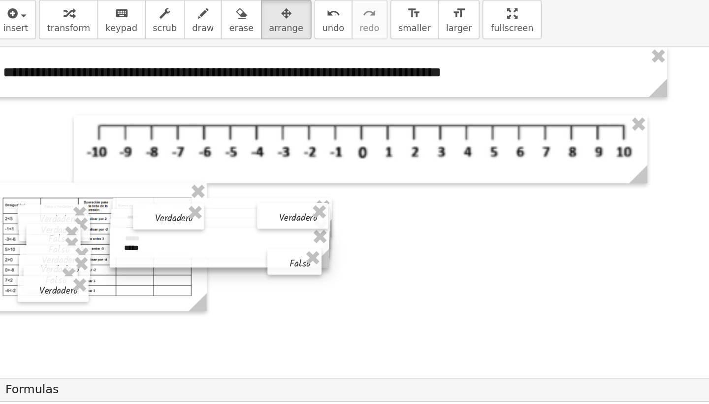
drag, startPoint x: 317, startPoint y: 178, endPoint x: 109, endPoint y: 180, distance: 207.8
click at [210, 183] on div at bounding box center [284, 196] width 148 height 27
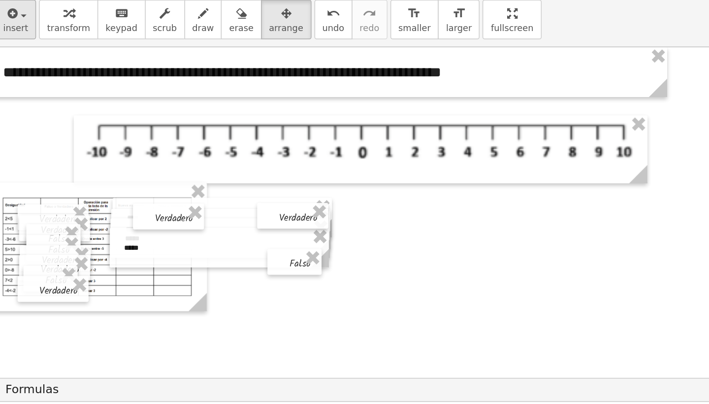
click at [138, 45] on span "insert" at bounding box center [146, 48] width 17 height 7
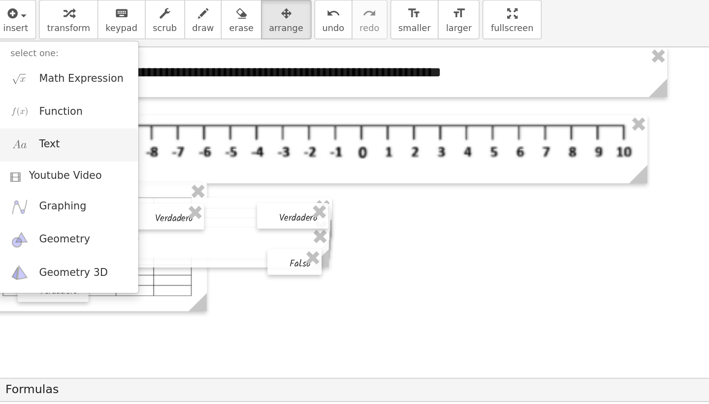
click at [133, 116] on link "Text" at bounding box center [181, 127] width 96 height 22
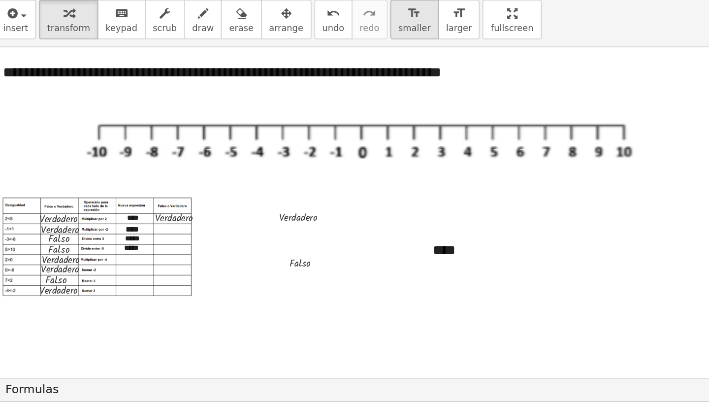
click at [410, 32] on icon "format_size" at bounding box center [414, 38] width 9 height 12
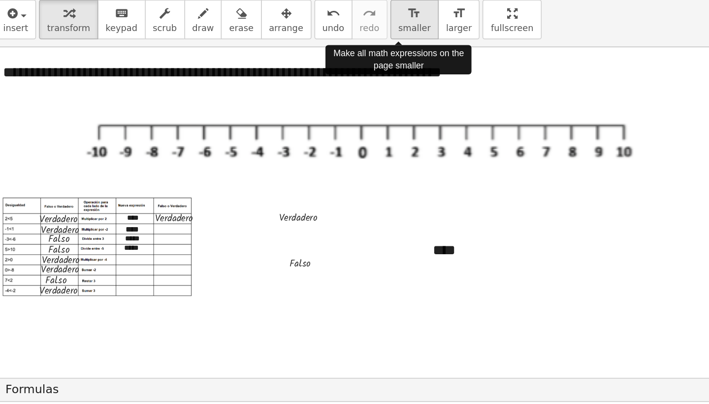
click at [410, 32] on icon "format_size" at bounding box center [414, 38] width 9 height 12
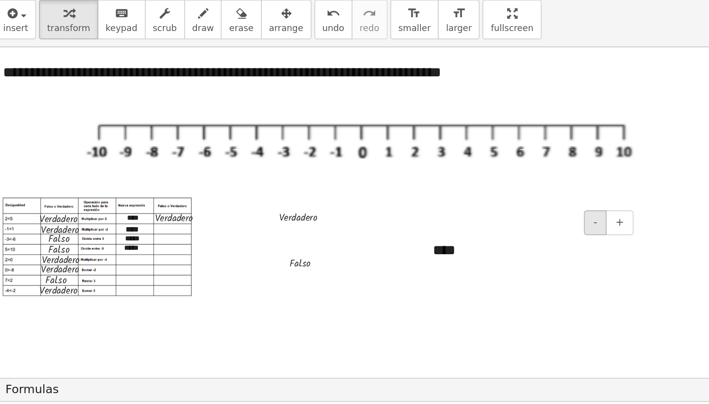
click at [536, 175] on span "-" at bounding box center [537, 179] width 2 height 8
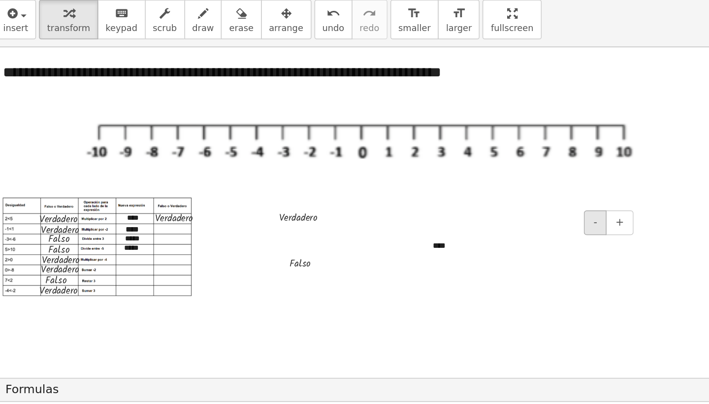
click at [536, 175] on span "-" at bounding box center [537, 179] width 2 height 8
click at [312, 29] on button "arrange" at bounding box center [329, 42] width 34 height 27
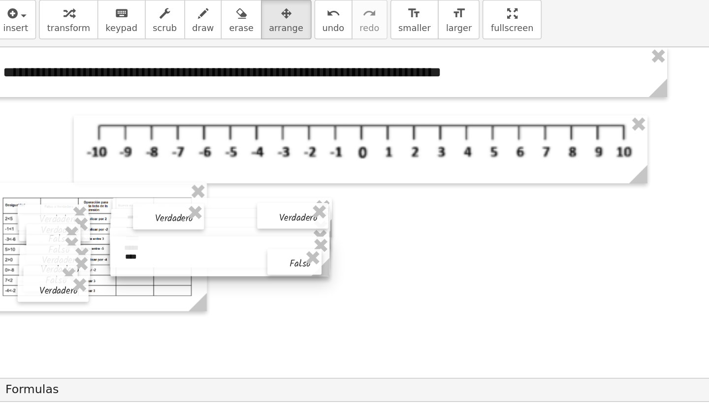
drag, startPoint x: 304, startPoint y: 166, endPoint x: 96, endPoint y: 175, distance: 208.5
click at [210, 189] on div at bounding box center [284, 202] width 148 height 27
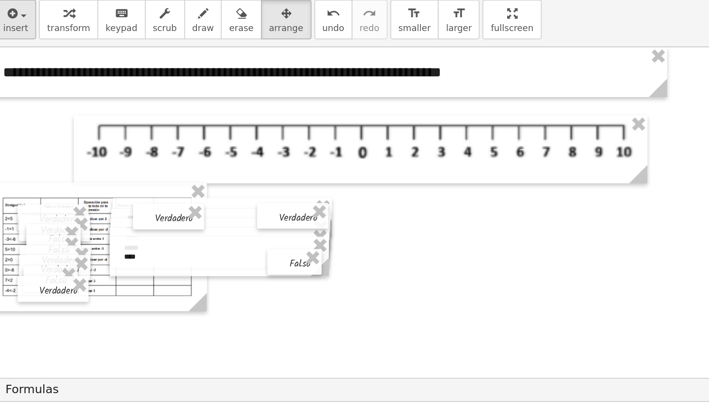
click at [138, 45] on span "insert" at bounding box center [146, 48] width 17 height 7
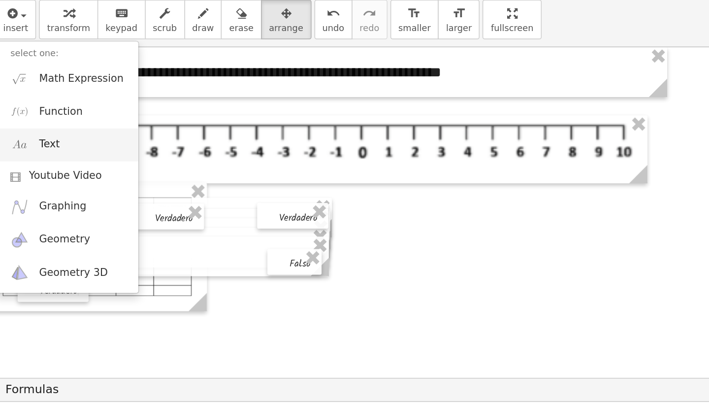
click at [133, 116] on link "Text" at bounding box center [181, 127] width 96 height 22
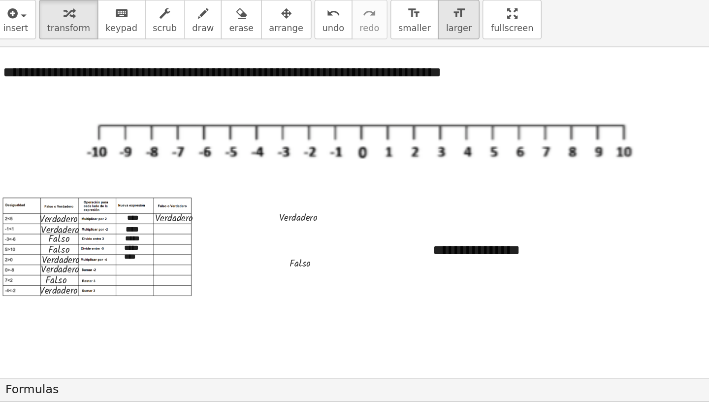
click at [440, 32] on icon "format_size" at bounding box center [444, 38] width 9 height 12
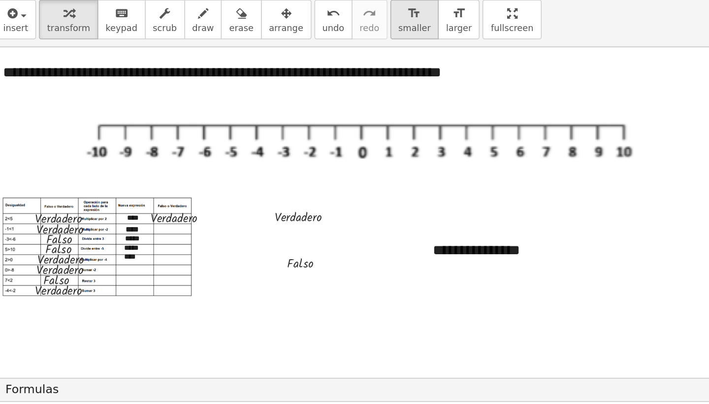
click at [404, 45] on span "smaller" at bounding box center [415, 48] width 22 height 7
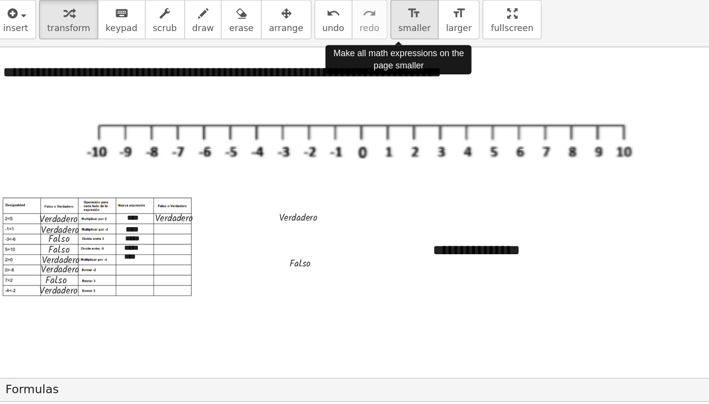
click at [404, 45] on span "smaller" at bounding box center [415, 48] width 22 height 7
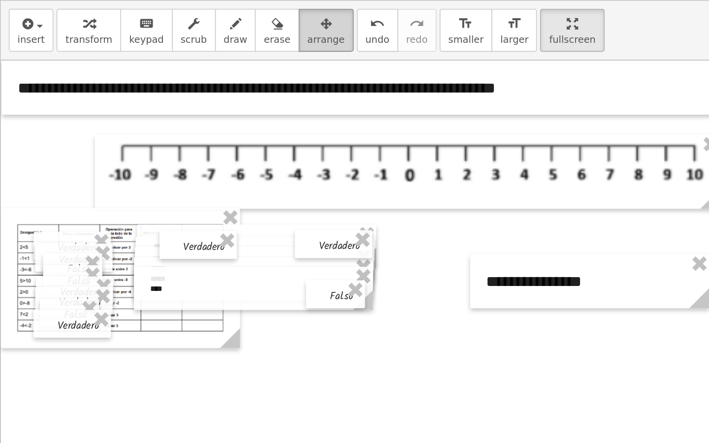
click at [204, 17] on div "button" at bounding box center [201, 14] width 23 height 12
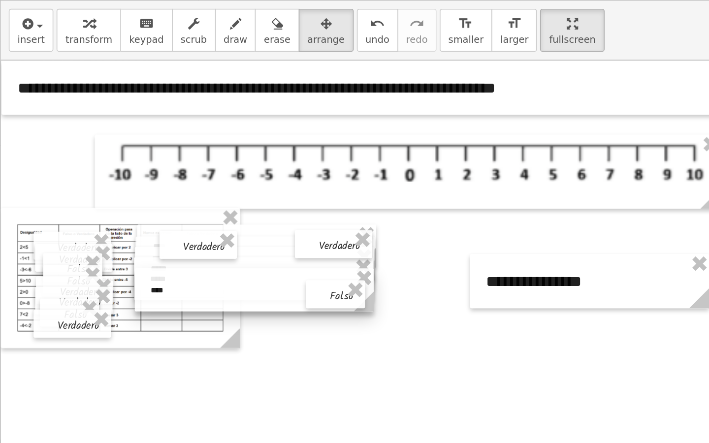
click at [112, 181] on div at bounding box center [157, 179] width 148 height 27
click at [260, 147] on div at bounding box center [421, 232] width 843 height 390
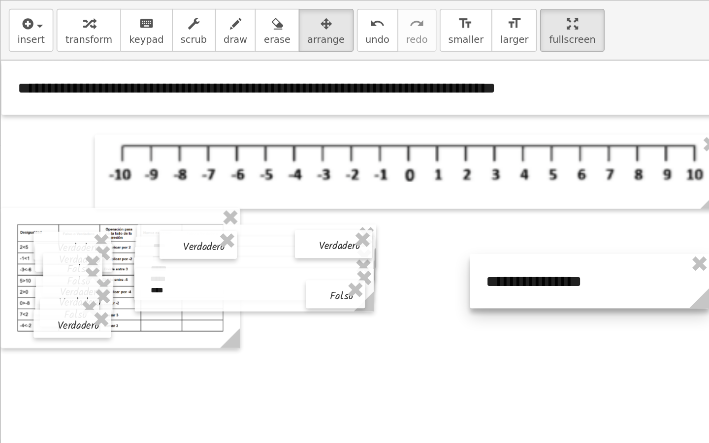
click at [365, 180] on div at bounding box center [365, 173] width 148 height 33
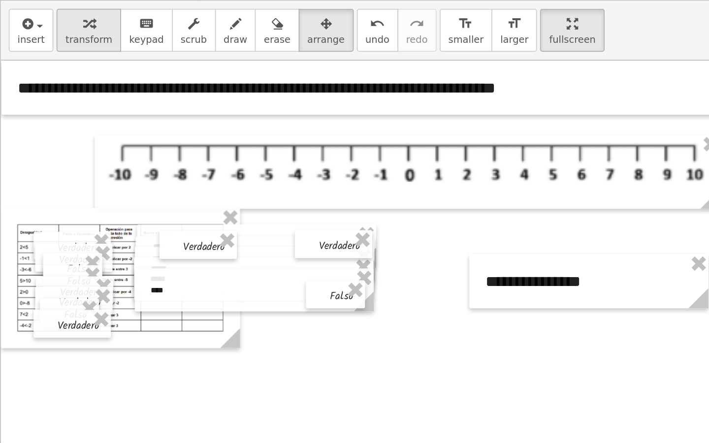
click at [43, 24] on span "transform" at bounding box center [54, 24] width 29 height 7
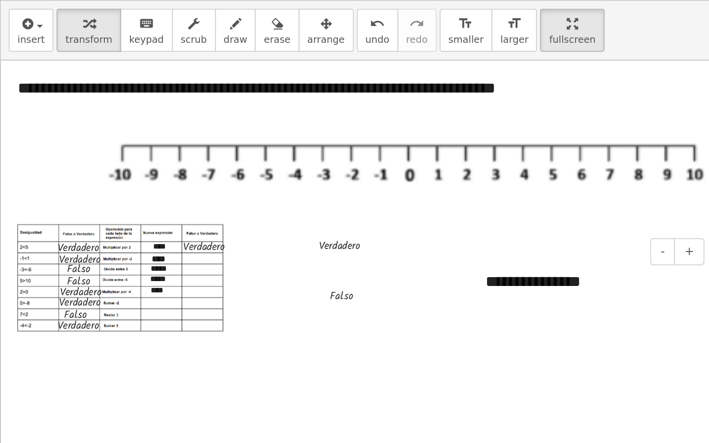
click at [342, 177] on div "**********" at bounding box center [364, 173] width 148 height 33
drag, startPoint x: 380, startPoint y: 181, endPoint x: 297, endPoint y: 171, distance: 83.8
click at [297, 171] on div "**********" at bounding box center [364, 173] width 148 height 33
click at [413, 150] on button "-" at bounding box center [409, 155] width 15 height 17
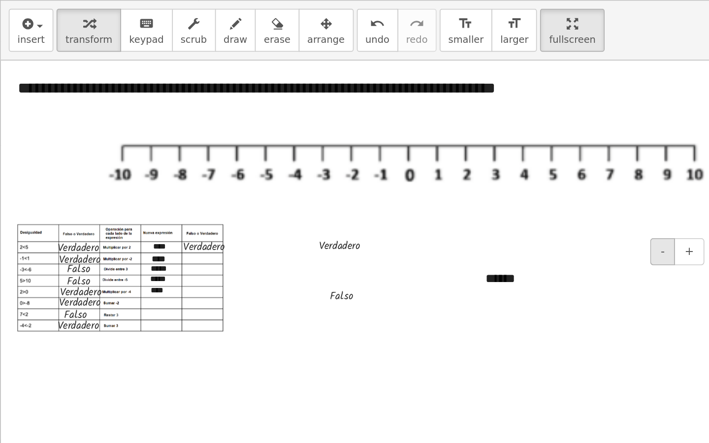
click at [413, 150] on button "-" at bounding box center [409, 155] width 15 height 17
click at [204, 21] on span "arrange" at bounding box center [201, 24] width 23 height 7
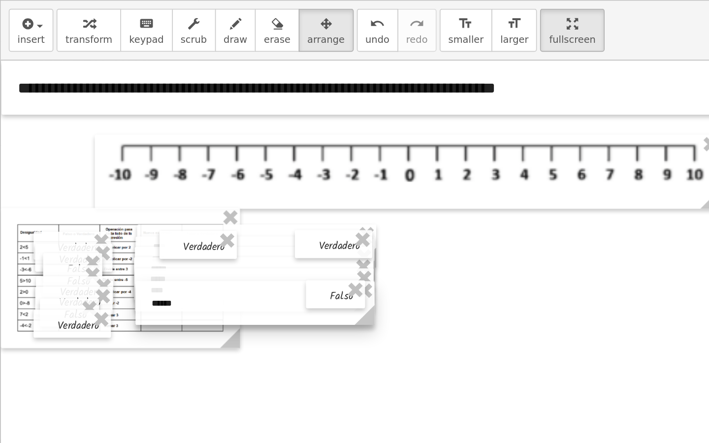
drag, startPoint x: 318, startPoint y: 176, endPoint x: 111, endPoint y: 193, distance: 207.0
click at [111, 193] on div at bounding box center [158, 187] width 148 height 27
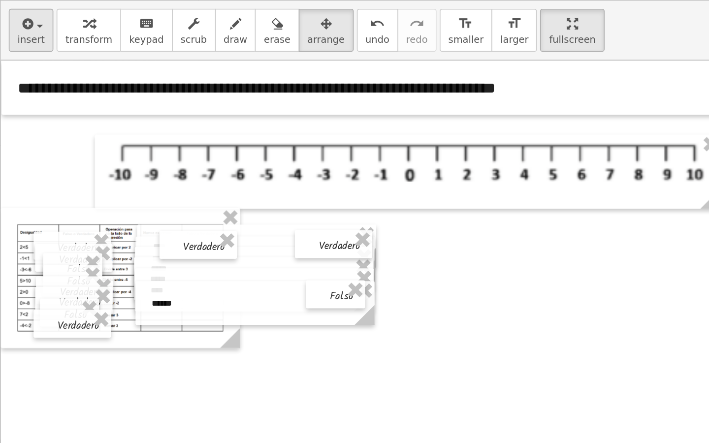
click at [17, 25] on span "insert" at bounding box center [19, 24] width 17 height 7
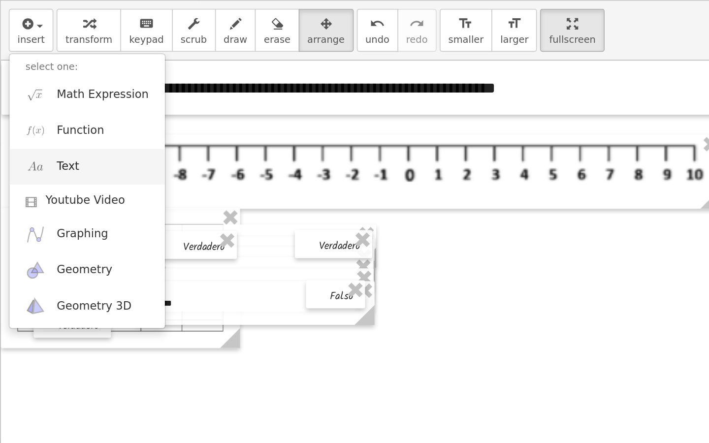
click at [56, 98] on link "Text" at bounding box center [54, 103] width 96 height 22
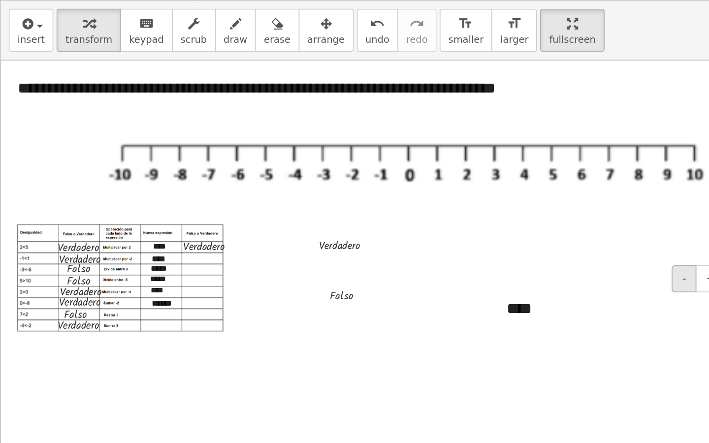
click at [428, 169] on button "-" at bounding box center [422, 172] width 15 height 17
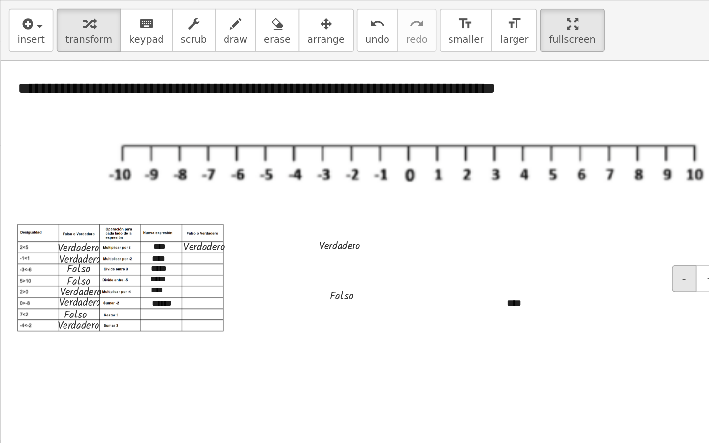
click at [428, 169] on button "-" at bounding box center [422, 172] width 15 height 17
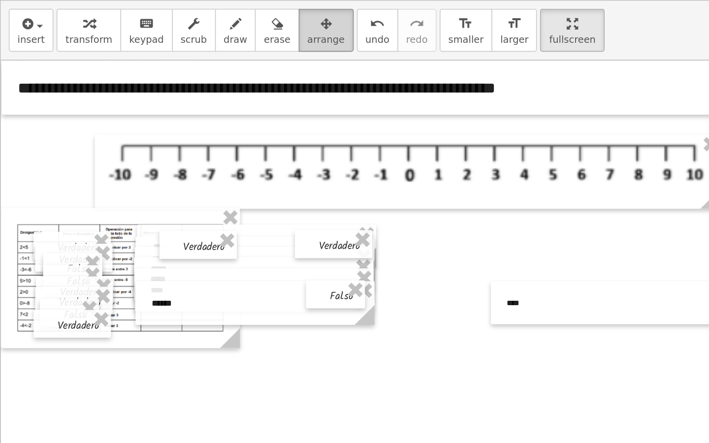
click at [204, 25] on span "arrange" at bounding box center [201, 24] width 23 height 7
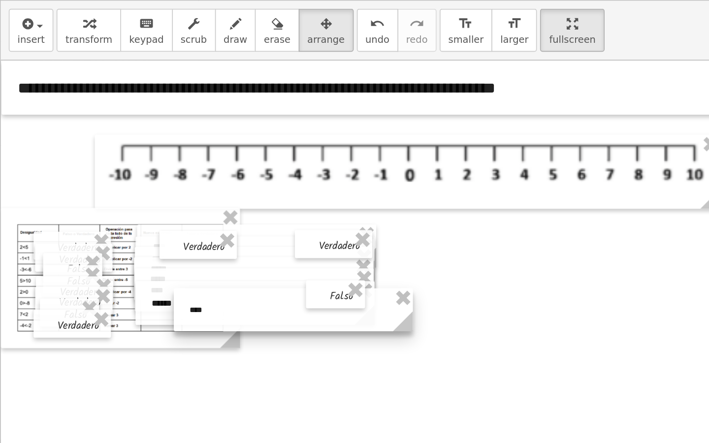
drag, startPoint x: 343, startPoint y: 194, endPoint x: 143, endPoint y: 200, distance: 200.5
click at [143, 201] on div at bounding box center [181, 191] width 148 height 27
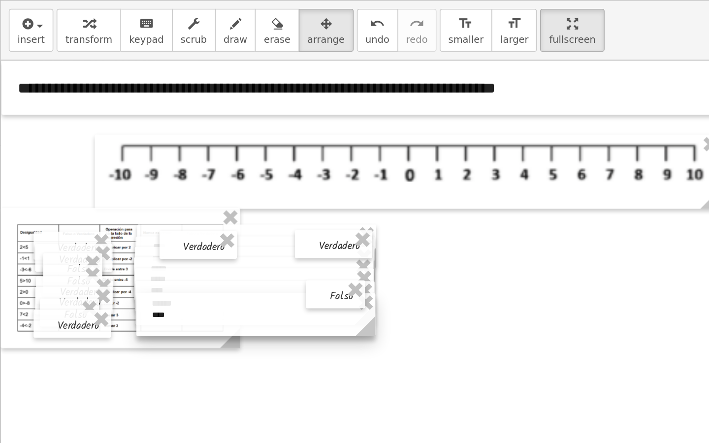
drag, startPoint x: 143, startPoint y: 200, endPoint x: 124, endPoint y: 201, distance: 18.7
click at [124, 201] on div at bounding box center [158, 194] width 148 height 27
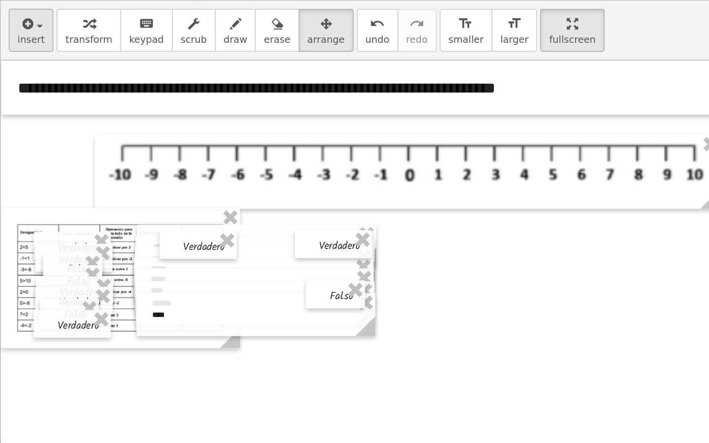
click at [18, 16] on icon "button" at bounding box center [16, 15] width 9 height 12
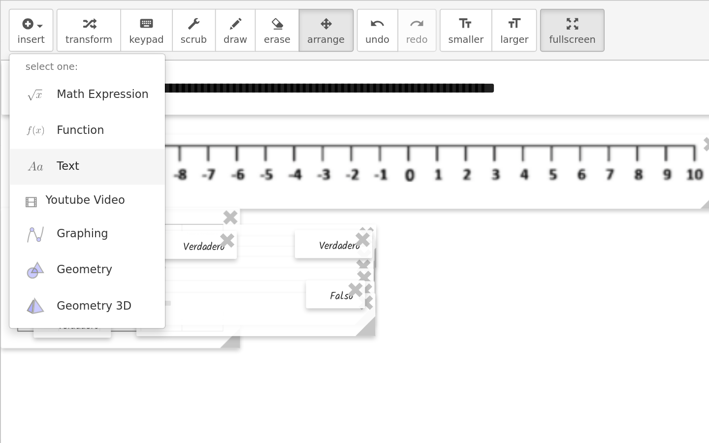
click at [65, 106] on link "Text" at bounding box center [54, 103] width 96 height 22
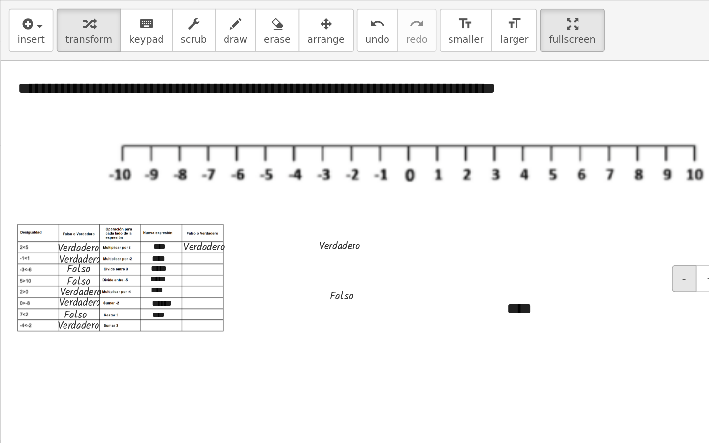
click at [426, 176] on button "-" at bounding box center [422, 172] width 15 height 17
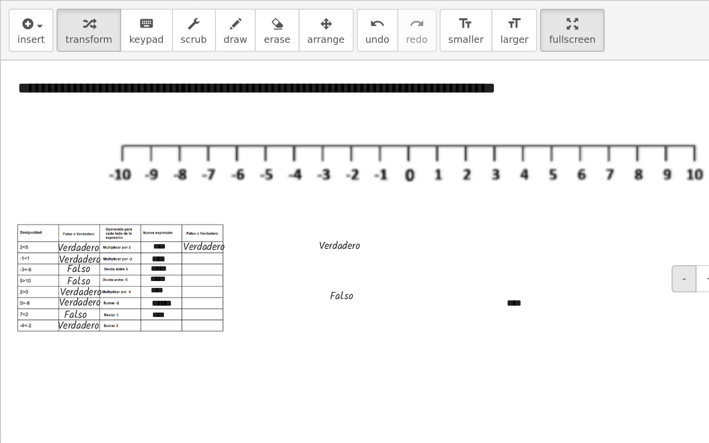
click at [426, 176] on button "-" at bounding box center [422, 172] width 15 height 17
click at [198, 25] on span "arrange" at bounding box center [201, 24] width 23 height 7
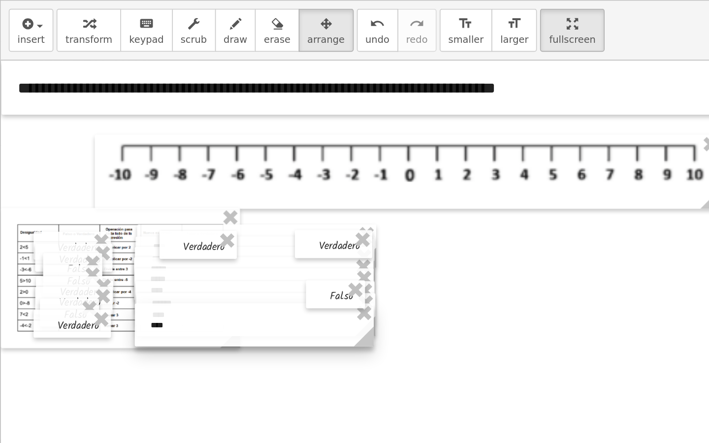
drag, startPoint x: 346, startPoint y: 196, endPoint x: 126, endPoint y: 210, distance: 220.5
click at [126, 210] on div at bounding box center [157, 201] width 148 height 27
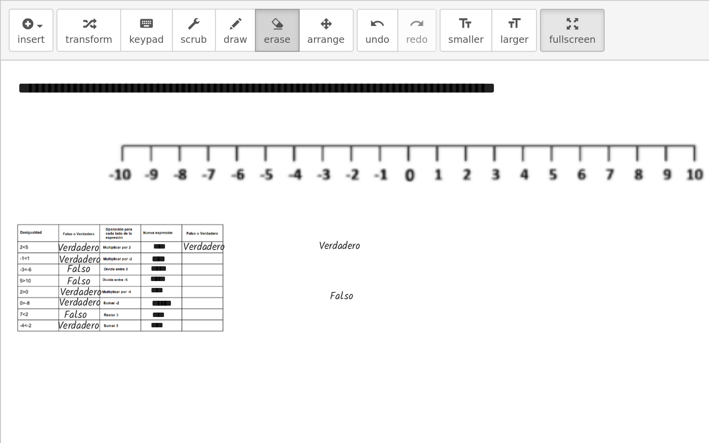
click at [158, 21] on button "erase" at bounding box center [171, 18] width 27 height 27
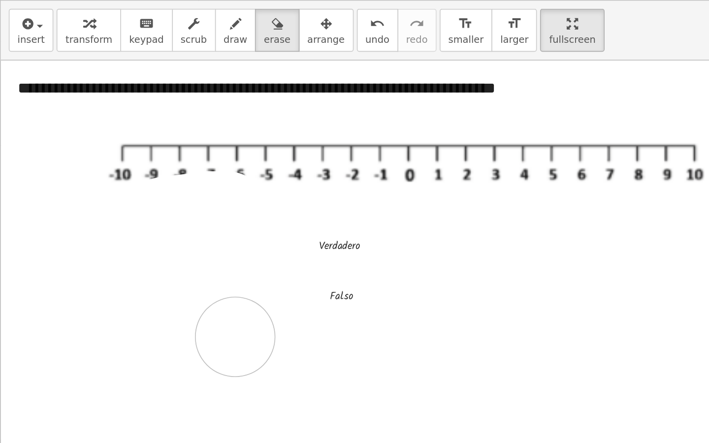
drag, startPoint x: 140, startPoint y: 130, endPoint x: 145, endPoint y: 208, distance: 78.0
click at [145, 208] on div at bounding box center [421, 232] width 843 height 390
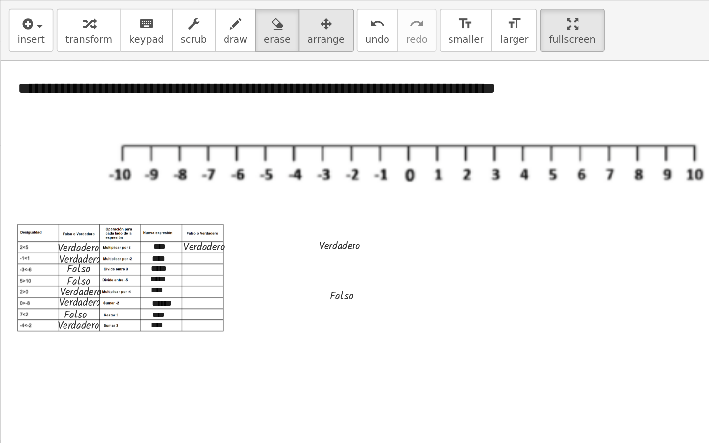
click at [190, 17] on div "button" at bounding box center [201, 14] width 23 height 12
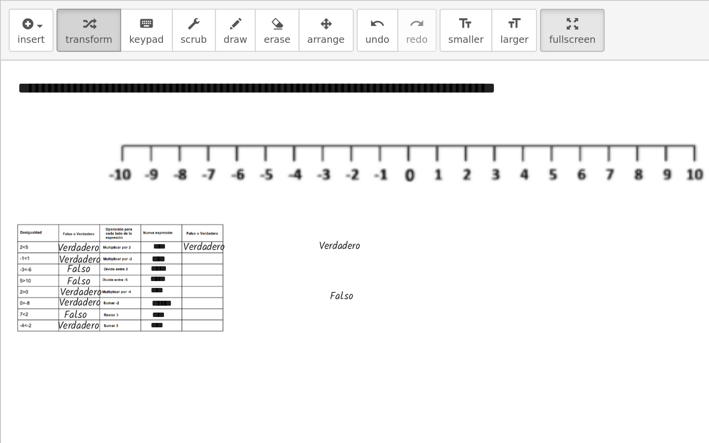
click at [52, 20] on icon "button" at bounding box center [55, 15] width 7 height 12
drag, startPoint x: 221, startPoint y: 183, endPoint x: 145, endPoint y: 161, distance: 78.5
click at [145, 161] on div "**********" at bounding box center [421, 232] width 843 height 390
drag, startPoint x: 222, startPoint y: 182, endPoint x: 149, endPoint y: 167, distance: 74.4
click at [149, 167] on div "**********" at bounding box center [421, 232] width 843 height 390
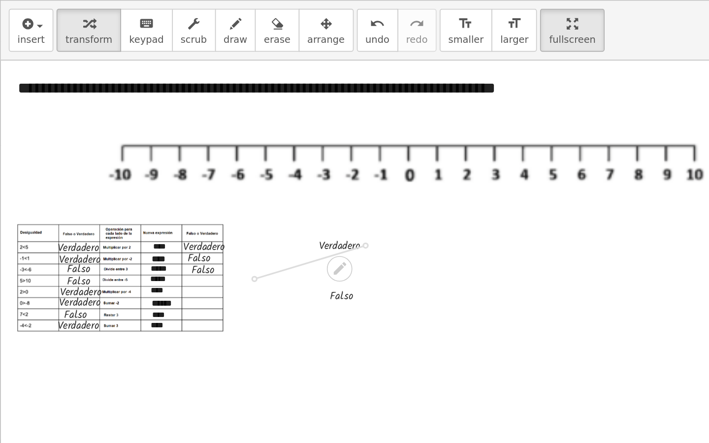
drag, startPoint x: 225, startPoint y: 152, endPoint x: 155, endPoint y: 173, distance: 73.5
click at [155, 173] on div "**********" at bounding box center [421, 232] width 843 height 390
click at [190, 27] on span "arrange" at bounding box center [201, 24] width 23 height 7
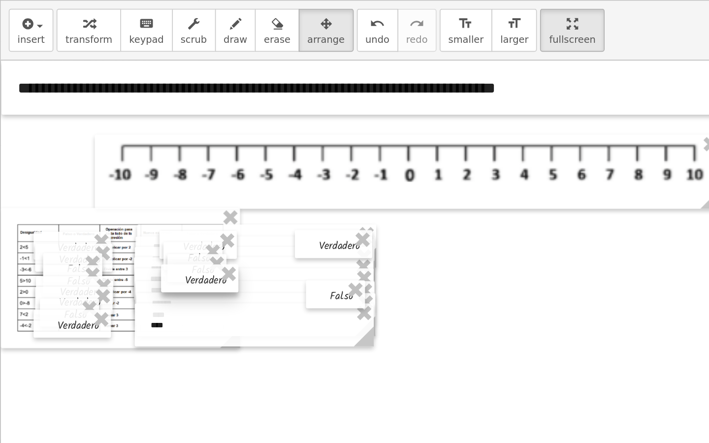
click at [125, 177] on div at bounding box center [123, 171] width 48 height 17
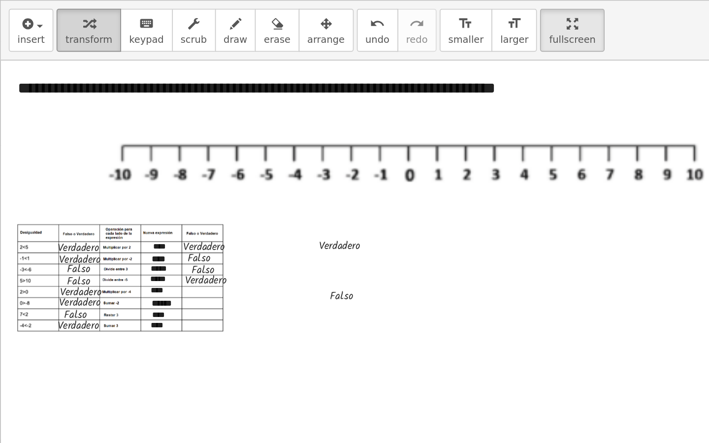
click at [70, 24] on button "transform" at bounding box center [55, 18] width 40 height 27
drag, startPoint x: 221, startPoint y: 183, endPoint x: 150, endPoint y: 180, distance: 71.0
click at [150, 180] on div "**********" at bounding box center [421, 232] width 843 height 390
drag, startPoint x: 226, startPoint y: 152, endPoint x: 165, endPoint y: 188, distance: 70.6
click at [165, 188] on div "**********" at bounding box center [421, 232] width 843 height 390
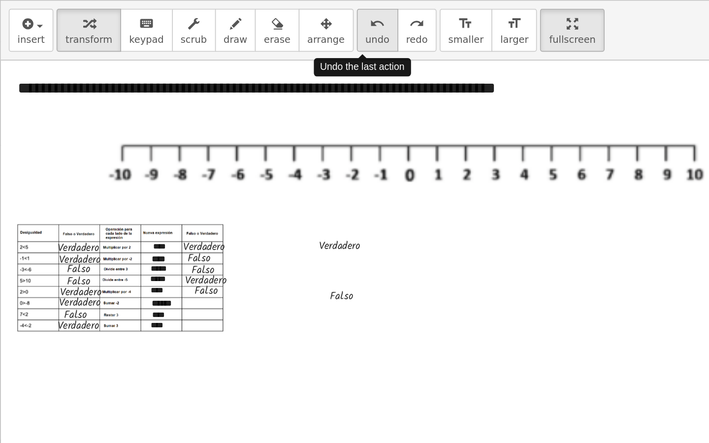
click at [222, 30] on button "undo undo" at bounding box center [234, 18] width 26 height 27
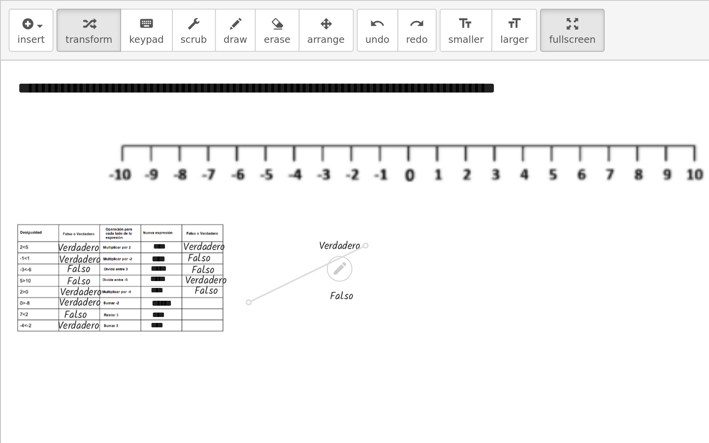
drag, startPoint x: 225, startPoint y: 153, endPoint x: 152, endPoint y: 188, distance: 80.6
click at [152, 188] on div "**********" at bounding box center [421, 232] width 843 height 390
drag, startPoint x: 225, startPoint y: 151, endPoint x: 148, endPoint y: 200, distance: 91.0
click at [148, 200] on div "**********" at bounding box center [421, 232] width 843 height 390
click at [226, 26] on span "undo" at bounding box center [233, 24] width 15 height 7
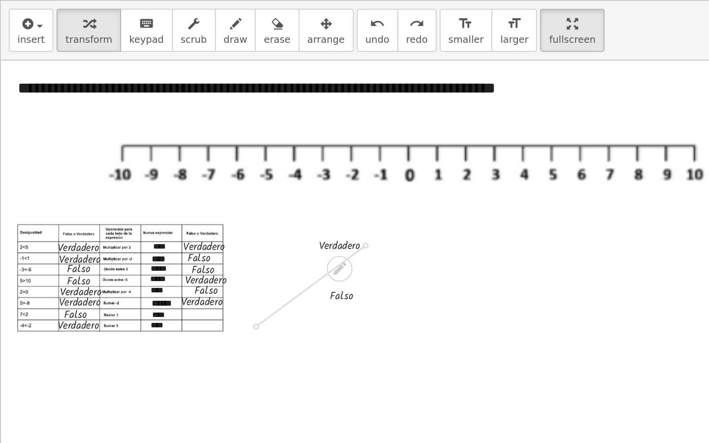
drag, startPoint x: 225, startPoint y: 151, endPoint x: 158, endPoint y: 201, distance: 84.1
click at [158, 201] on div "**********" at bounding box center [421, 232] width 843 height 390
click at [226, 19] on div "undo" at bounding box center [233, 14] width 15 height 12
drag, startPoint x: 226, startPoint y: 153, endPoint x: 154, endPoint y: 201, distance: 86.5
click at [154, 201] on div "**********" at bounding box center [421, 232] width 843 height 390
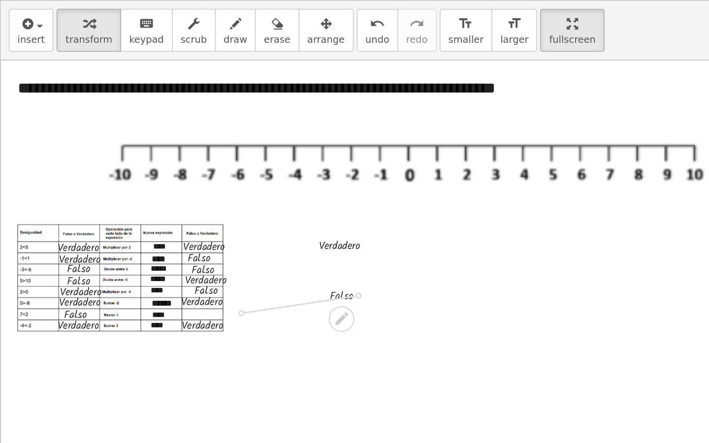
drag, startPoint x: 221, startPoint y: 183, endPoint x: 148, endPoint y: 194, distance: 73.6
click at [148, 194] on div "**********" at bounding box center [421, 232] width 843 height 390
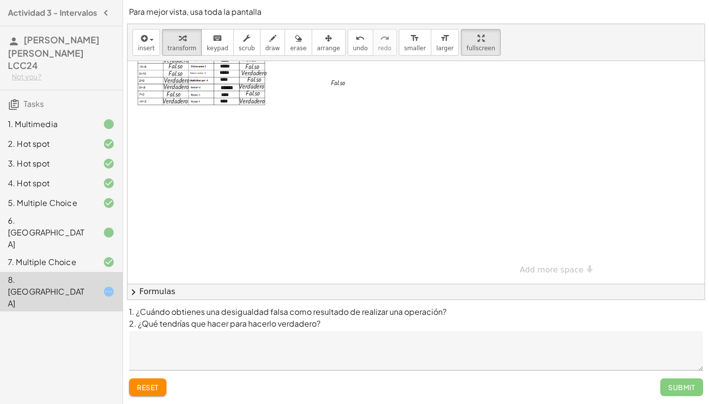
click at [688, 358] on div "Submit" at bounding box center [681, 387] width 43 height 18
click at [675, 358] on div "Submit" at bounding box center [681, 387] width 43 height 18
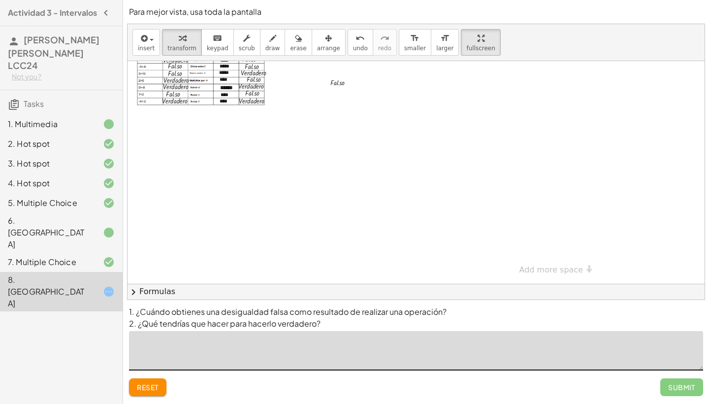
click at [405, 352] on textarea at bounding box center [416, 350] width 574 height 39
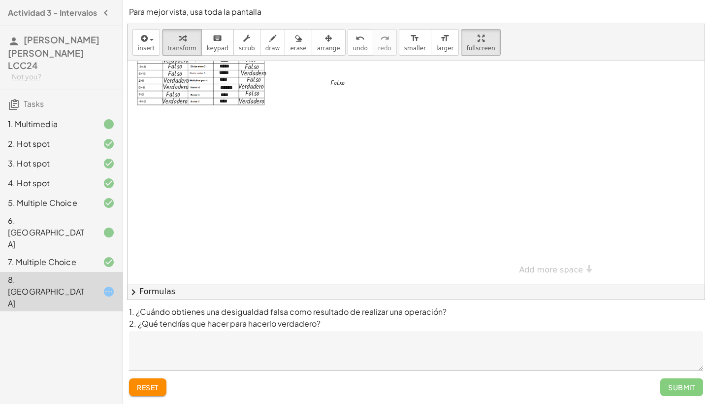
click at [675, 358] on div "Submit" at bounding box center [681, 387] width 43 height 18
click at [455, 262] on div at bounding box center [548, 110] width 843 height 346
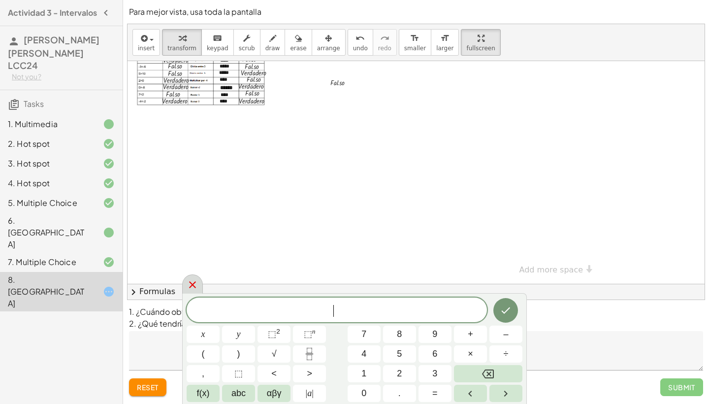
click at [193, 289] on icon at bounding box center [193, 285] width 12 height 12
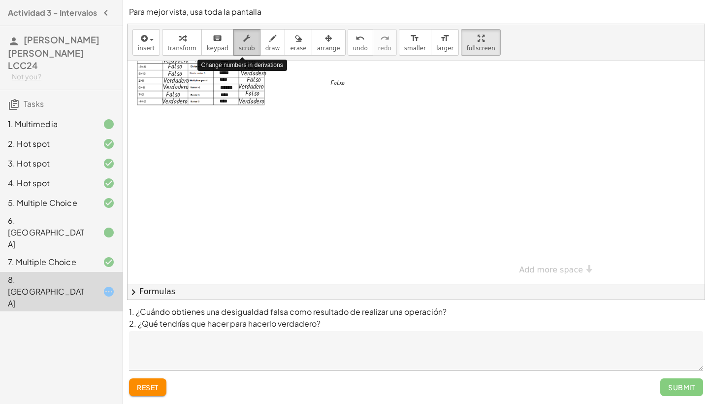
click at [233, 41] on button "scrub" at bounding box center [246, 42] width 27 height 27
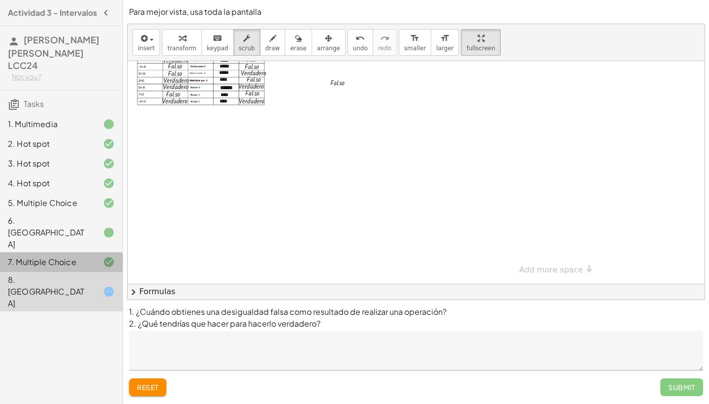
click at [77, 256] on div "7. Multiple Choice" at bounding box center [47, 262] width 79 height 12
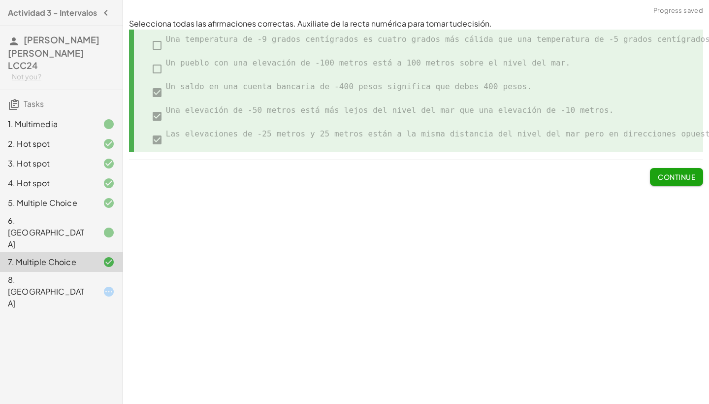
click at [74, 215] on div "6. [GEOGRAPHIC_DATA]" at bounding box center [47, 232] width 79 height 35
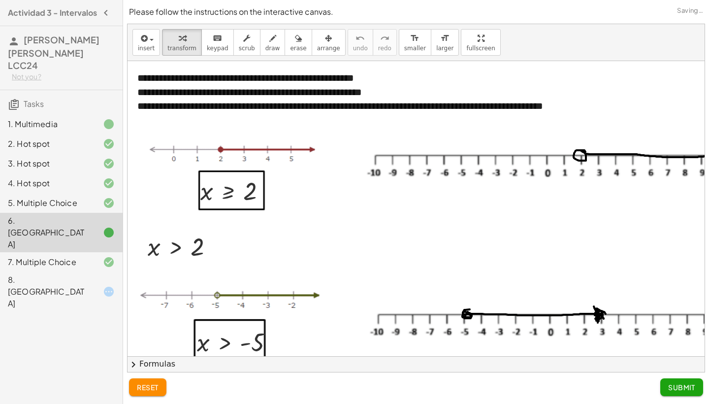
click at [78, 274] on div "8. [GEOGRAPHIC_DATA]" at bounding box center [47, 291] width 79 height 35
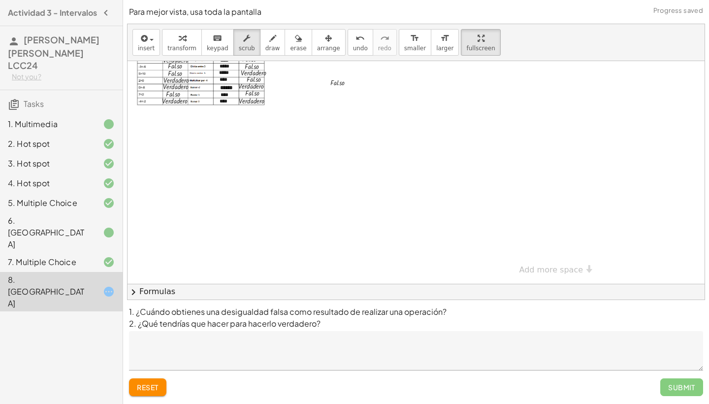
click at [684, 358] on div "Submit" at bounding box center [681, 387] width 43 height 18
click at [164, 287] on button "chevron_right Formulas" at bounding box center [416, 292] width 577 height 16
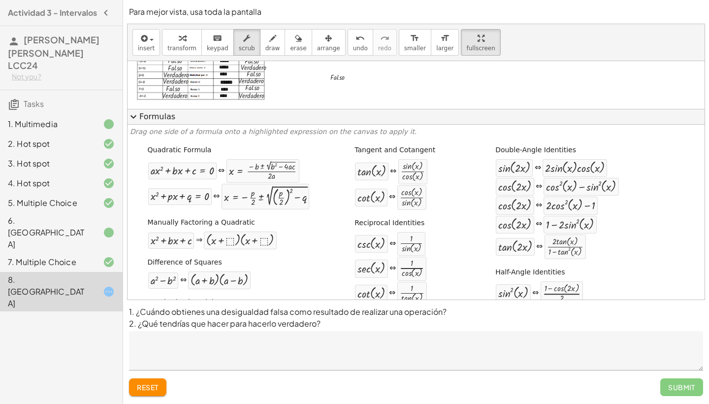
click at [151, 117] on button "expand_more Formulas" at bounding box center [416, 117] width 577 height 16
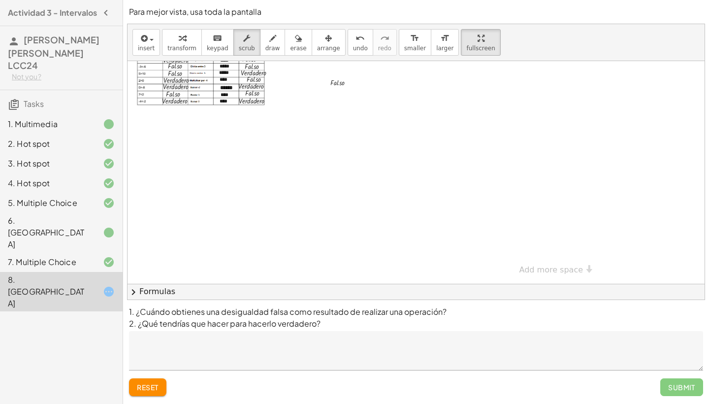
click at [668, 358] on div "Submit" at bounding box center [681, 387] width 43 height 18
click at [55, 215] on div "6. [GEOGRAPHIC_DATA]" at bounding box center [47, 232] width 79 height 35
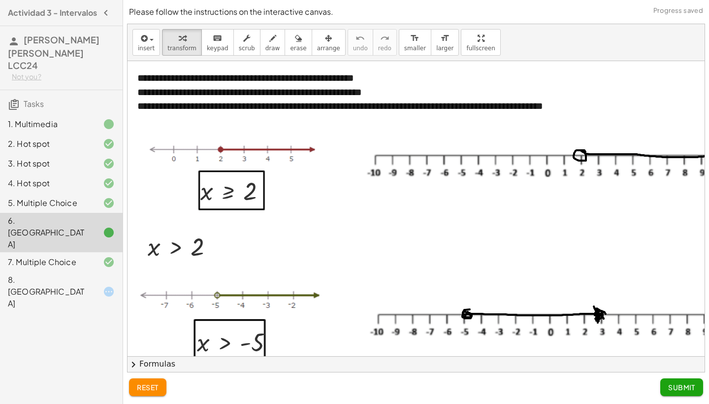
click at [56, 256] on div "7. Multiple Choice" at bounding box center [47, 262] width 79 height 12
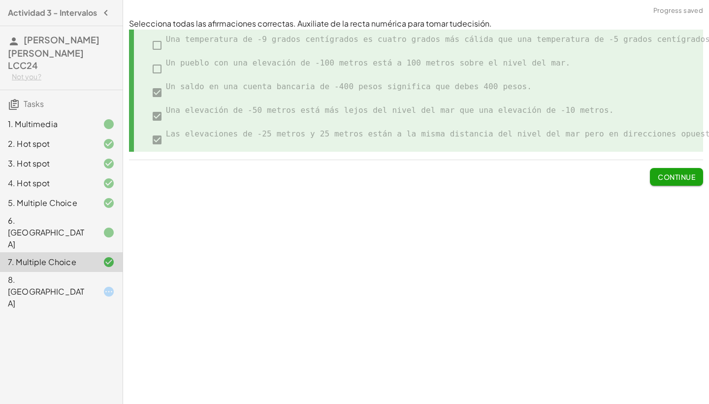
click at [694, 177] on span "Continue" at bounding box center [676, 176] width 37 height 9
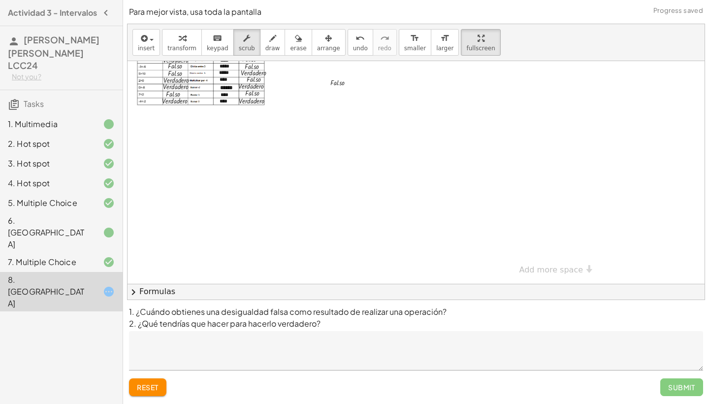
scroll to position [0, 0]
click at [682, 358] on div "1. ¿Cuándo obtienes una desigualdad falsa como resultado de realizar una operac…" at bounding box center [416, 352] width 586 height 104
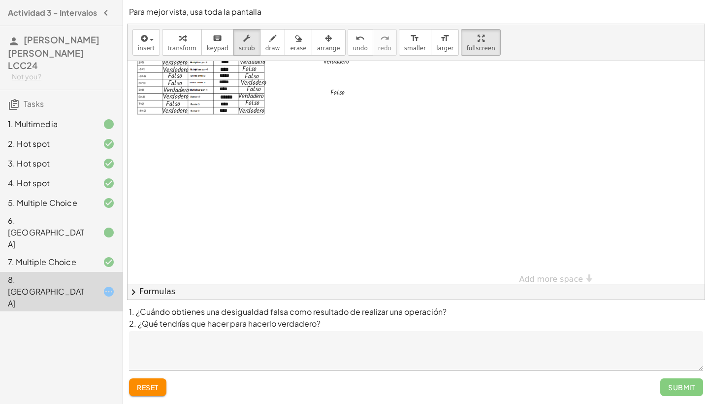
scroll to position [129, 0]
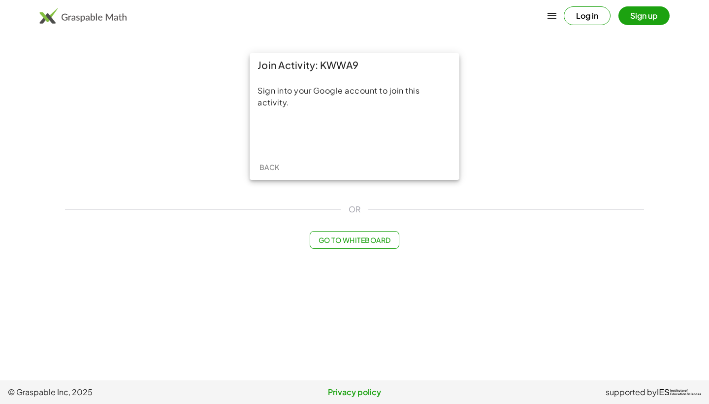
click at [385, 133] on div "Acceder con Google. Se abre en una pestaña nueva" at bounding box center [355, 134] width 94 height 22
click at [359, 142] on div "Acceder con Google. Se abre en una pestaña nueva" at bounding box center [355, 134] width 94 height 22
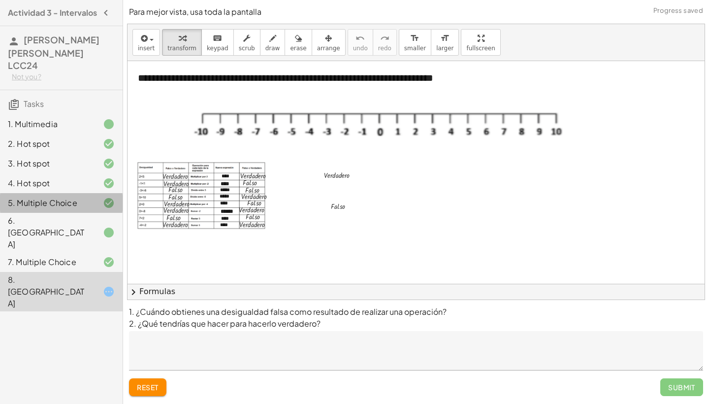
click at [69, 197] on div "5. Multiple Choice" at bounding box center [47, 203] width 79 height 12
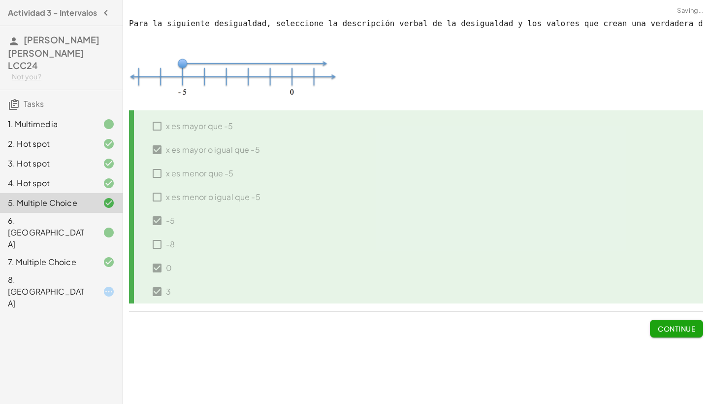
click at [59, 90] on h3 "Tasks" at bounding box center [61, 100] width 123 height 21
click at [34, 98] on span "Tasks" at bounding box center [34, 103] width 20 height 10
click at [65, 173] on div "2. Hot spot" at bounding box center [61, 183] width 123 height 20
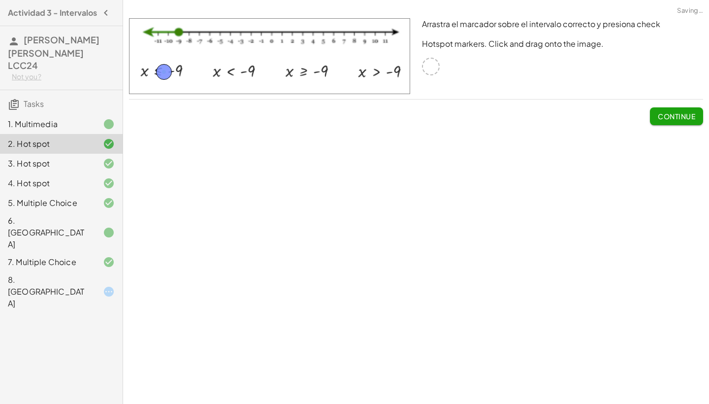
click at [63, 158] on div "3. Hot spot" at bounding box center [47, 164] width 79 height 12
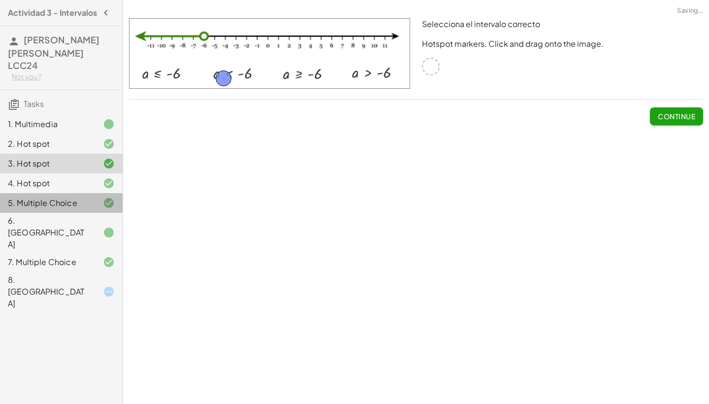
click at [64, 252] on div "5. Multiple Choice" at bounding box center [61, 262] width 123 height 20
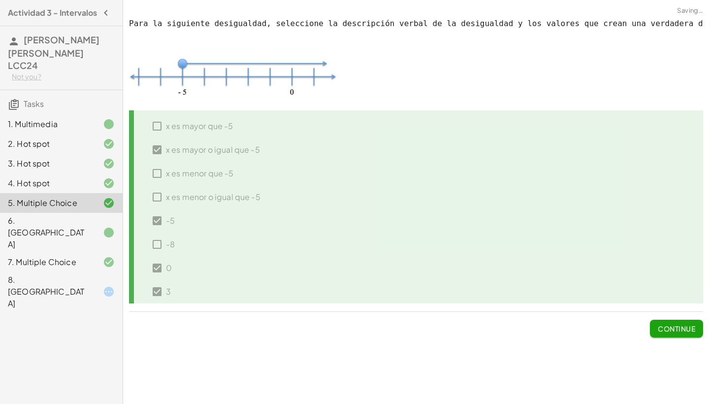
click at [64, 272] on div "6. [GEOGRAPHIC_DATA]" at bounding box center [61, 291] width 123 height 39
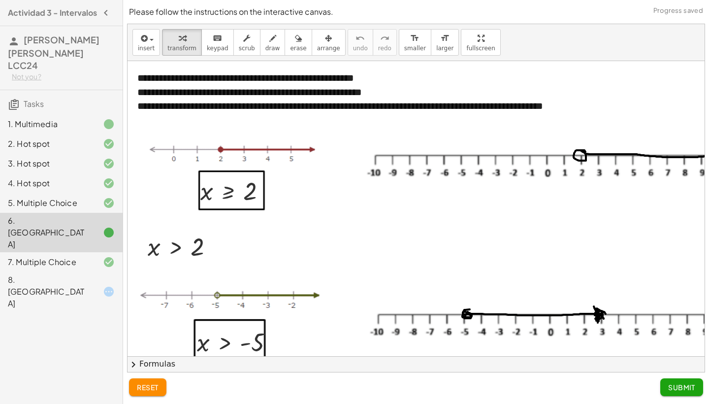
click at [64, 215] on div "6. [GEOGRAPHIC_DATA]" at bounding box center [47, 232] width 79 height 35
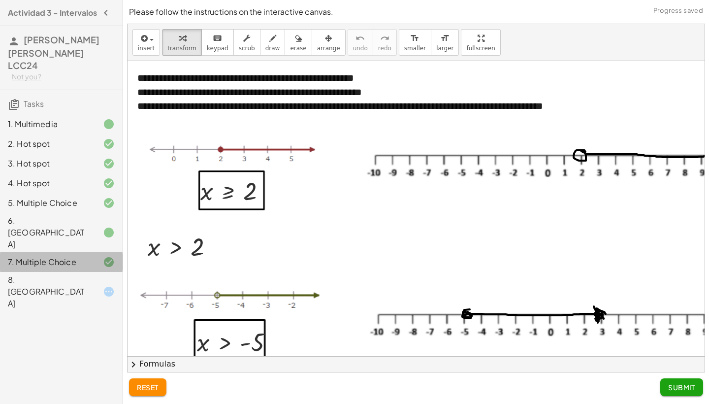
click at [64, 256] on div "7. Multiple Choice" at bounding box center [47, 262] width 79 height 12
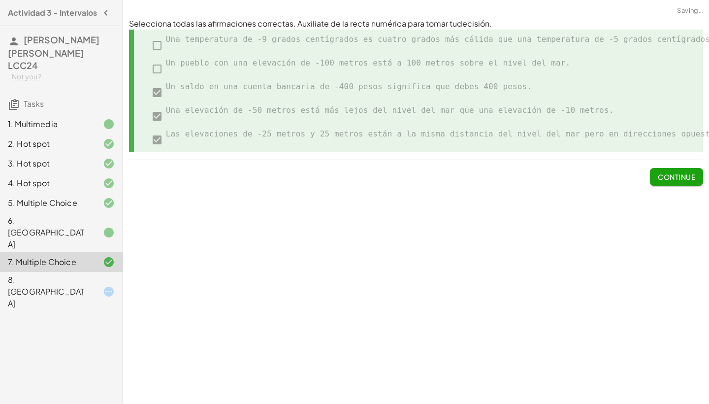
click at [60, 274] on div "8. [GEOGRAPHIC_DATA]" at bounding box center [47, 291] width 79 height 35
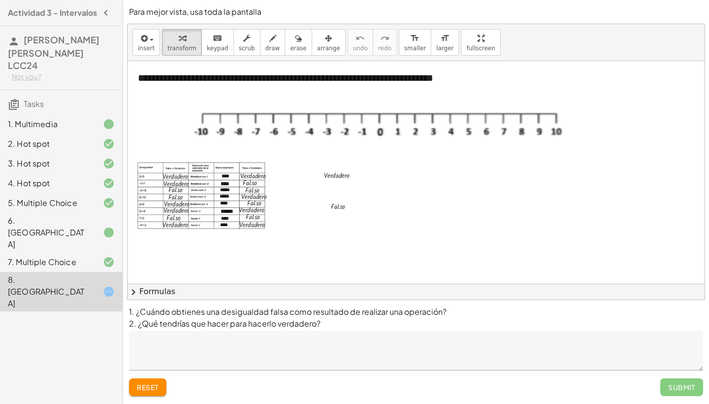
click at [195, 293] on button "chevron_right Formulas" at bounding box center [416, 292] width 577 height 16
